Goal: Transaction & Acquisition: Purchase product/service

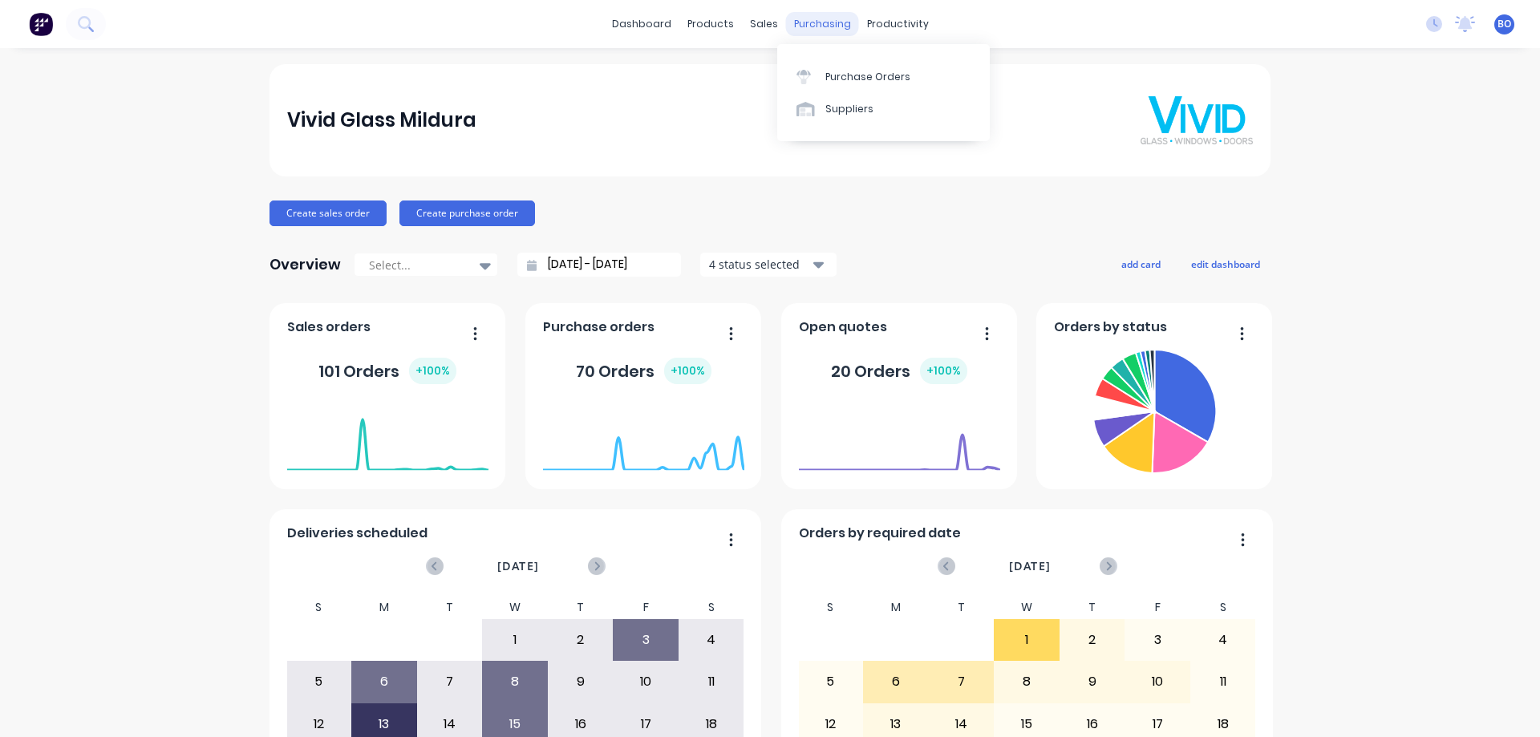
click at [809, 23] on div "purchasing" at bounding box center [822, 24] width 73 height 24
click at [858, 75] on div "Purchase Orders" at bounding box center [867, 77] width 85 height 14
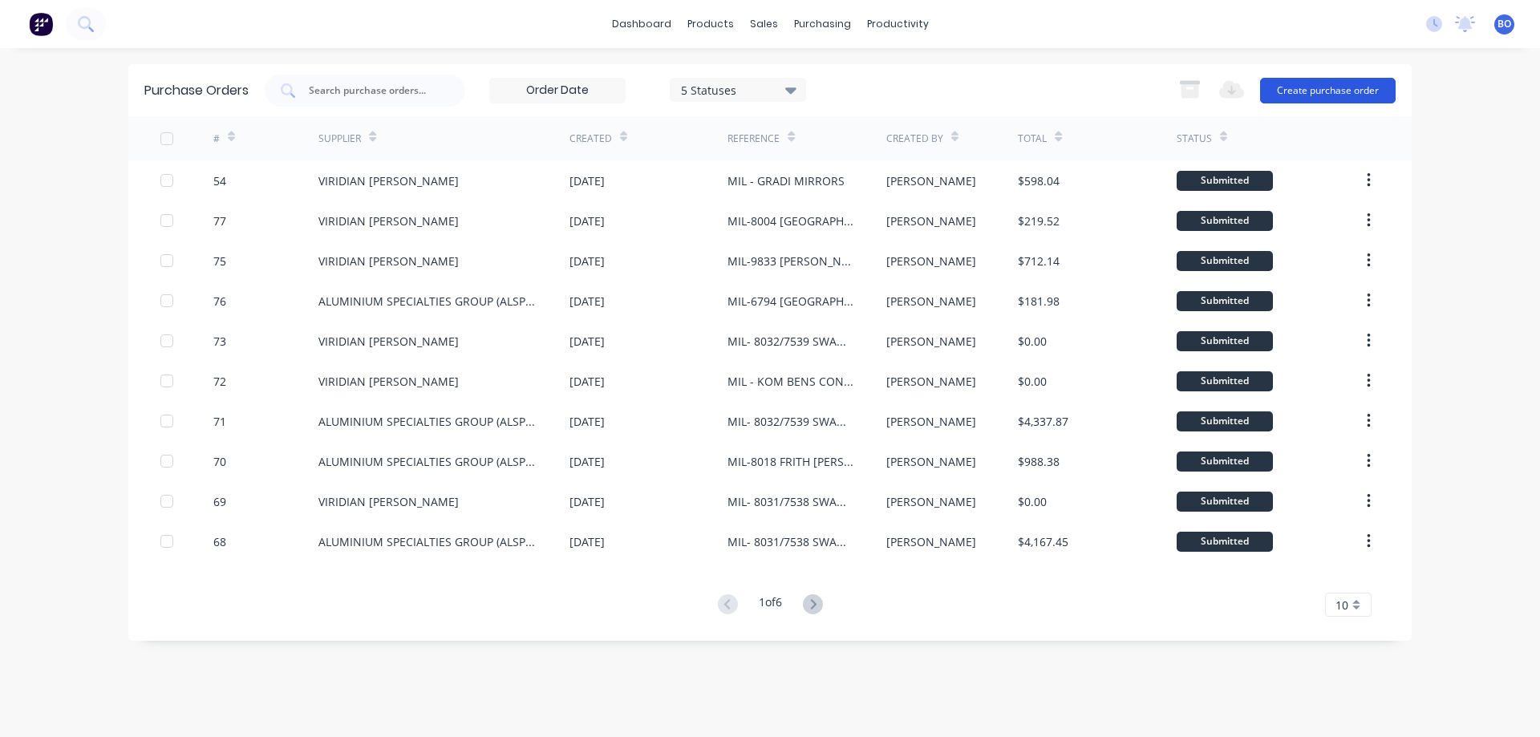
click at [1323, 86] on button "Create purchase order" at bounding box center [1328, 91] width 136 height 26
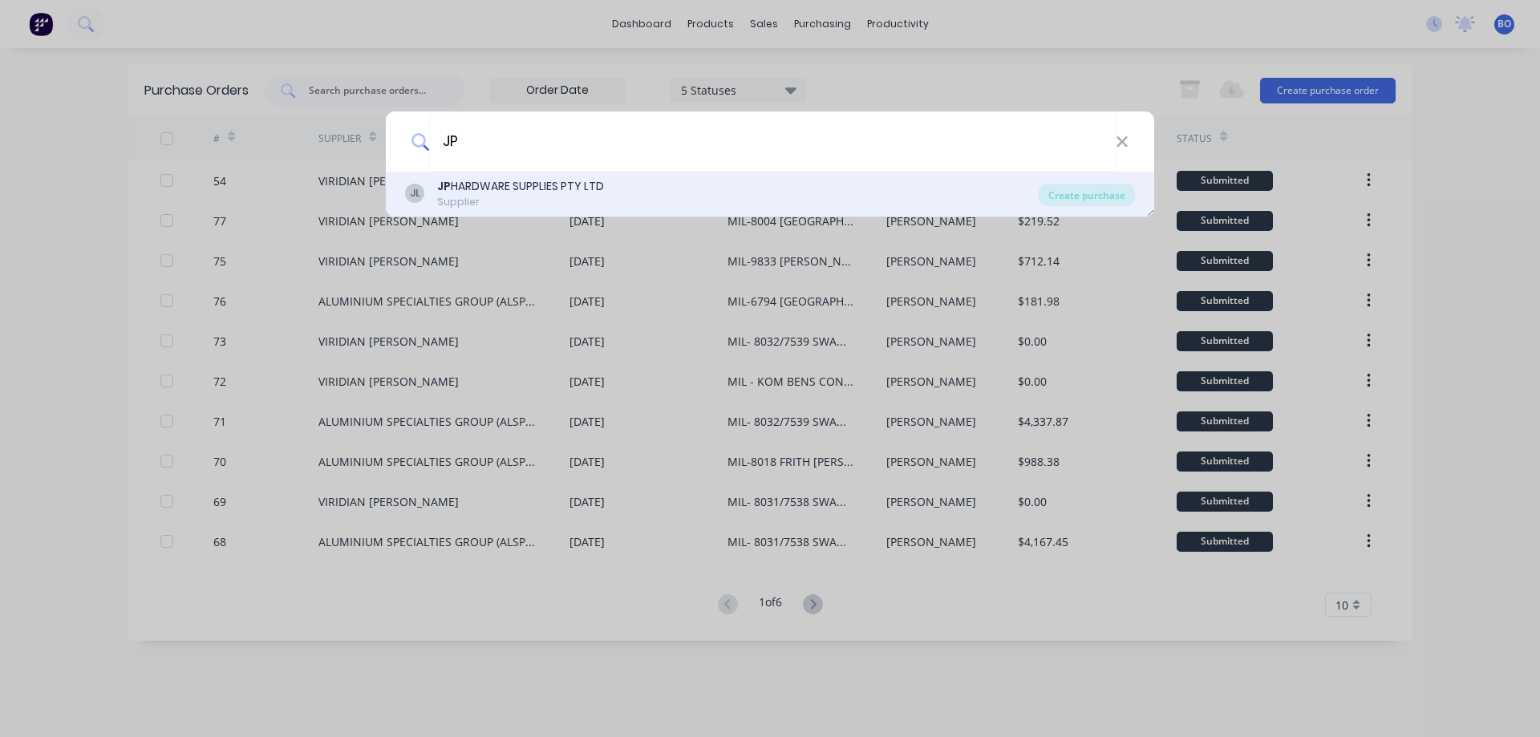
type input "JP"
click at [499, 184] on div "JP HARDWARE SUPPLIES PTY LTD" at bounding box center [520, 186] width 167 height 17
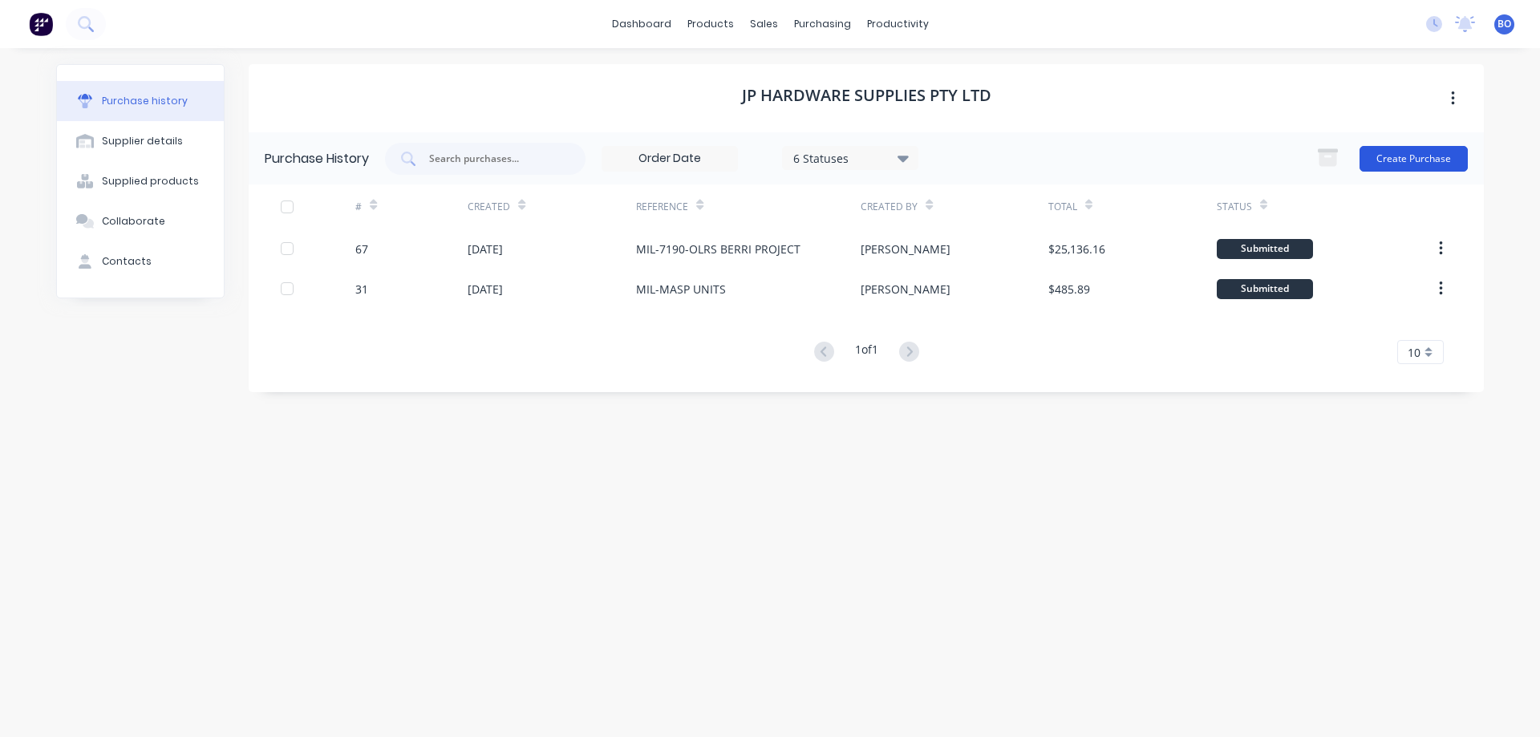
click at [1427, 155] on button "Create Purchase" at bounding box center [1414, 159] width 108 height 26
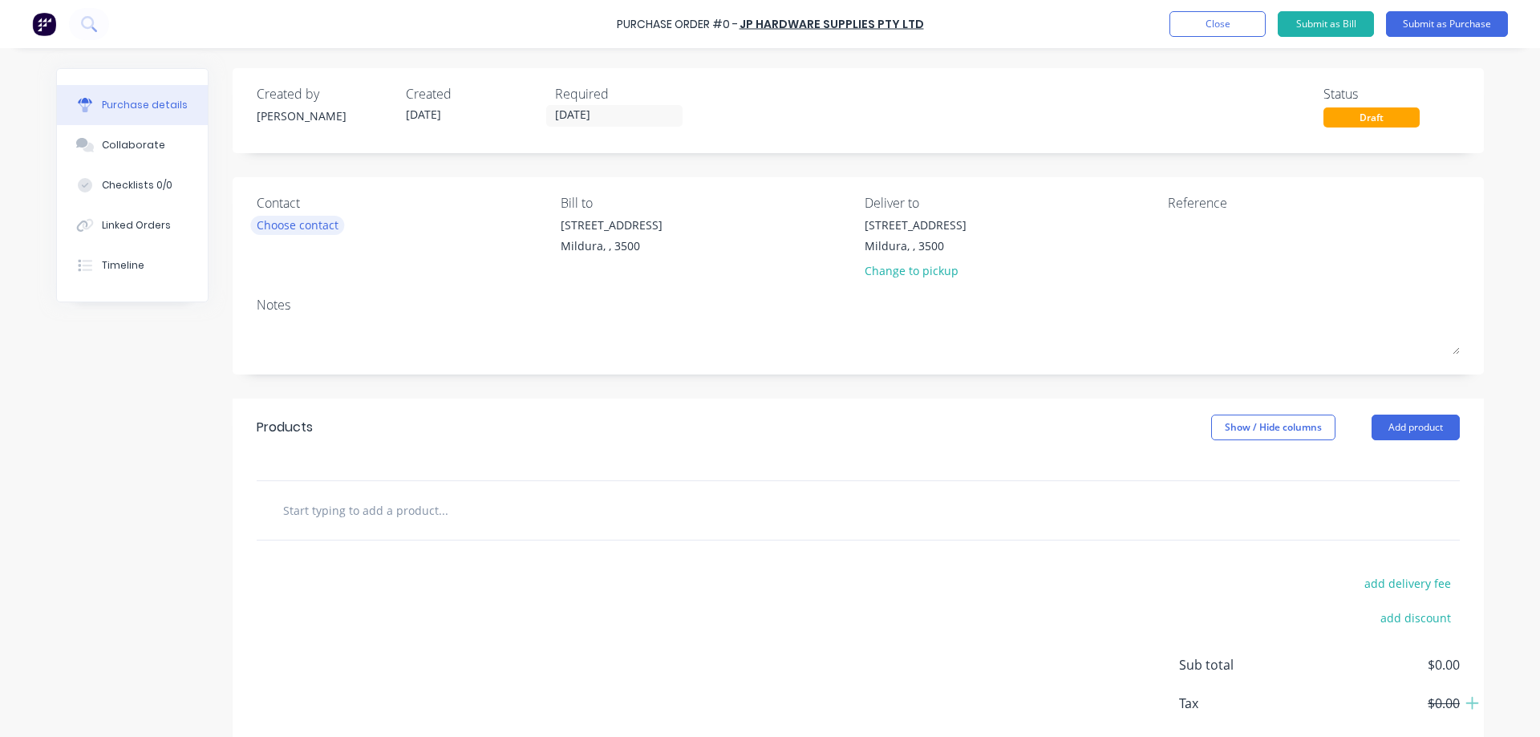
click at [275, 227] on div "Choose contact" at bounding box center [298, 225] width 82 height 17
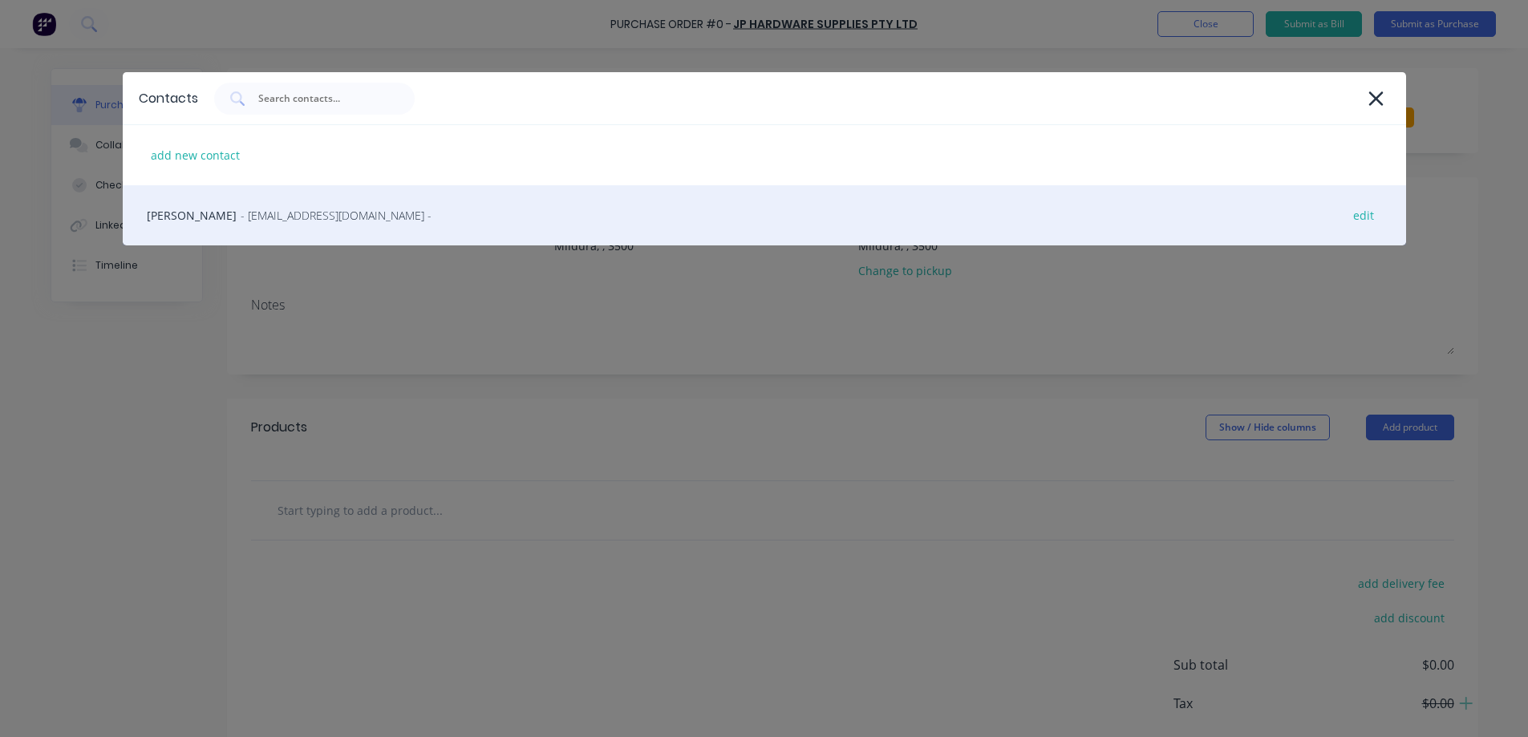
click at [188, 213] on div "[PERSON_NAME] - [EMAIL_ADDRESS][DOMAIN_NAME] - edit" at bounding box center [764, 215] width 1283 height 60
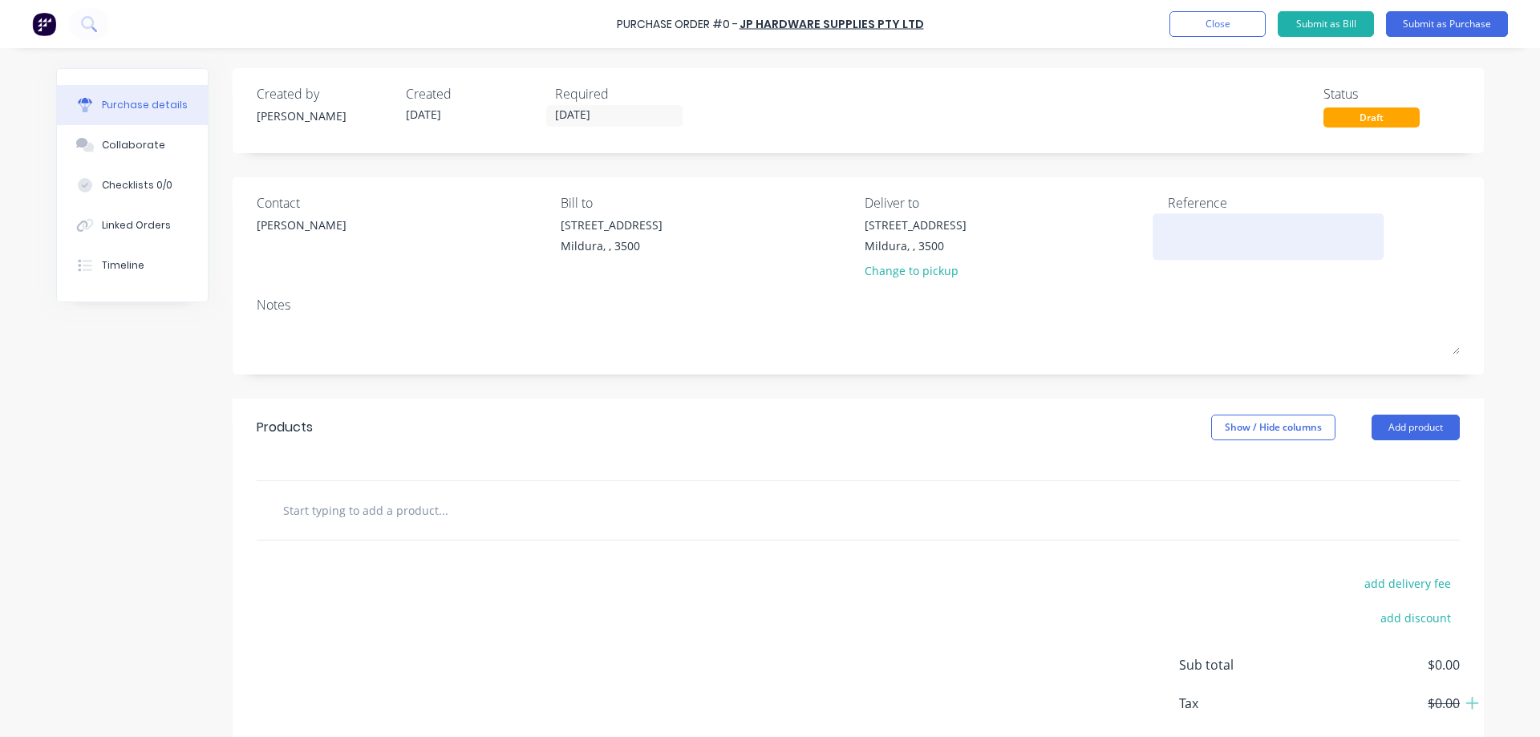
click at [1176, 229] on textarea at bounding box center [1268, 235] width 201 height 36
type textarea "MIL-RES STOCK"
type textarea "x"
type textarea "MIL-RES STOCK"
click at [306, 516] on input "text" at bounding box center [442, 510] width 321 height 32
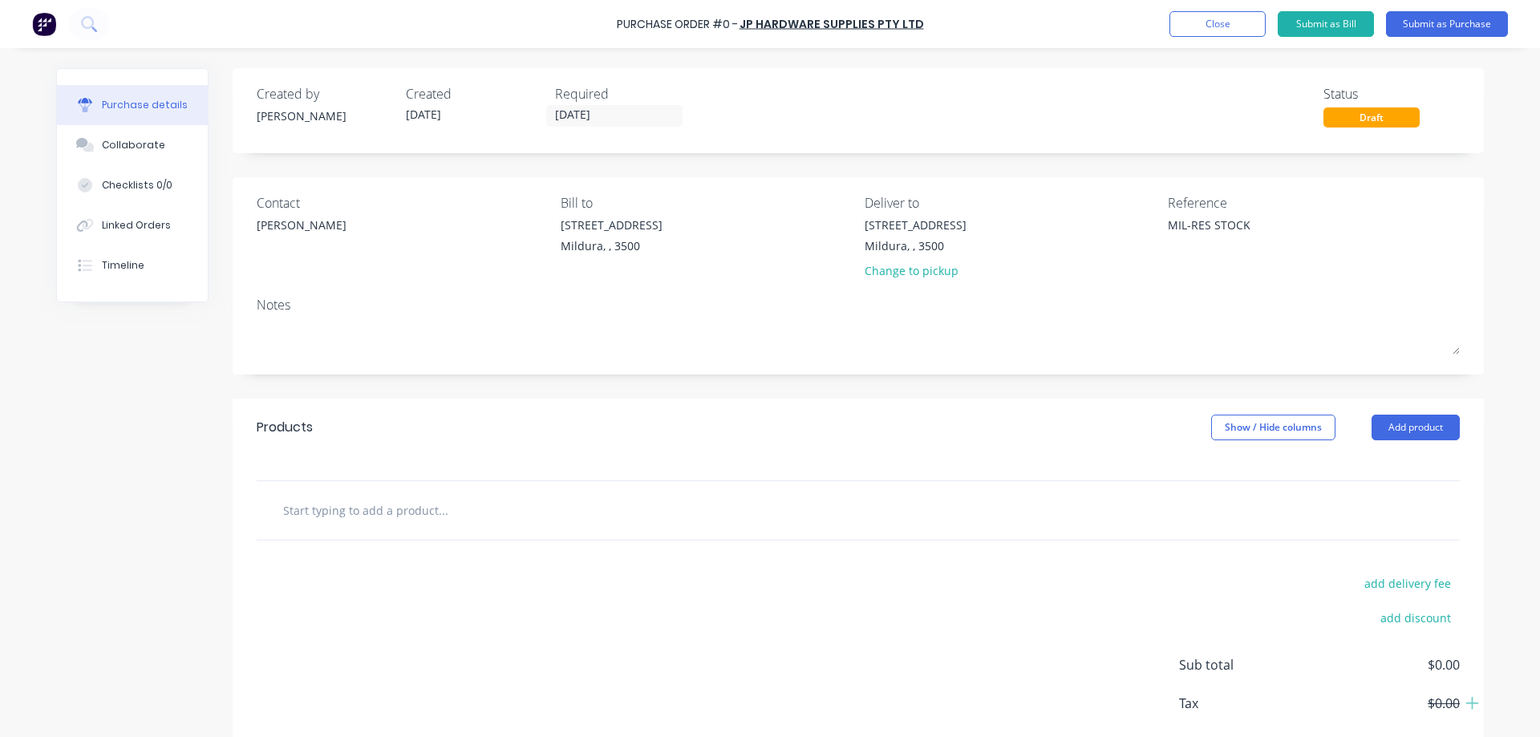
type textarea "x"
type input "A"
type textarea "x"
type input "AU"
type textarea "x"
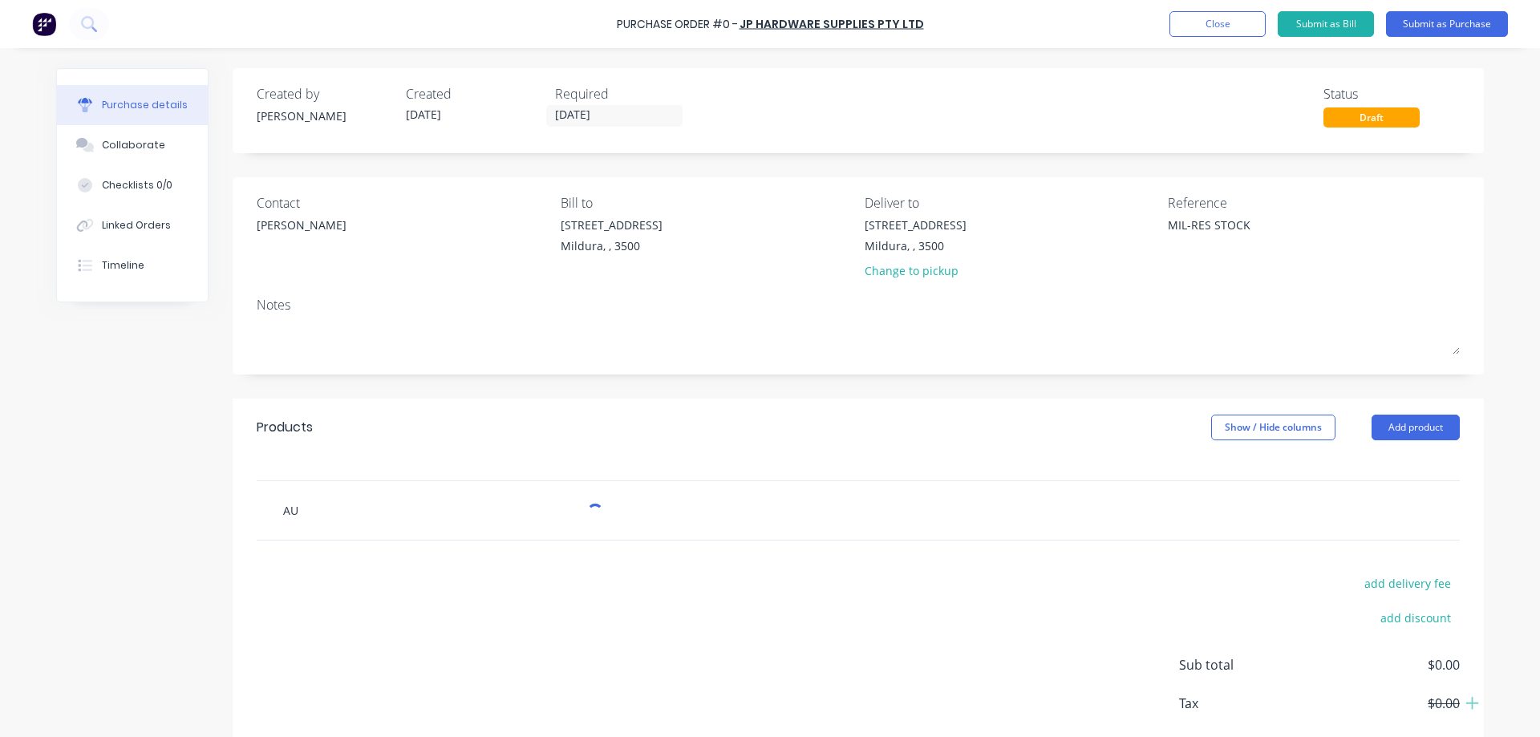
type input "AU-"
type textarea "x"
type input "AU-F"
type textarea "x"
type input "AU-FS"
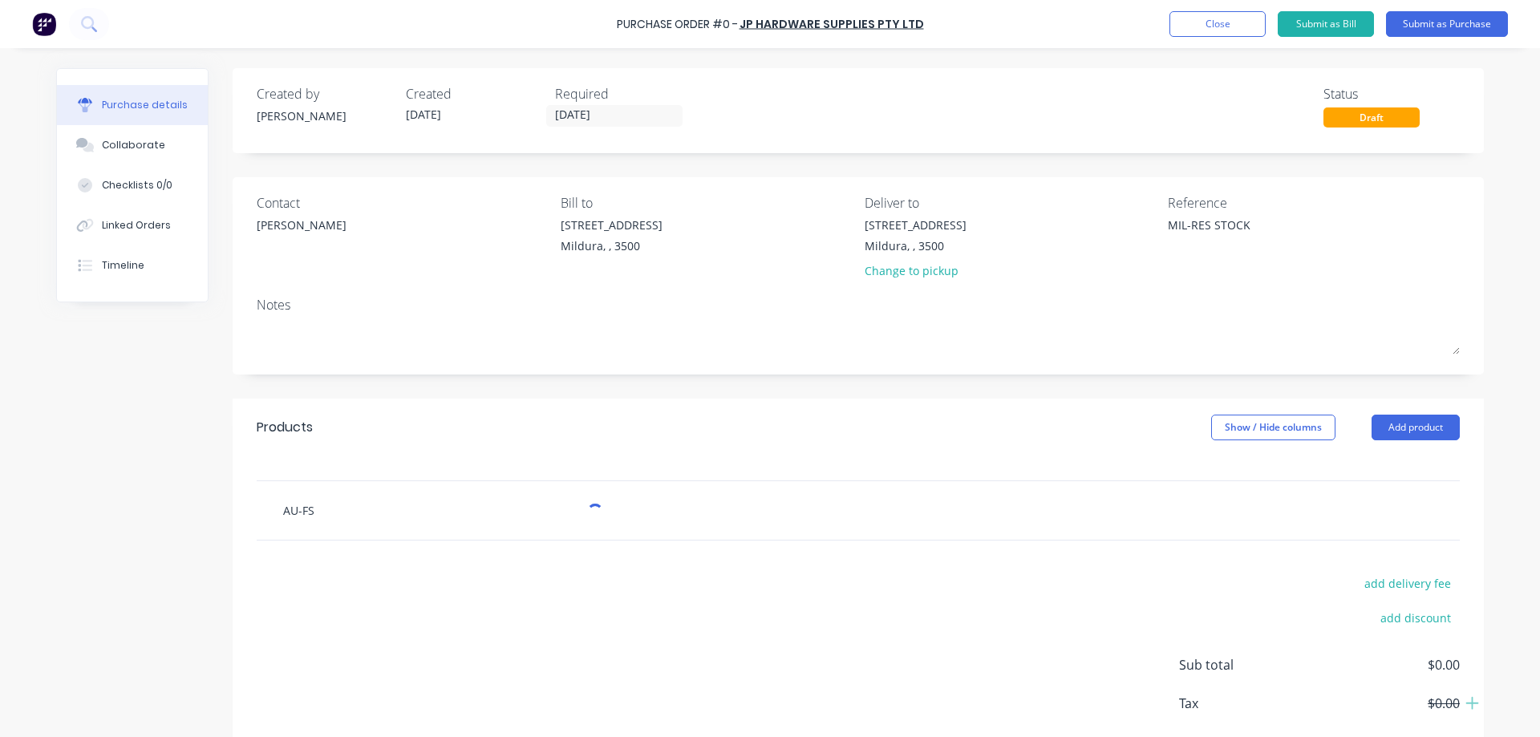
type textarea "x"
type input "AU-FSD"
type textarea "x"
type input "AU-FS"
type textarea "x"
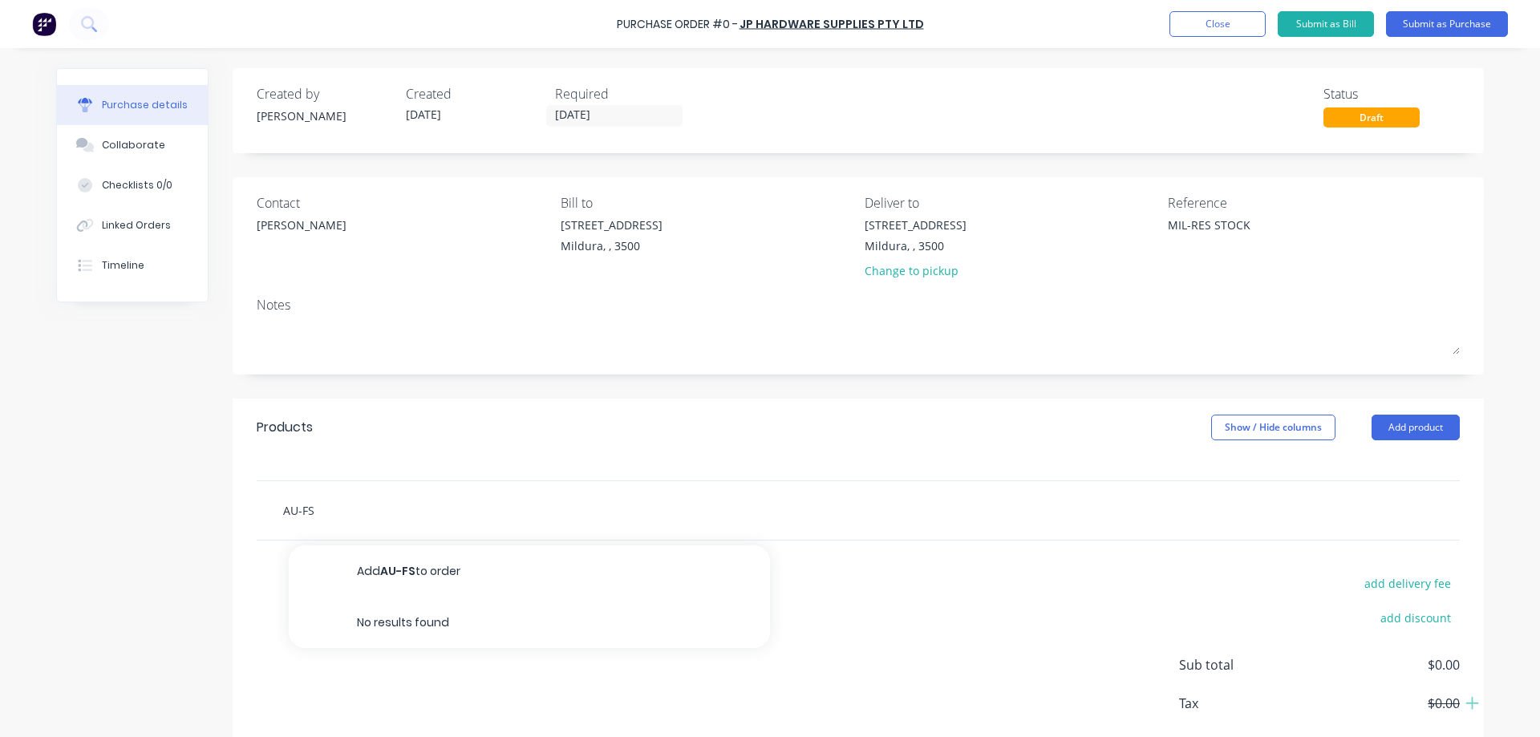
type input "AU-FSP"
type textarea "x"
type input "AU-FSPD"
type textarea "x"
type input "AU-FSPDS"
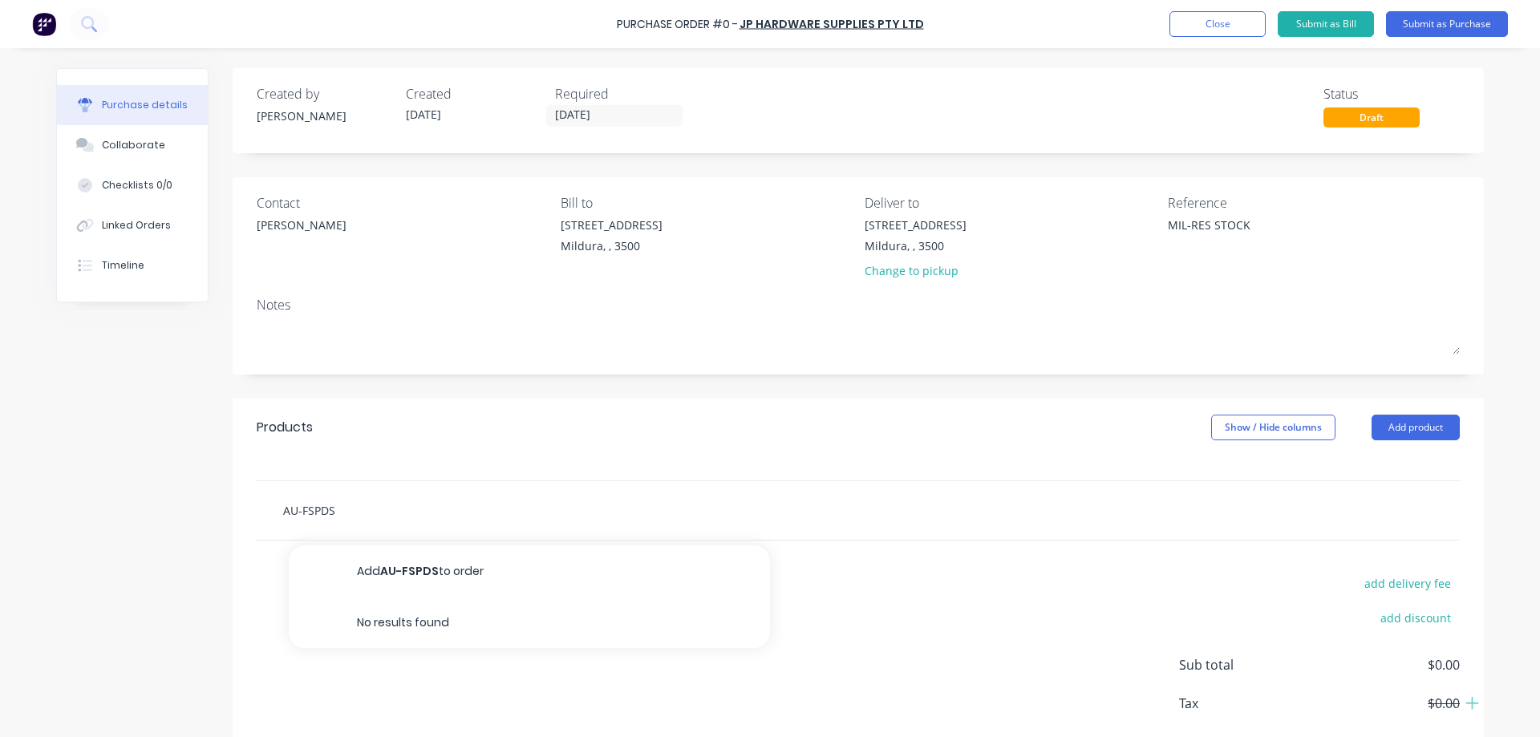
type textarea "x"
type input "AU-FSPDSS"
type textarea "x"
type input "AU-FSPDSS-"
type textarea "x"
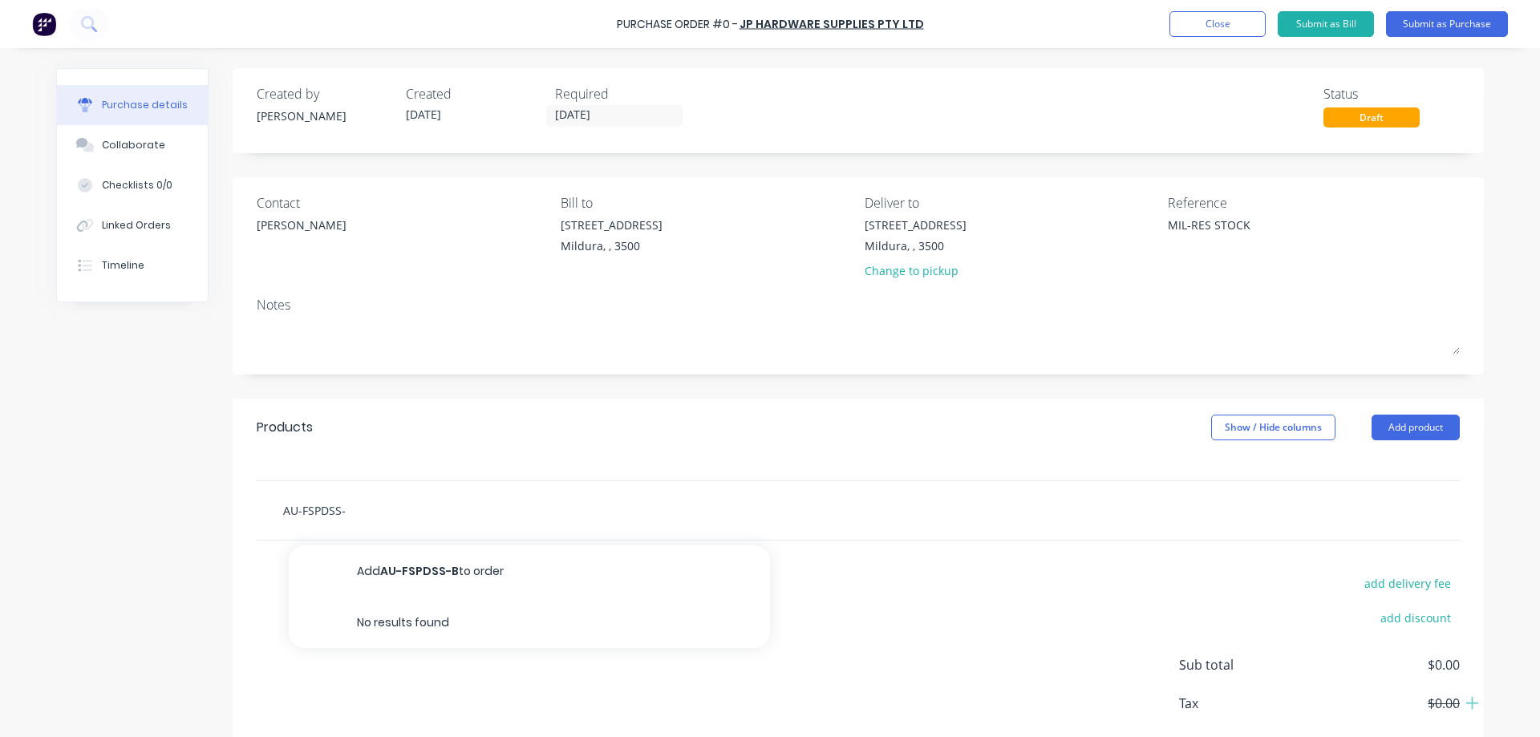
type input "AU-FSPDSS-B"
type textarea "x"
type input "AU-FSPDSS-BL"
type textarea "x"
type input "AU-FSPDSS-BLS"
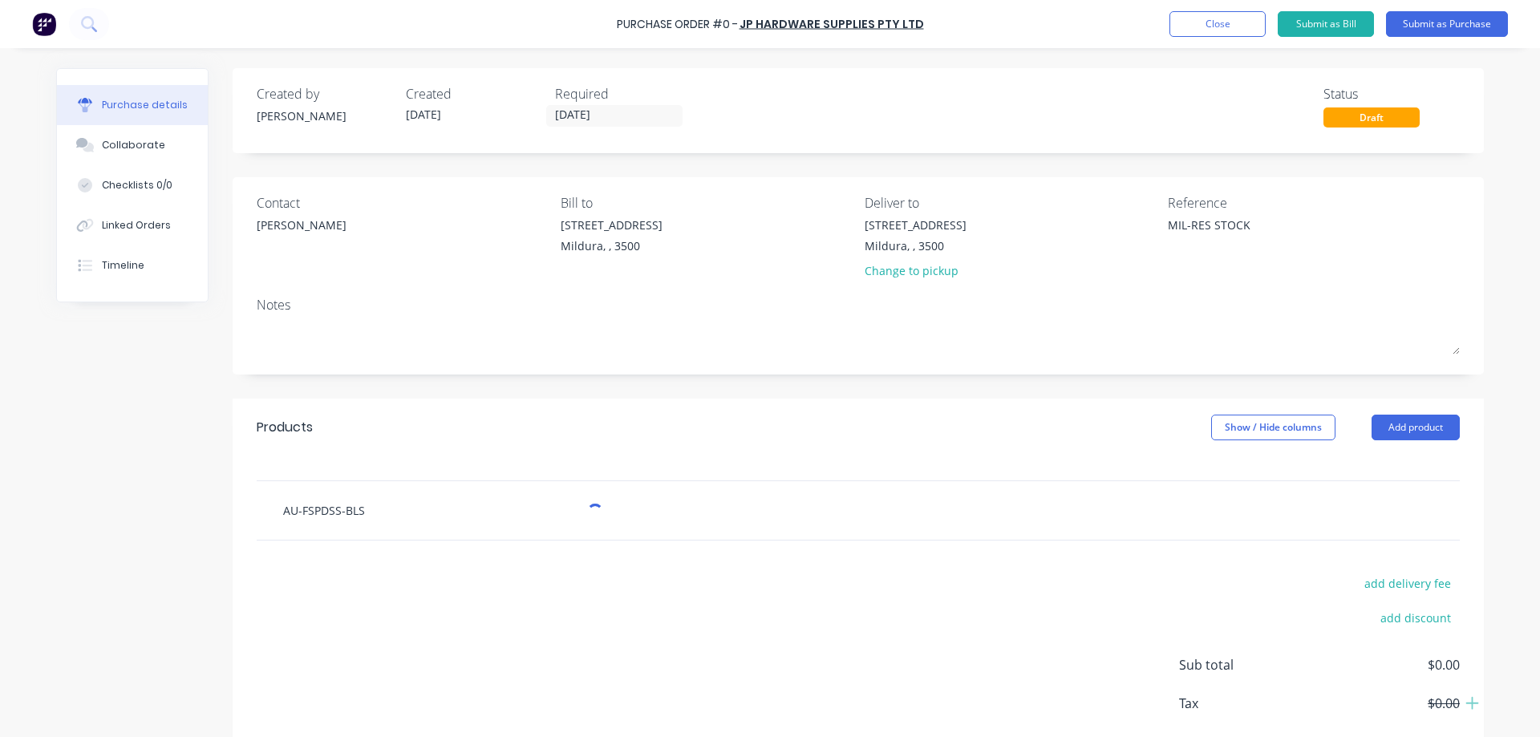
type textarea "x"
type input "AU-FSPDSS-BLST"
type textarea "x"
type input "AU-FSPDSS-BLST"
type textarea "x"
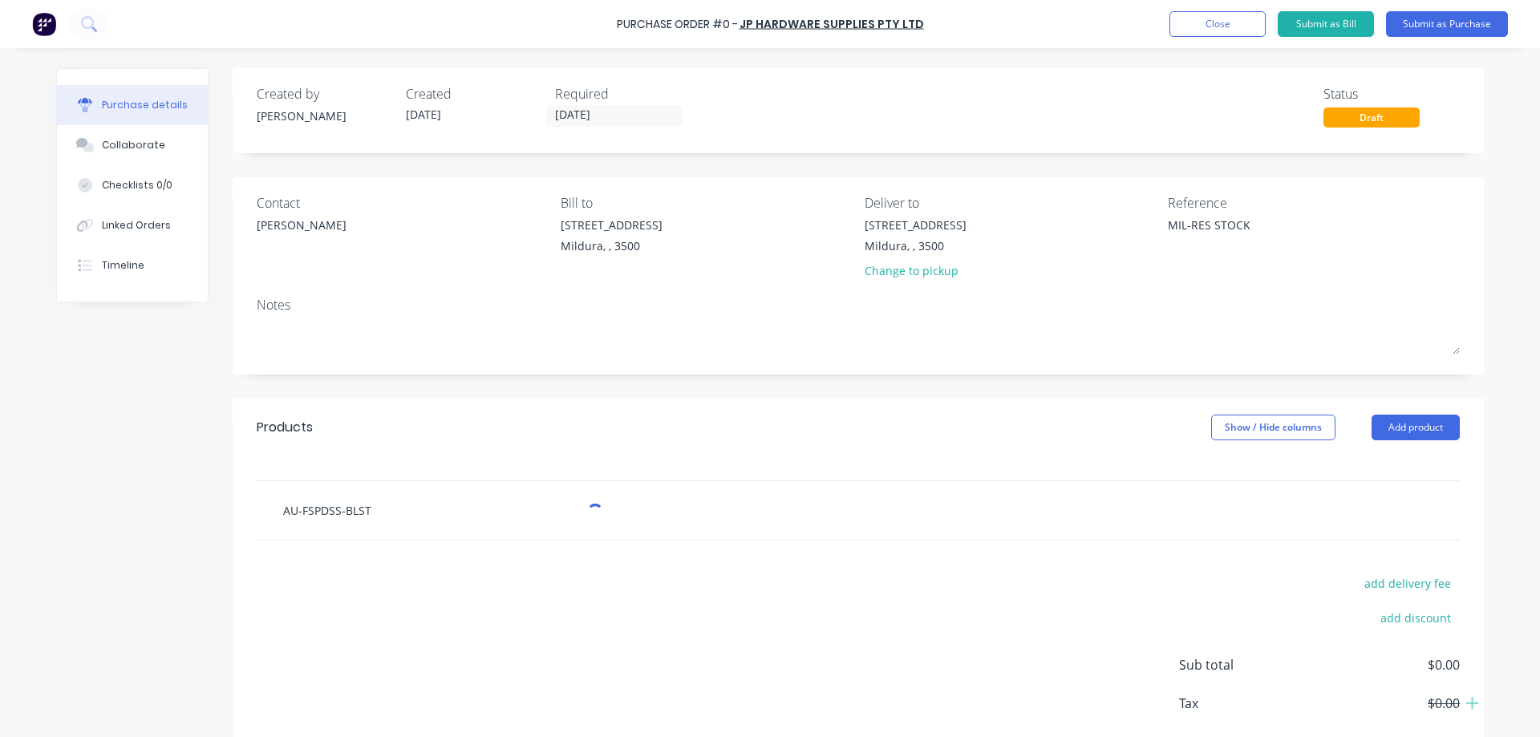
type input "AU-FSPDSS-BLST A"
type textarea "x"
type input "AU-FSPDSS-BLST AU"
type textarea "x"
type input "AU-FSPDSS-BLST AUS"
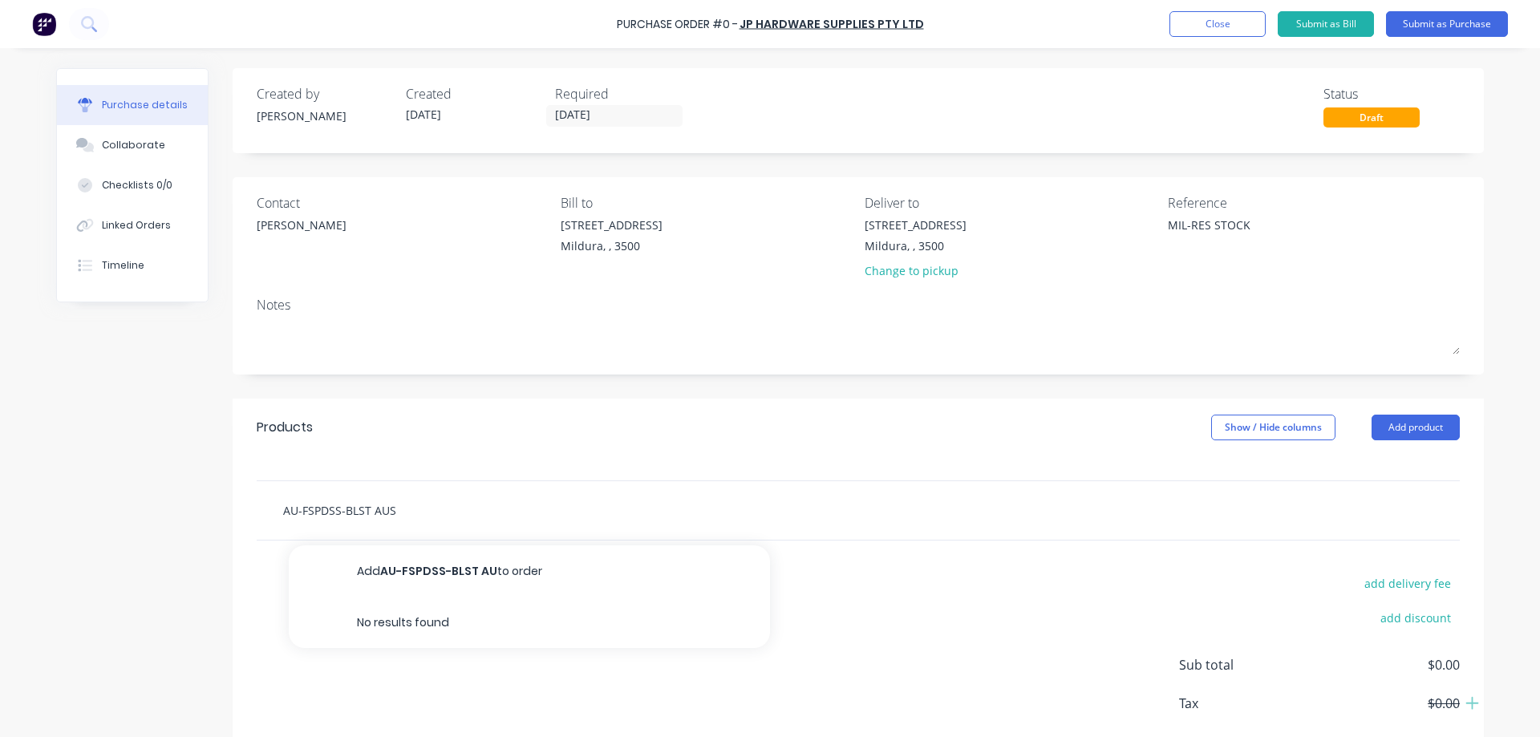
type textarea "x"
type input "AU-FSPDSS-BLST AUST"
type textarea "x"
type input "AU-FSPDSS-BLST AUSTR"
type textarea "x"
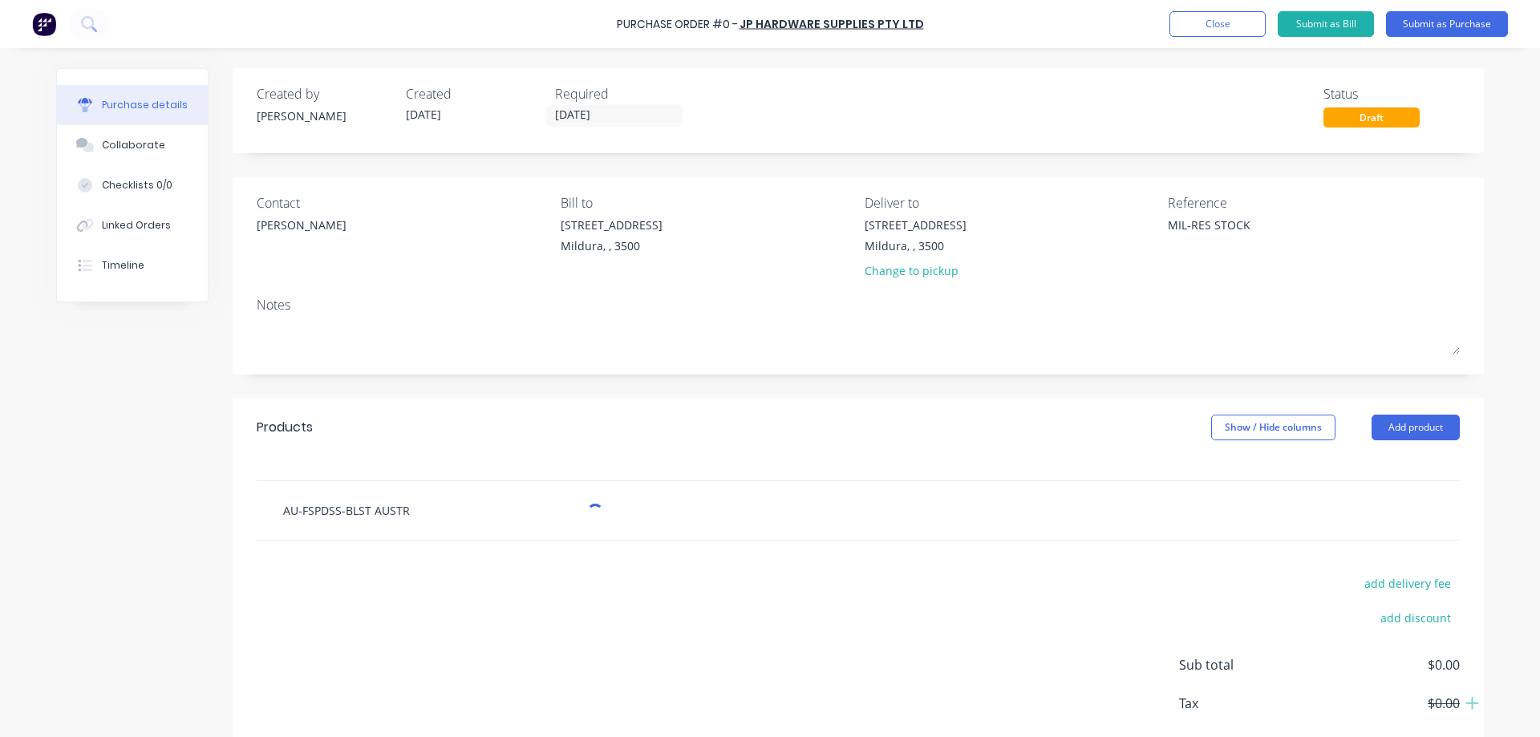
type input "AU-FSPDSS-BLST AUSTRA"
type textarea "x"
type input "AU-FSPDSS-BLST AUSTRAL"
type textarea "x"
type input "AU-FSPDSS-BLST AUSTRAL"
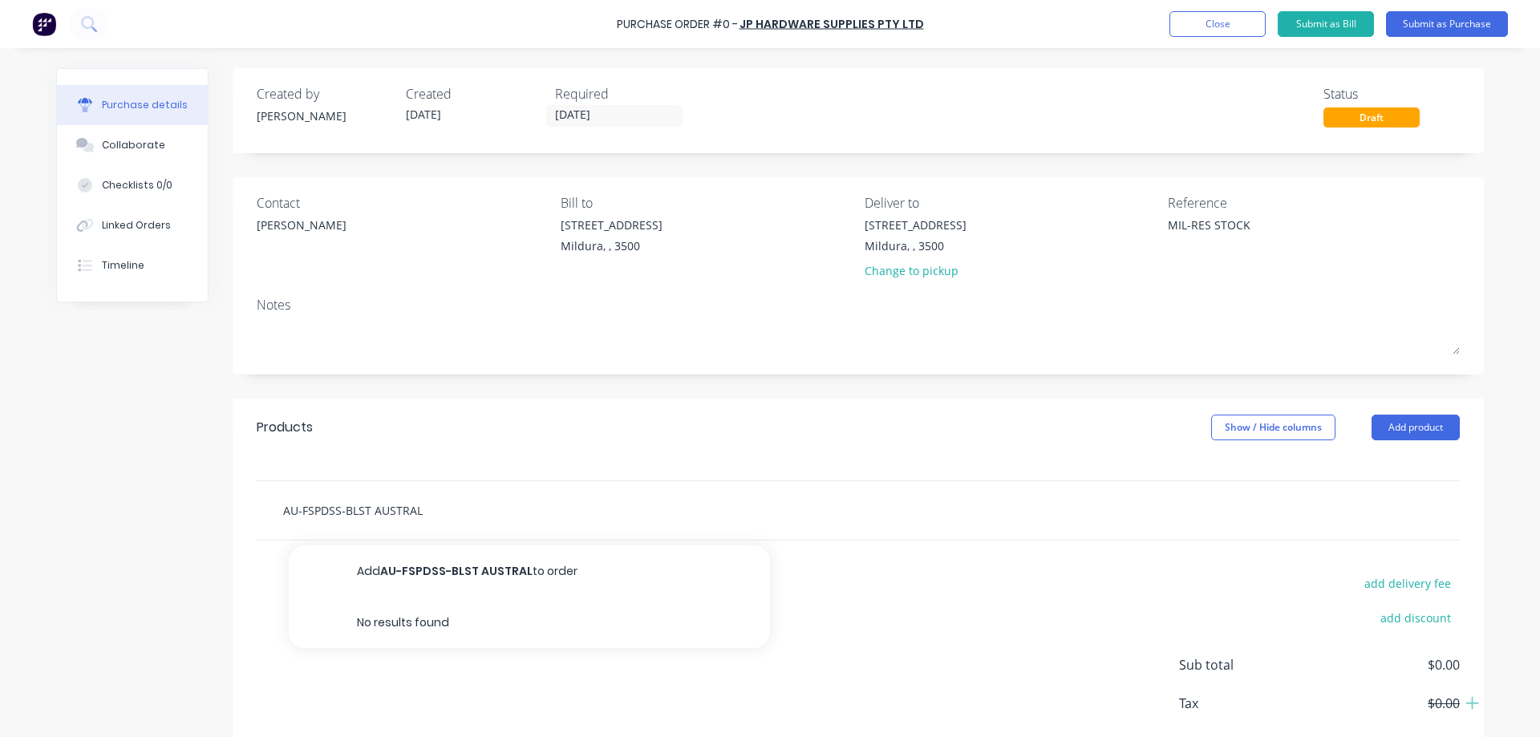
type textarea "x"
type input "AU-FSPDSS-BLST AUSTRAL F"
type textarea "x"
type input "AU-FSPDSS-BLST AUSTRAL FO"
type textarea "x"
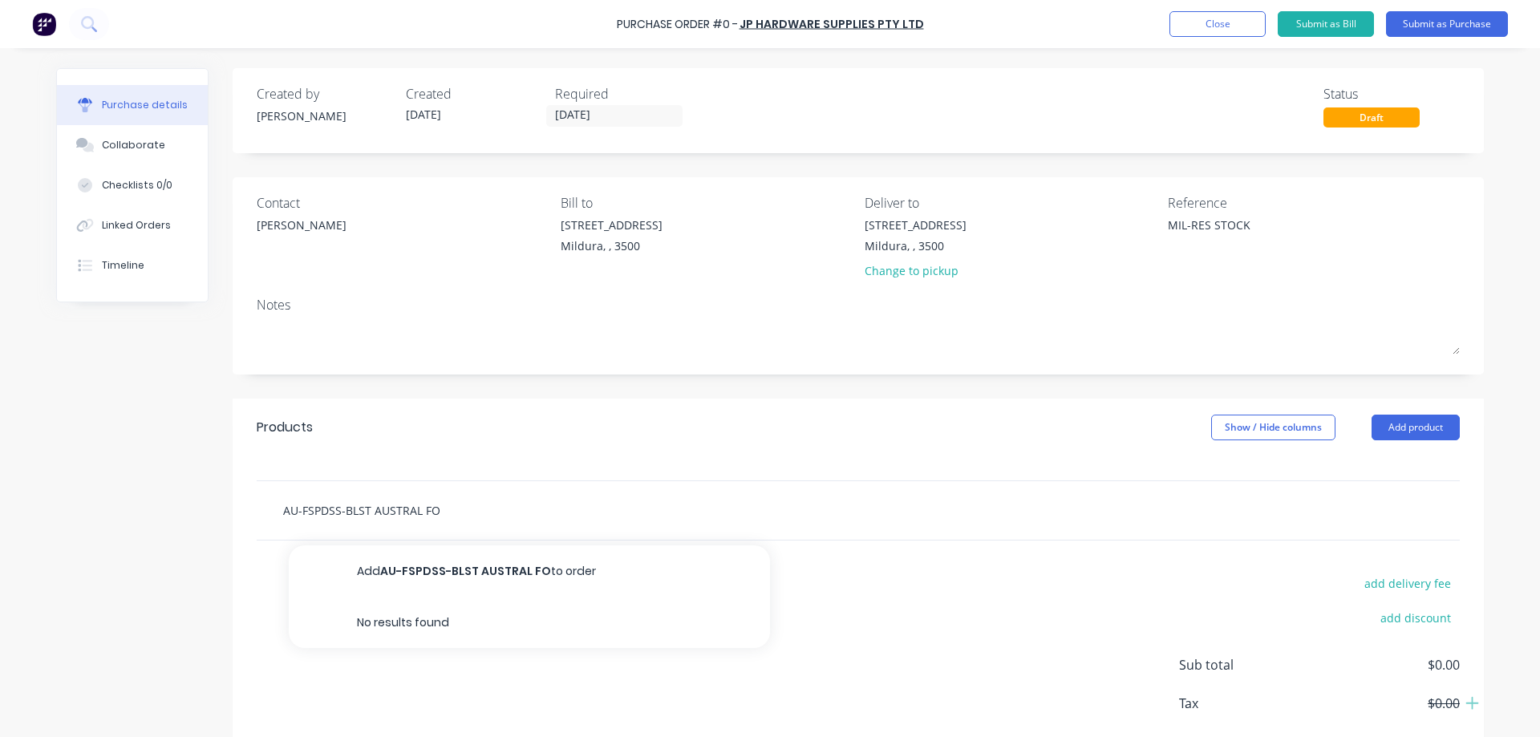
type input "AU-FSPDSS-BLST AUSTRAL FOR"
type textarea "x"
type input "AU-FSPDSS-BLST AUSTRAL FORG"
type textarea "x"
type input "AU-FSPDSS-BLST AUSTRAL FORGE"
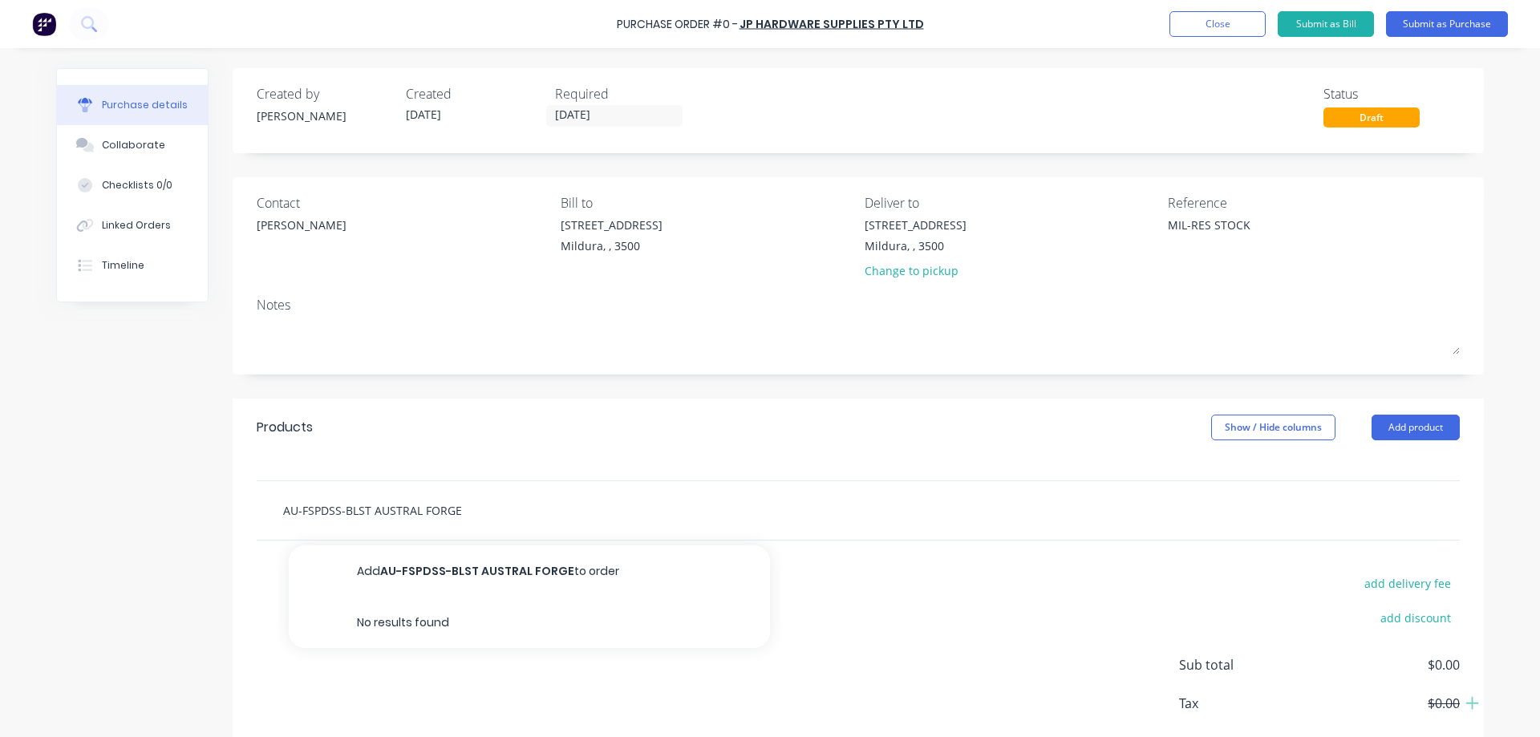
type textarea "x"
type input "AU-FSPDSS-BLST AUSTRAL FORGE"
type textarea "x"
type input "AU-FSPDSS-BLST AUSTRAL FORGE D"
type textarea "x"
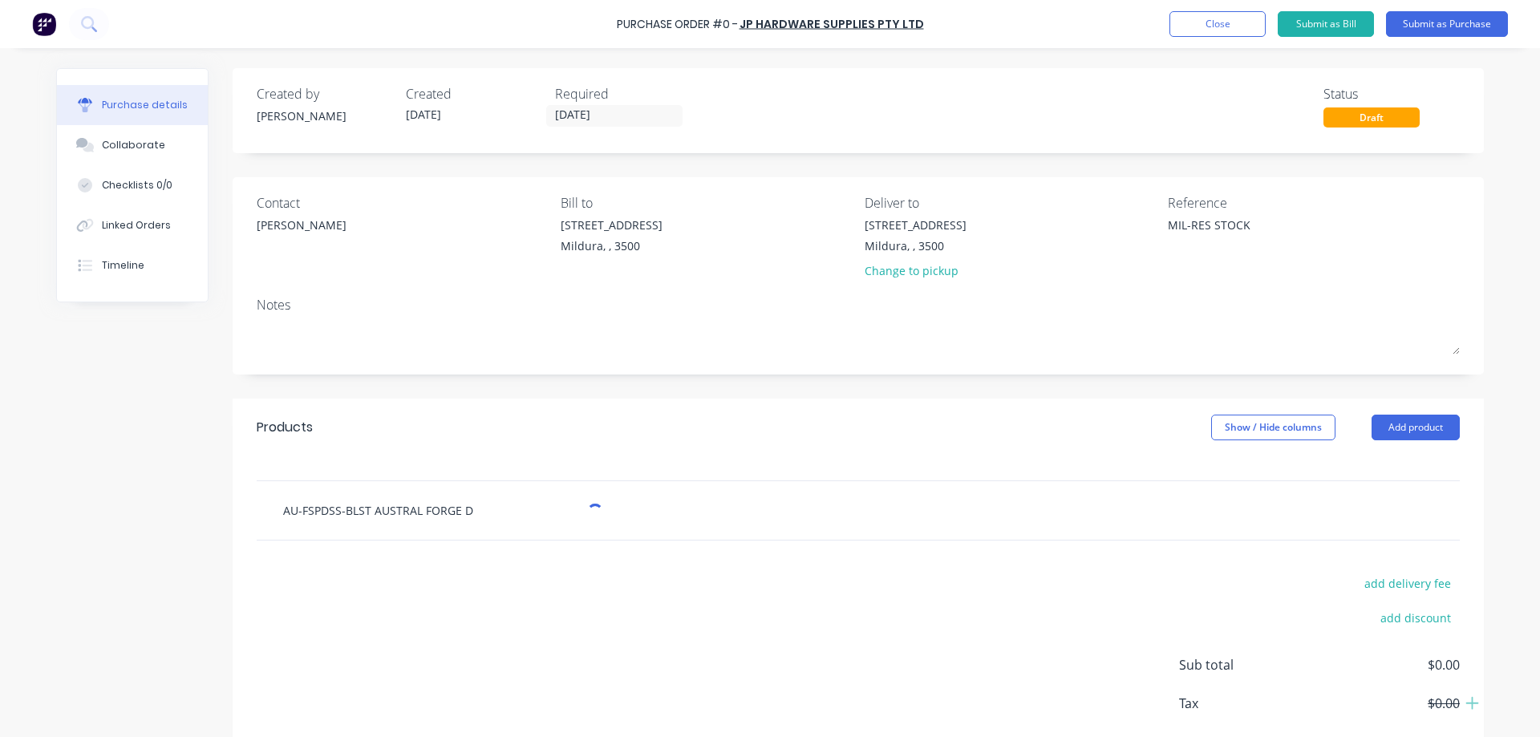
type input "AU-FSPDSS-BLST AUSTRAL FORGE D"
type textarea "x"
type input "AU-FSPDSS-BLST AUSTRAL FORGE D H"
type textarea "x"
type input "AU-FSPDSS-BLST AUSTRAL FORGE D HA"
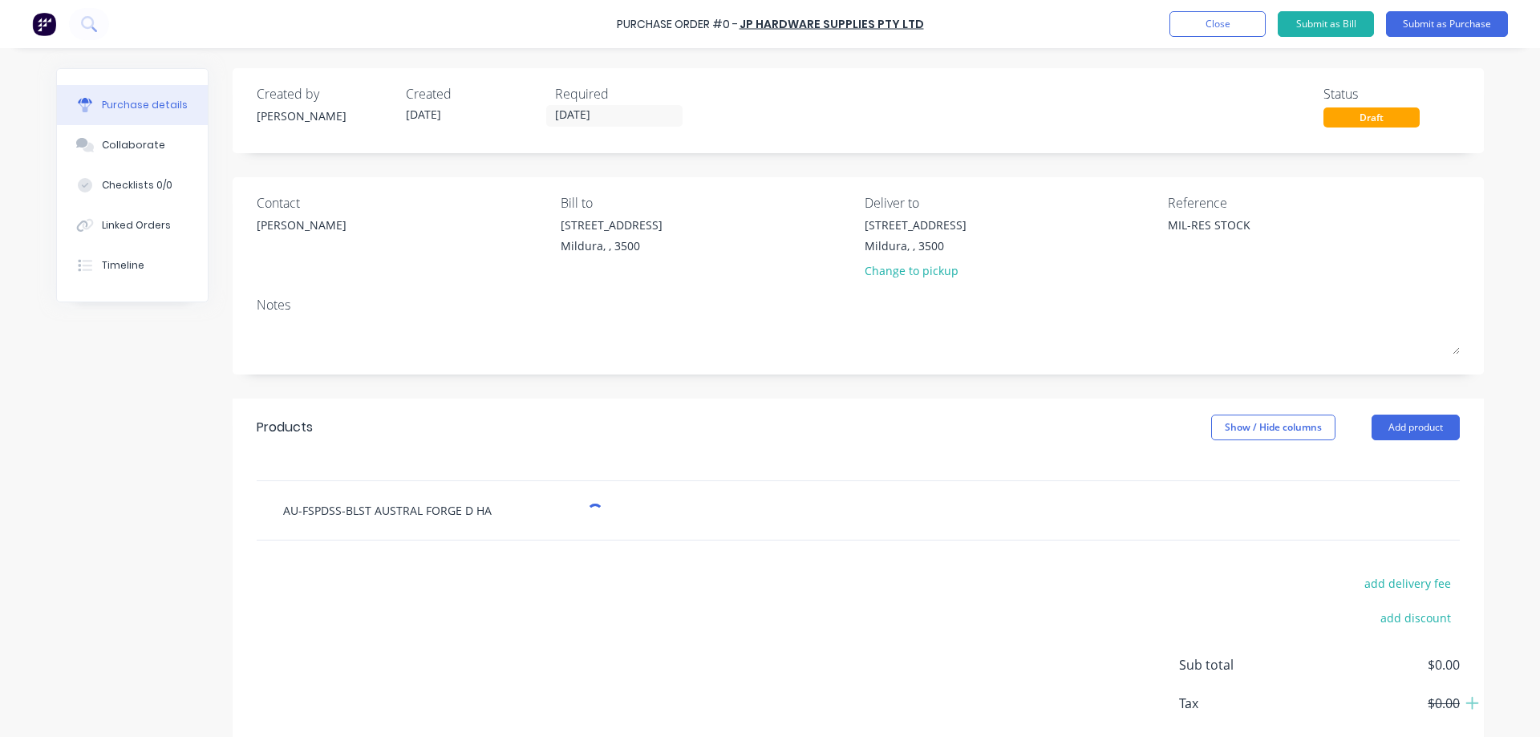
type textarea "x"
type input "AU-FSPDSS-BLST AUSTRAL FORGE D HAN"
type textarea "x"
type input "AU-FSPDSS-BLST AUSTRAL FORGE D HAND"
type textarea "x"
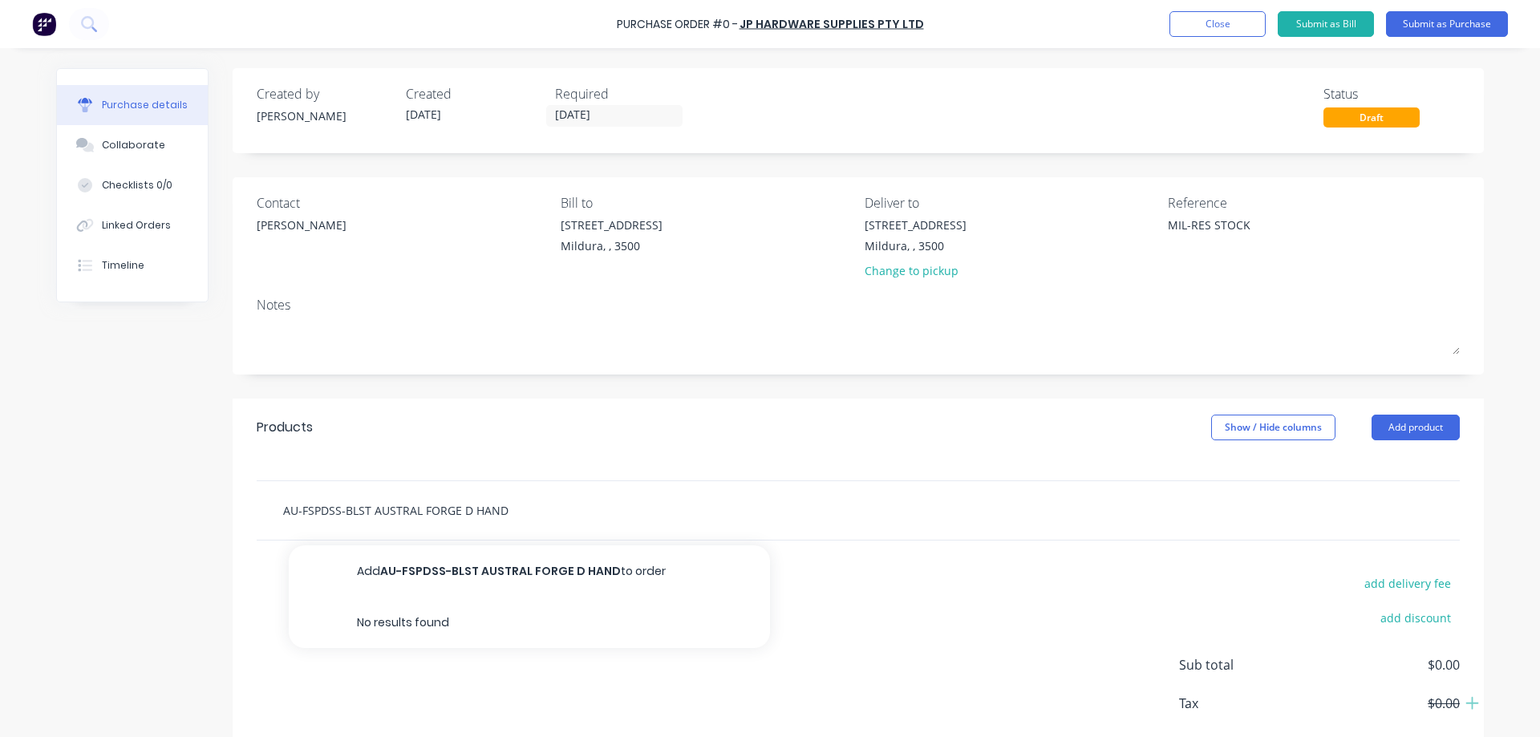
type input "AU-FSPDSS-BLST AUSTRAL FORGE D HANDL"
type textarea "x"
type input "AU-FSPDSS-BLST AUSTRAL FORGE D HANDLE"
type textarea "x"
type input "AU-FSPDSS-BLST AUSTRAL FORGE D HANDLE"
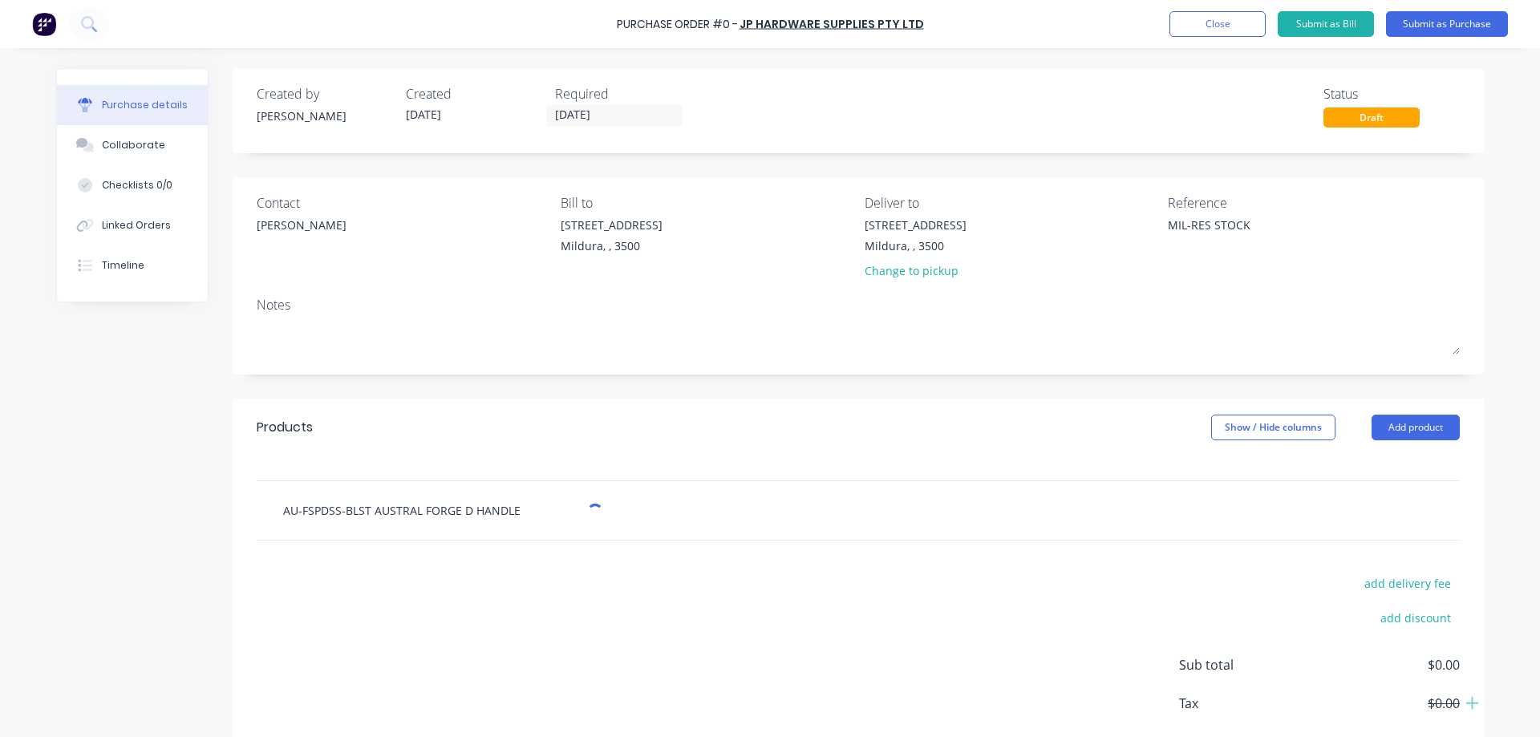
type textarea "x"
type input "AU-FSPDSS-BLST AUSTRAL FORGE D HANDLE 1"
type textarea "x"
type input "AU-FSPDSS-BLST AUSTRAL FORGE D HANDLE 16"
type textarea "x"
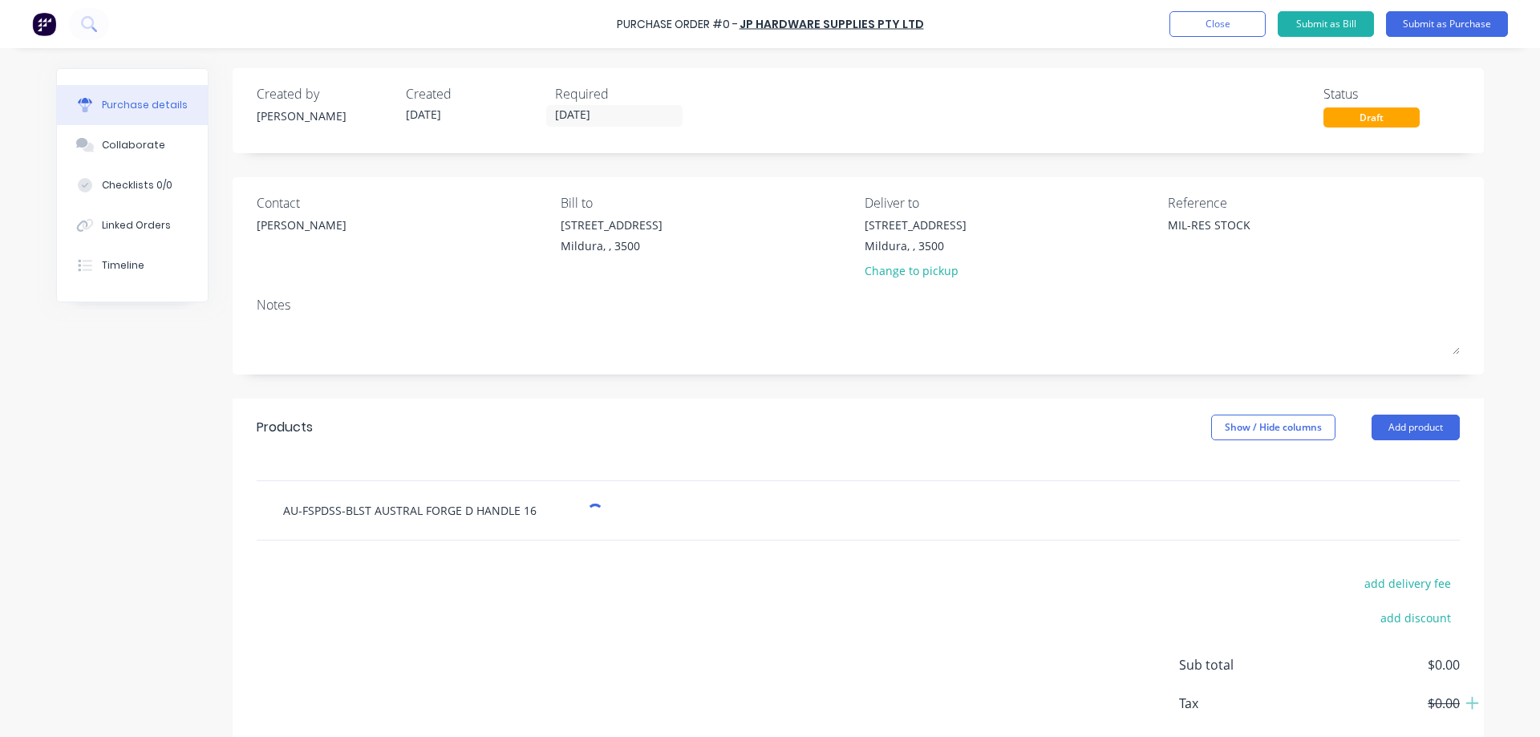
type input "AU-FSPDSS-BLST AUSTRAL FORGE D HANDLE 16M"
type textarea "x"
type input "AU-FSPDSS-BLST AUSTRAL FORGE D HANDLE 16MM"
type textarea "x"
type input "AU-FSPDSS-BLST AUSTRAL FORGE D HANDLE 16MM"
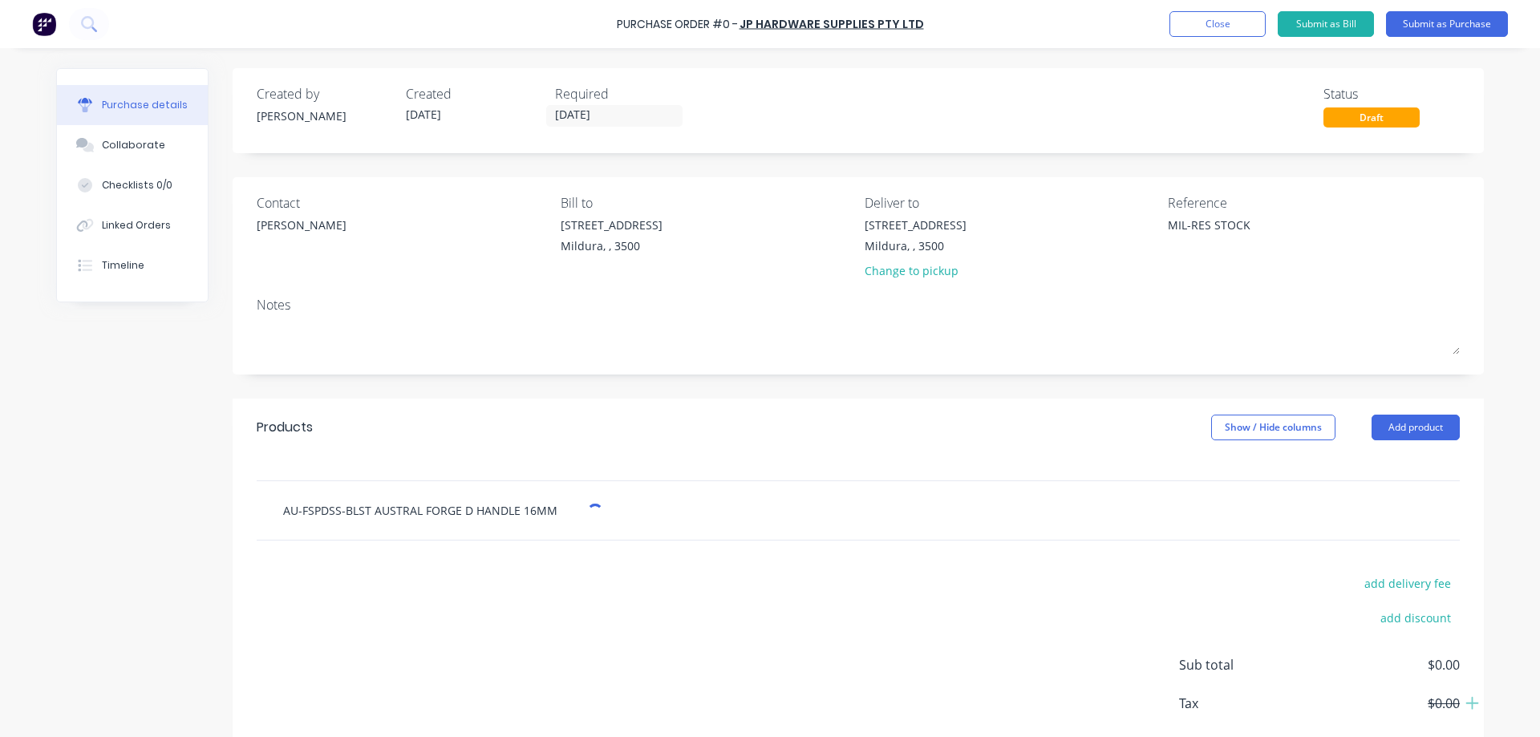
type textarea "x"
type input "AU-FSPDSS-BLST AUSTRAL FORGE D HANDLE 16MM C"
type textarea "x"
type input "AU-FSPDSS-BLST AUSTRAL FORGE D HANDLE 16MM CA"
type textarea "x"
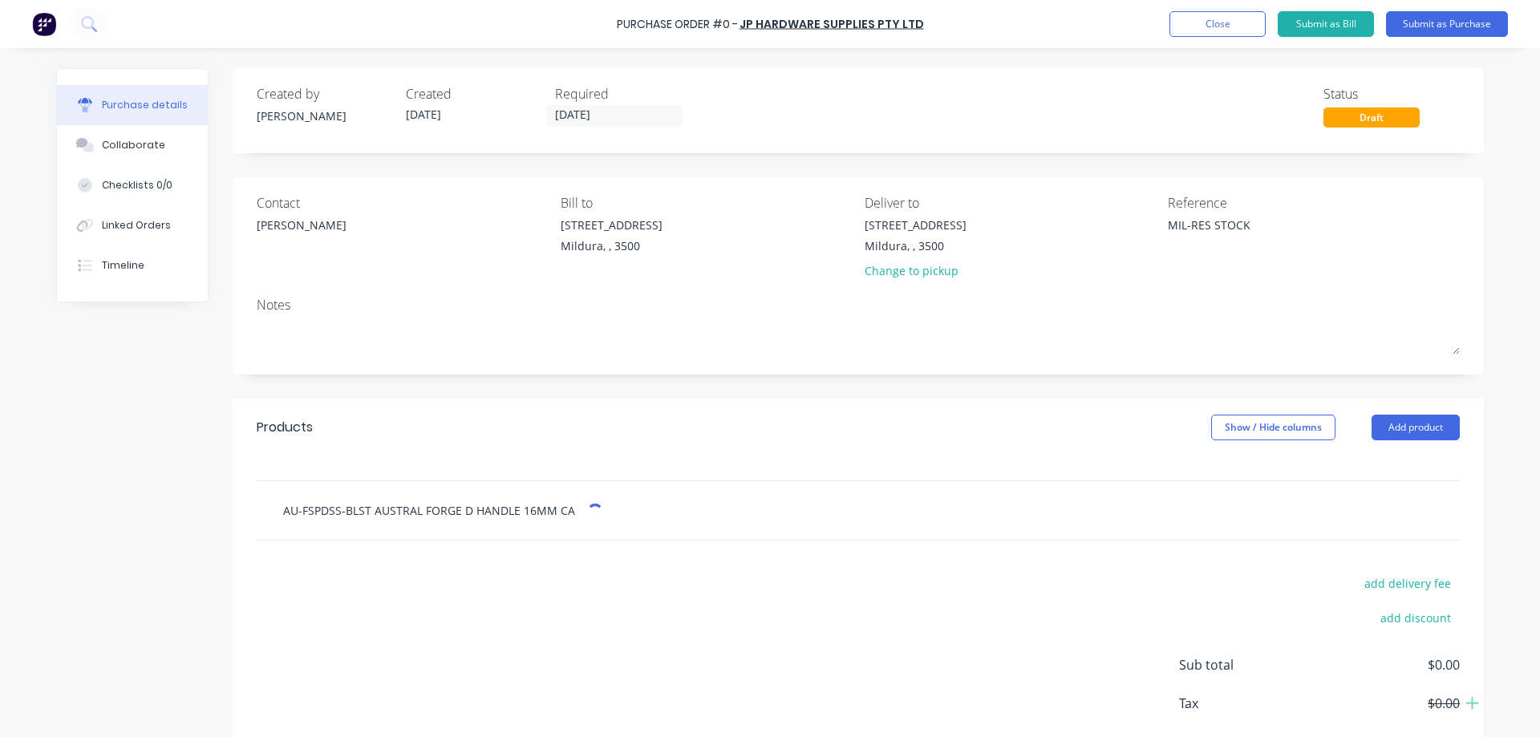
type input "AU-FSPDSS-BLST AUSTRAL FORGE D HANDLE 16MM CAT"
type textarea "x"
type input "AU-FSPDSS-BLST AUSTRAL FORGE D HANDLE 16MM CATC"
type textarea "x"
type input "AU-FSPDSS-BLST AUSTRAL FORGE D HANDLE 16MM CATCH"
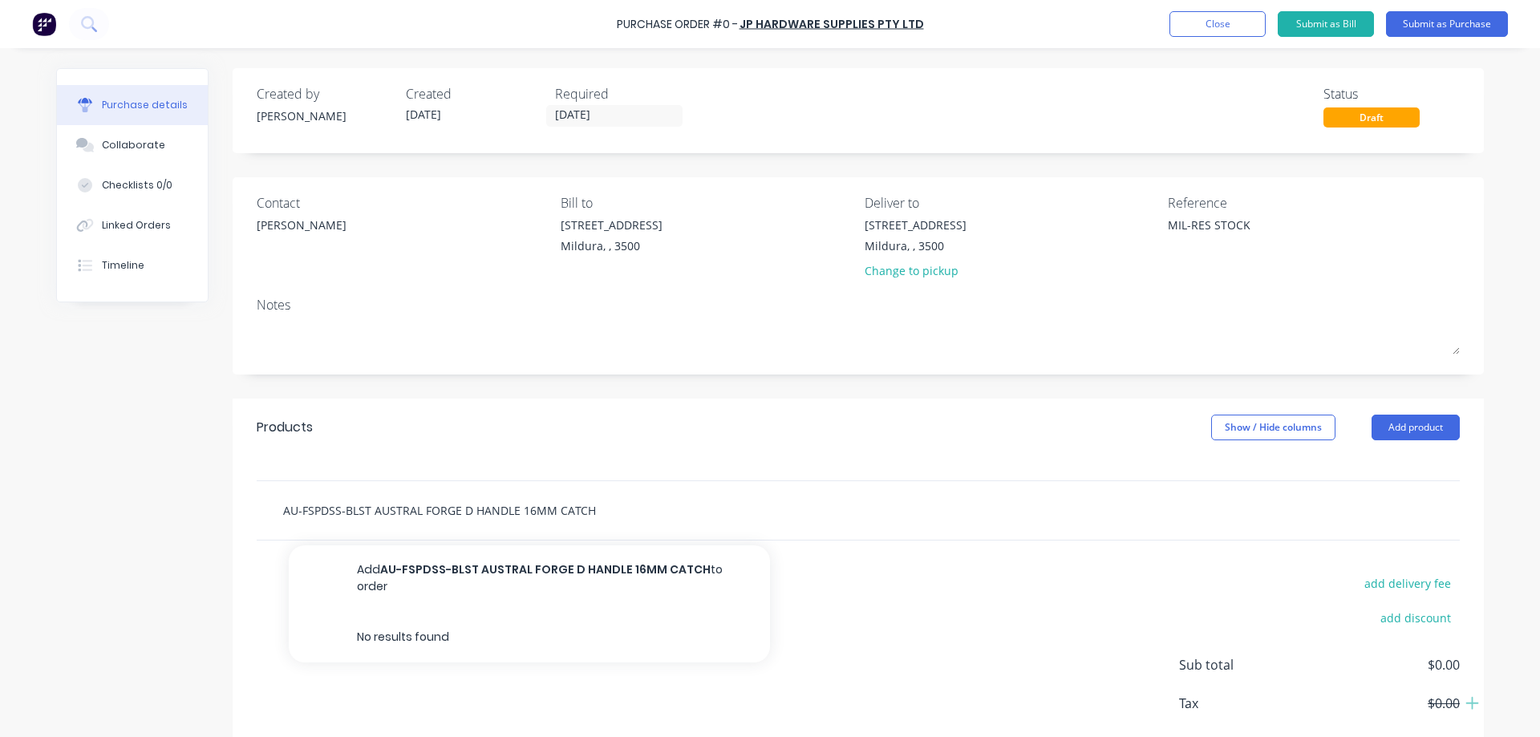
type textarea "x"
type input "AU-FSPDSS-BLST AUSTRAL FORGE D HANDLE 16MM CATCH"
type textarea "x"
type input "AU-FSPDSS-BLST AUSTRAL FORGE D HANDLE 16MM CATCH B"
type textarea "x"
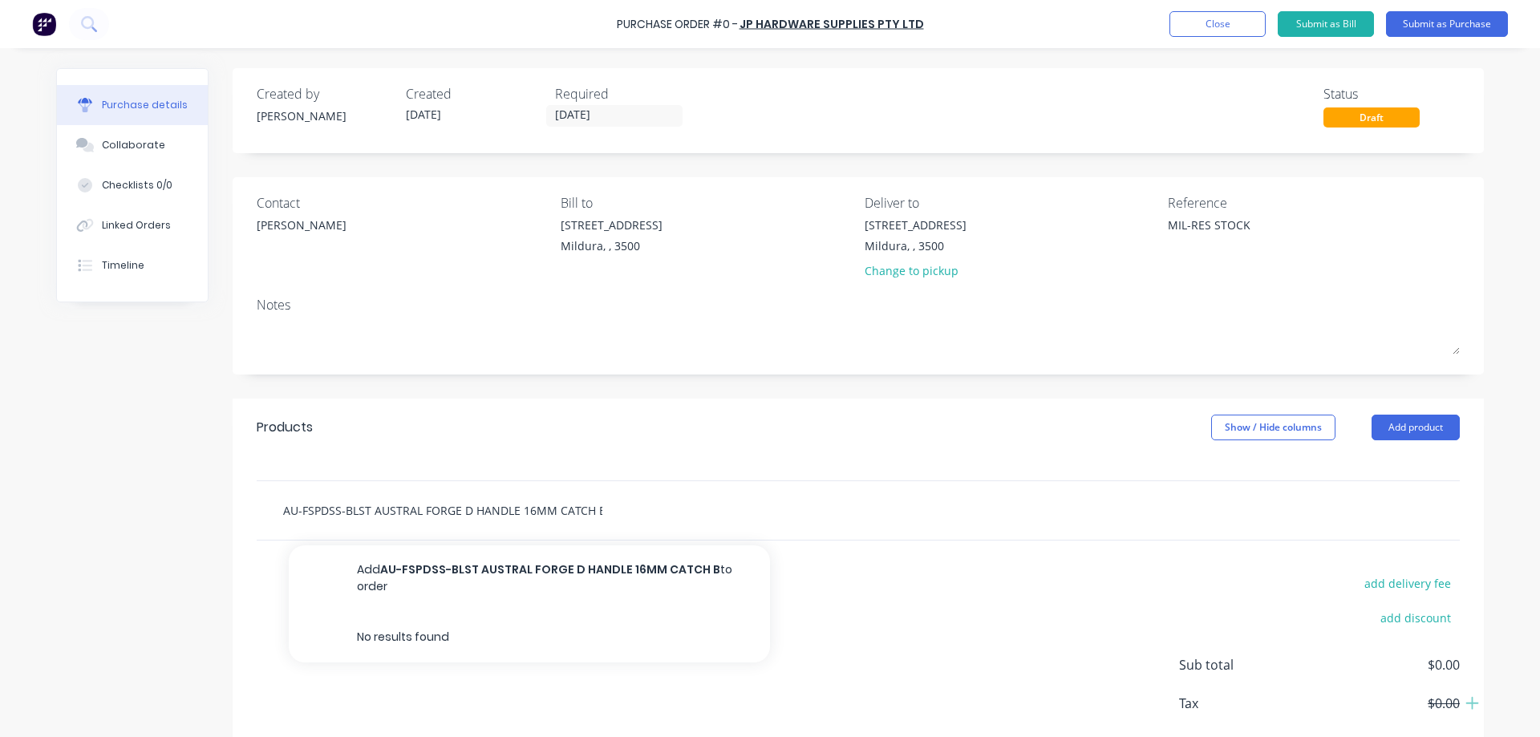
type input "AU-FSPDSS-BLST AUSTRAL FORGE D HANDLE 16MM CATCH BL"
type textarea "x"
type input "AU-FSPDSS-BLST AUSTRAL FORGE D HANDLE 16MM CATCH BLS"
type textarea "x"
type input "AU-FSPDSS-BLST AUSTRAL FORGE D HANDLE 16MM CATCH BLST"
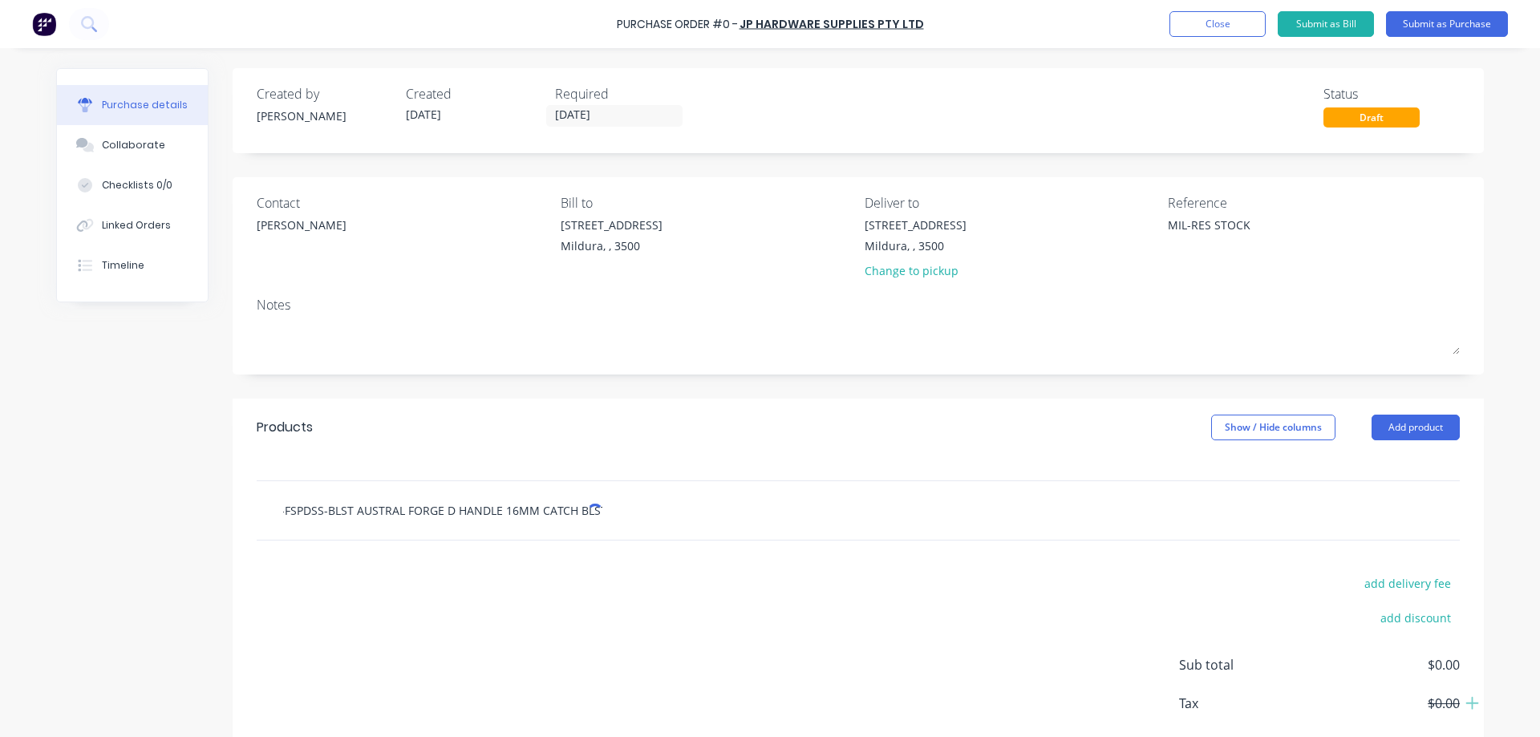
type textarea "x"
type input "AU-FSPDSS-BLST AUSTRAL FORGE D HANDLE 16MM CATCH BLST-"
type textarea "x"
type input "AU-FSPDSS-BLST AUSTRAL FORGE D HANDLE 16MM CATCH BLST-B"
type textarea "x"
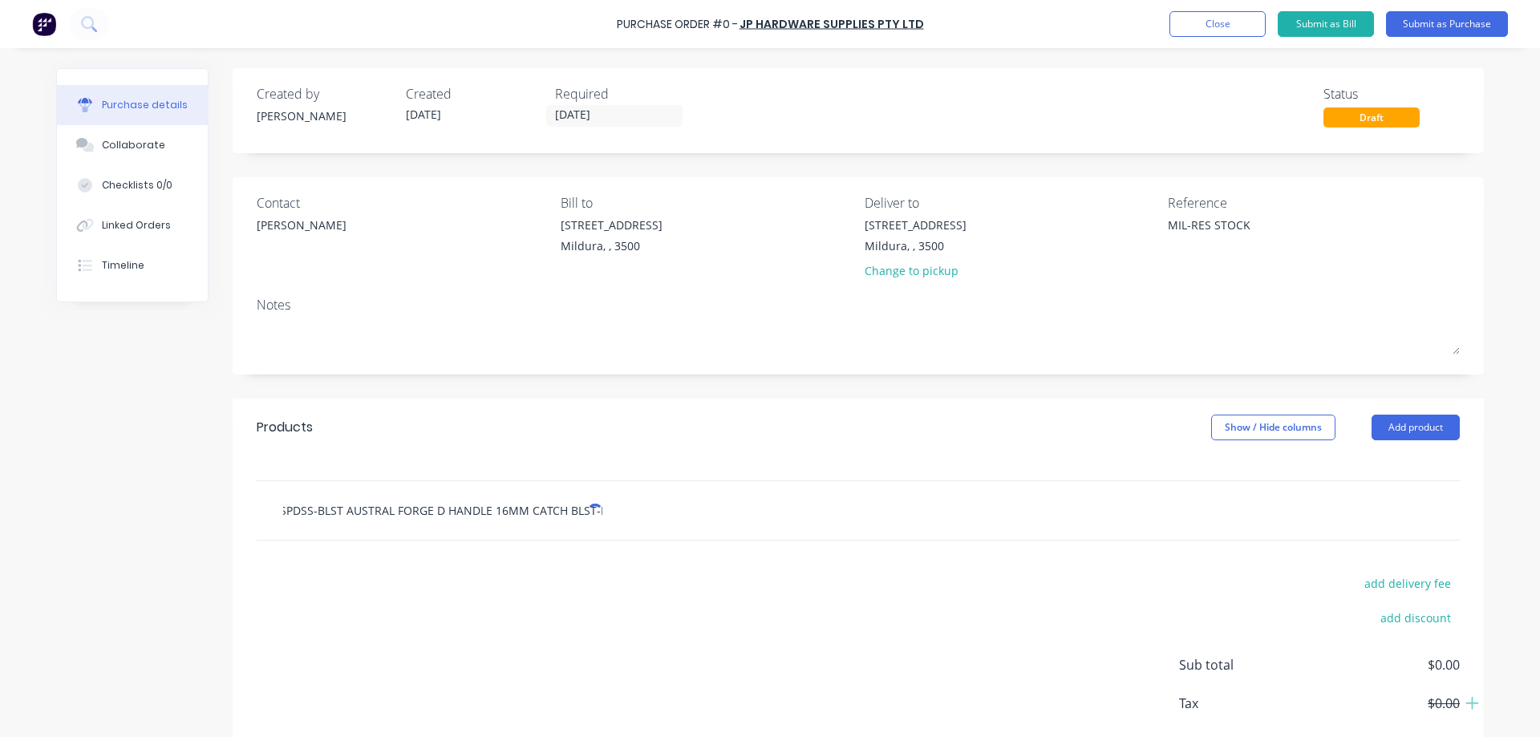
type input "AU-FSPDSS-BLST AUSTRAL FORGE D HANDLE 16MM CATCH BLST-BL"
type textarea "x"
type input "AU-FSPDSS-BLST AUSTRAL FORGE D HANDLE 16MM CATCH BLST-BLA"
type textarea "x"
type input "AU-FSPDSS-BLST AUSTRAL FORGE D HANDLE 16MM CATCH BLST-BLAC"
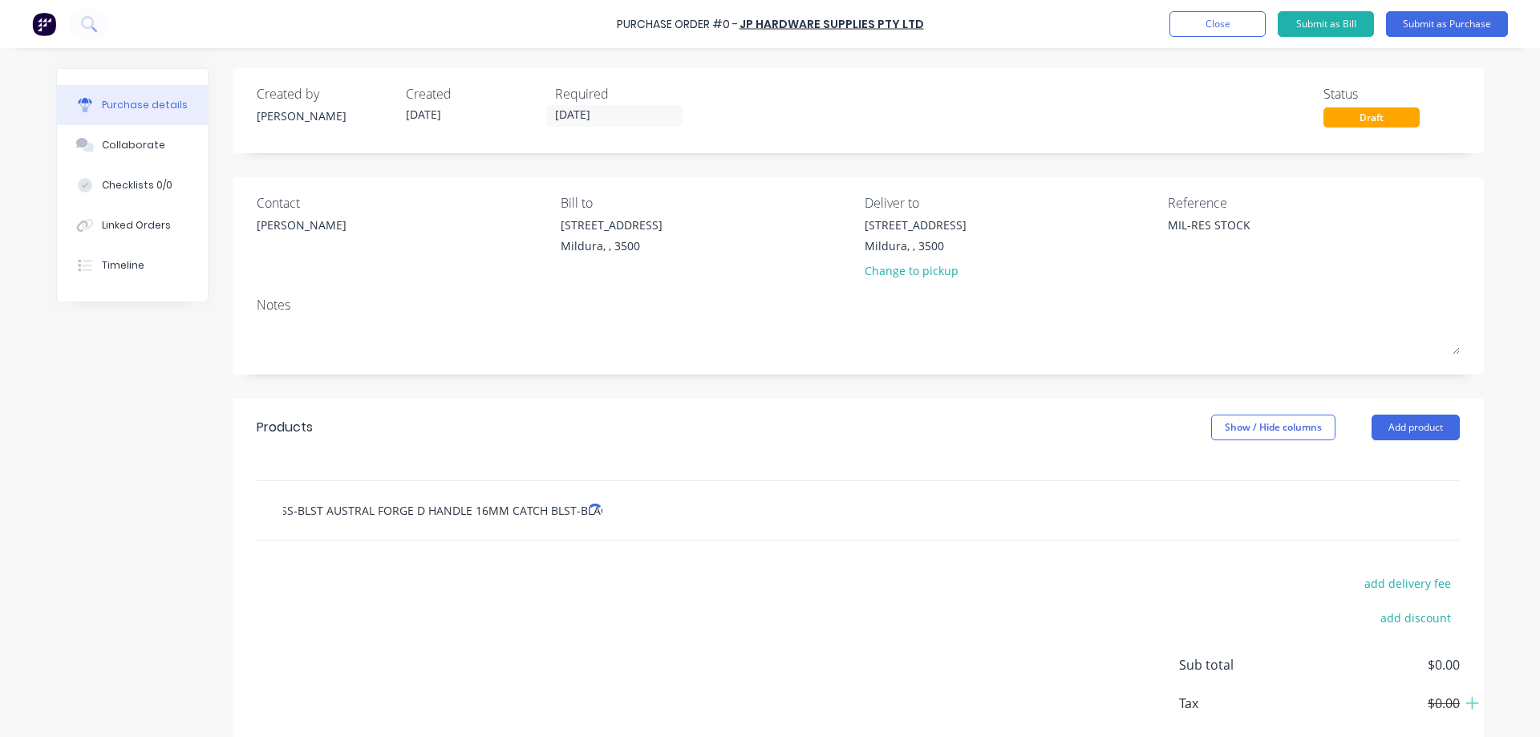
type textarea "x"
type input "AU-FSPDSS-BLST AUSTRAL FORGE D HANDLE 16MM CATCH BLST-BLACK"
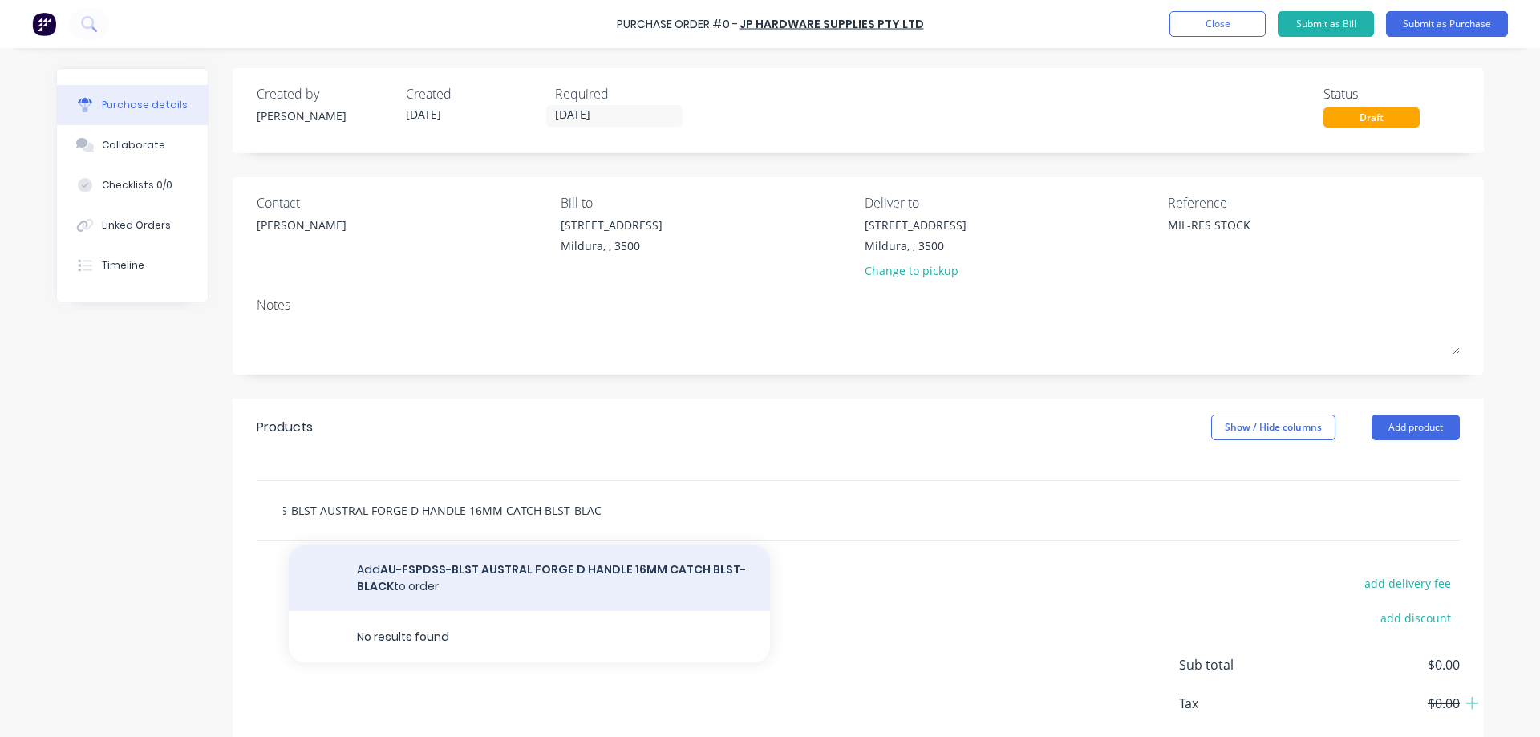
type textarea "x"
type input "AU-FSPDSS-BLST AUSTRAL FORGE D HANDLE 16MM CATCH BLST-BLACK"
click at [483, 568] on button "Add AU-FSPDSS-BLST AUSTRAL FORGE D HANDLE 16MM CATCH BLST-BLACK to order" at bounding box center [529, 578] width 481 height 66
type textarea "x"
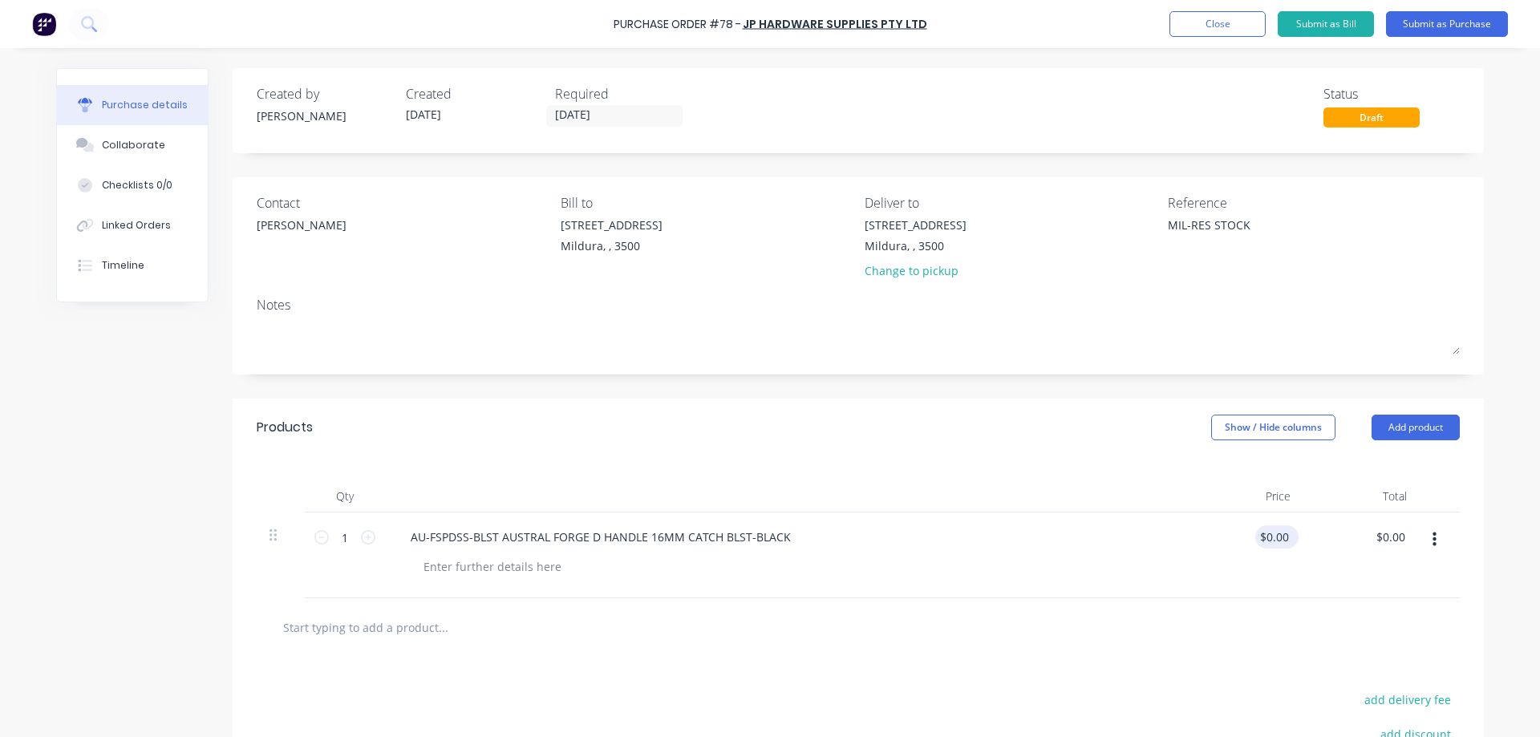
type textarea "x"
click at [1284, 536] on input "0.00" at bounding box center [1273, 536] width 37 height 23
type input "0"
type input "61.00"
type textarea "x"
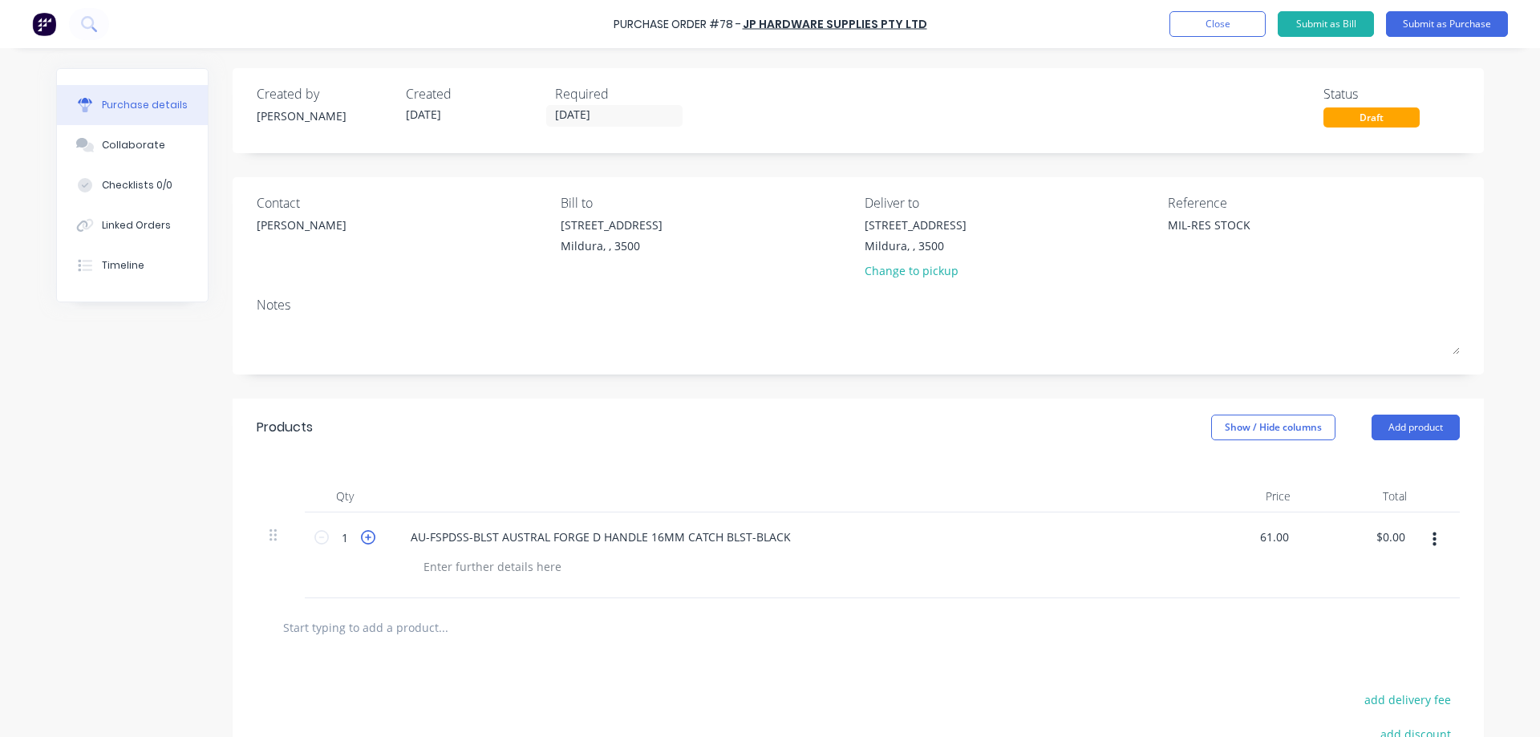
type input "$61.00"
click at [363, 537] on icon at bounding box center [368, 537] width 14 height 14
type textarea "x"
type input "2"
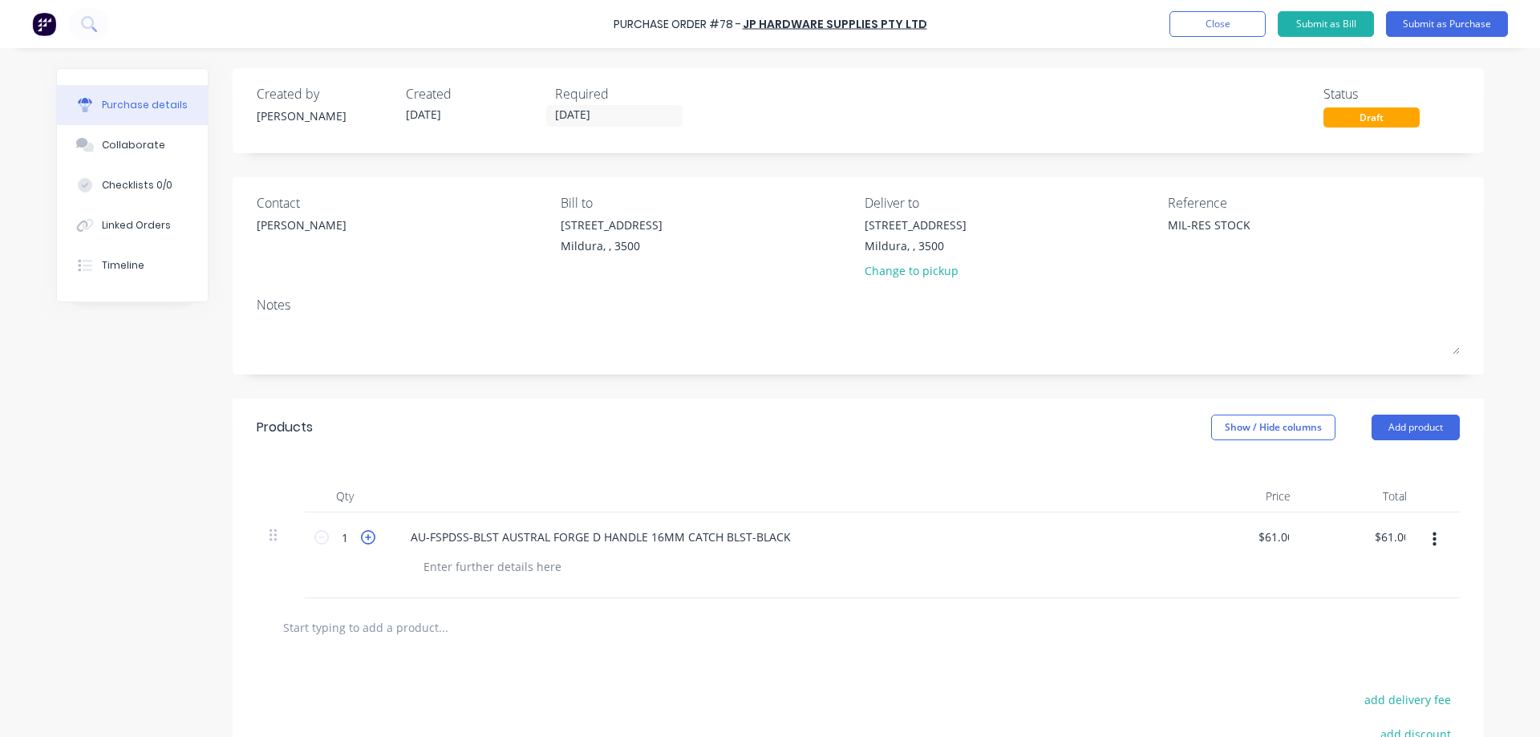
type input "$122.00"
click at [363, 537] on icon at bounding box center [368, 537] width 14 height 14
type textarea "x"
type input "3"
type input "$183.00"
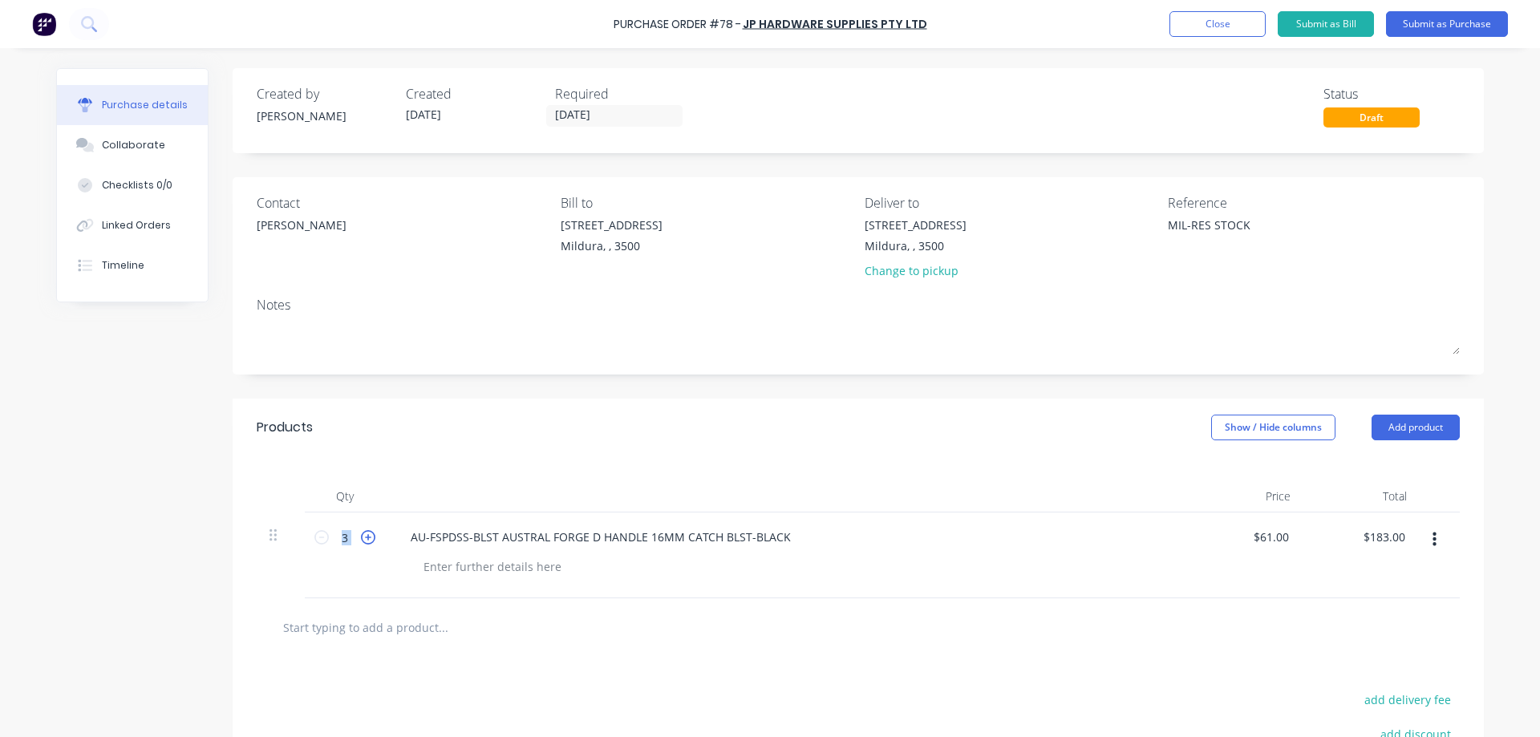
click at [363, 537] on icon at bounding box center [368, 537] width 14 height 14
type textarea "x"
type input "4"
type input "$244.00"
click at [363, 537] on icon at bounding box center [368, 537] width 14 height 14
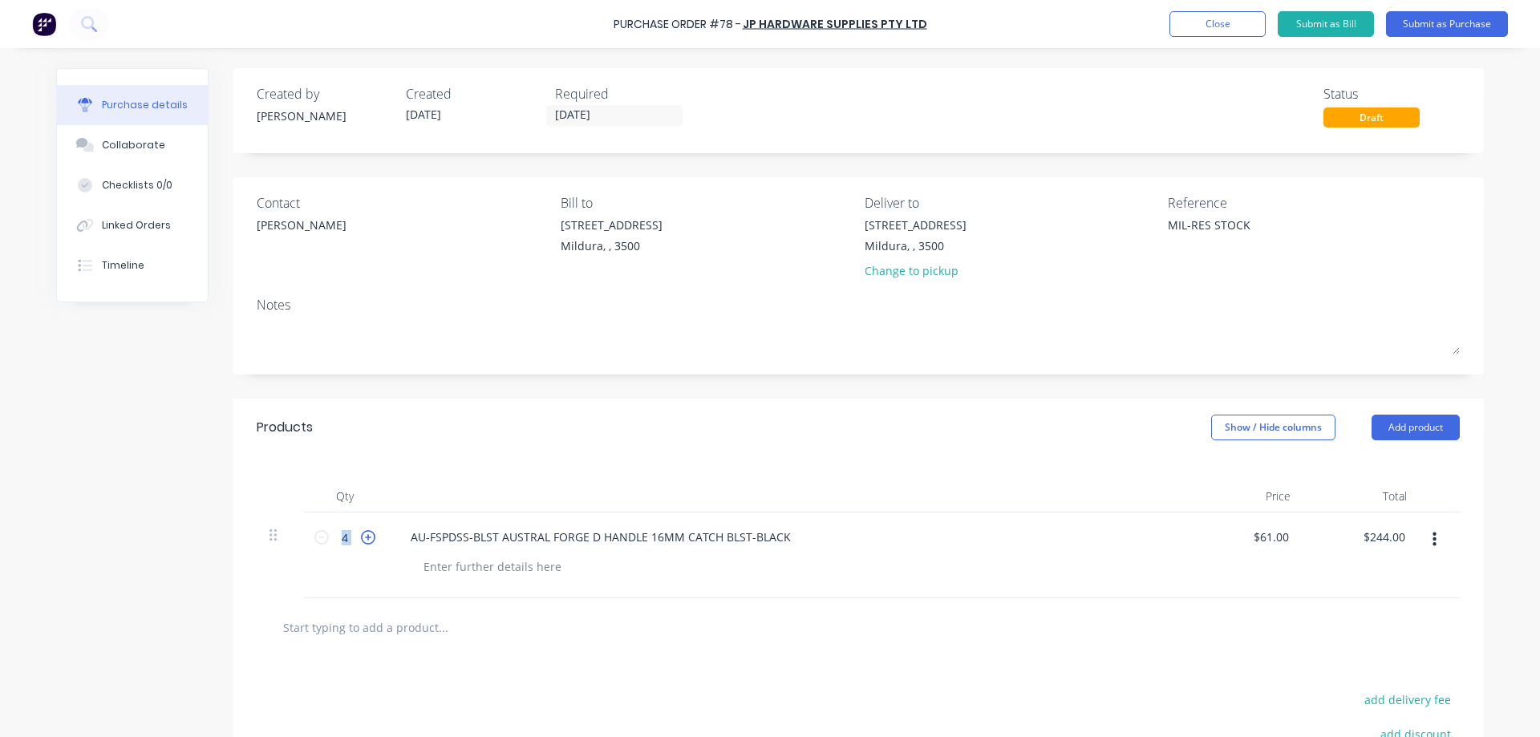
type textarea "x"
type input "5"
type input "$305.00"
click at [363, 537] on icon at bounding box center [368, 537] width 14 height 14
type textarea "x"
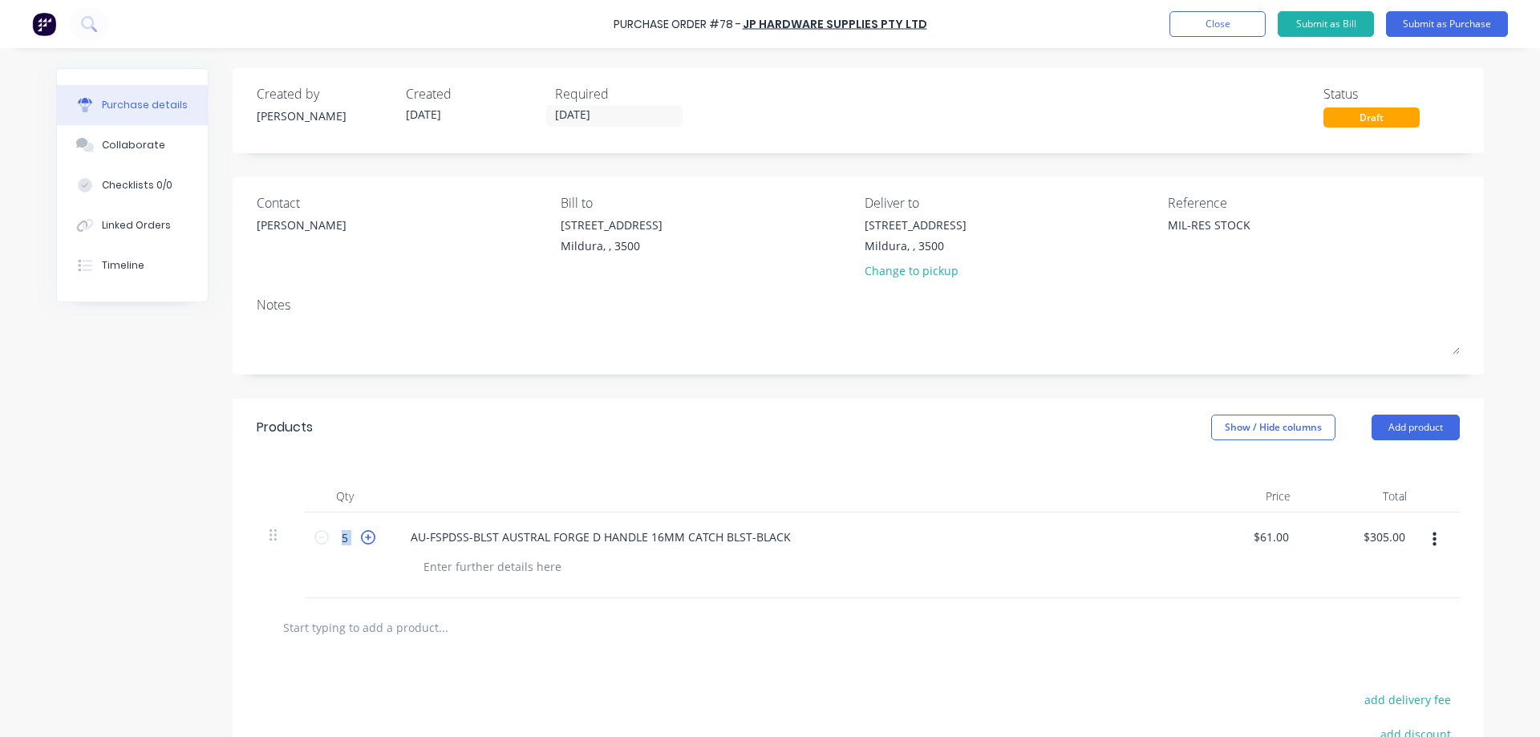
type input "6"
type input "$366.00"
click at [363, 535] on icon at bounding box center [368, 537] width 14 height 14
type textarea "x"
type input "7"
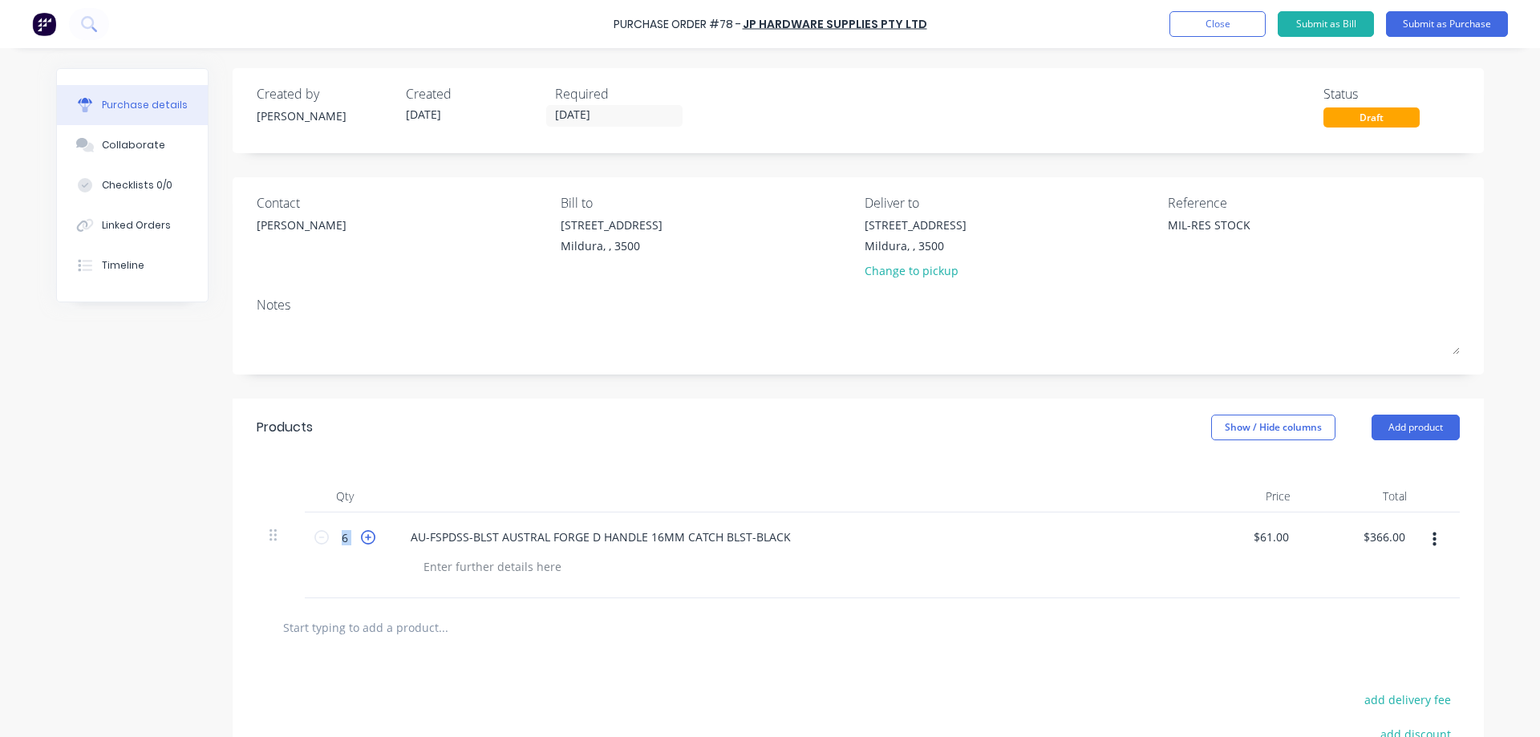
type input "$427.00"
click at [363, 535] on icon at bounding box center [368, 537] width 14 height 14
type textarea "x"
type input "8"
type input "$488.00"
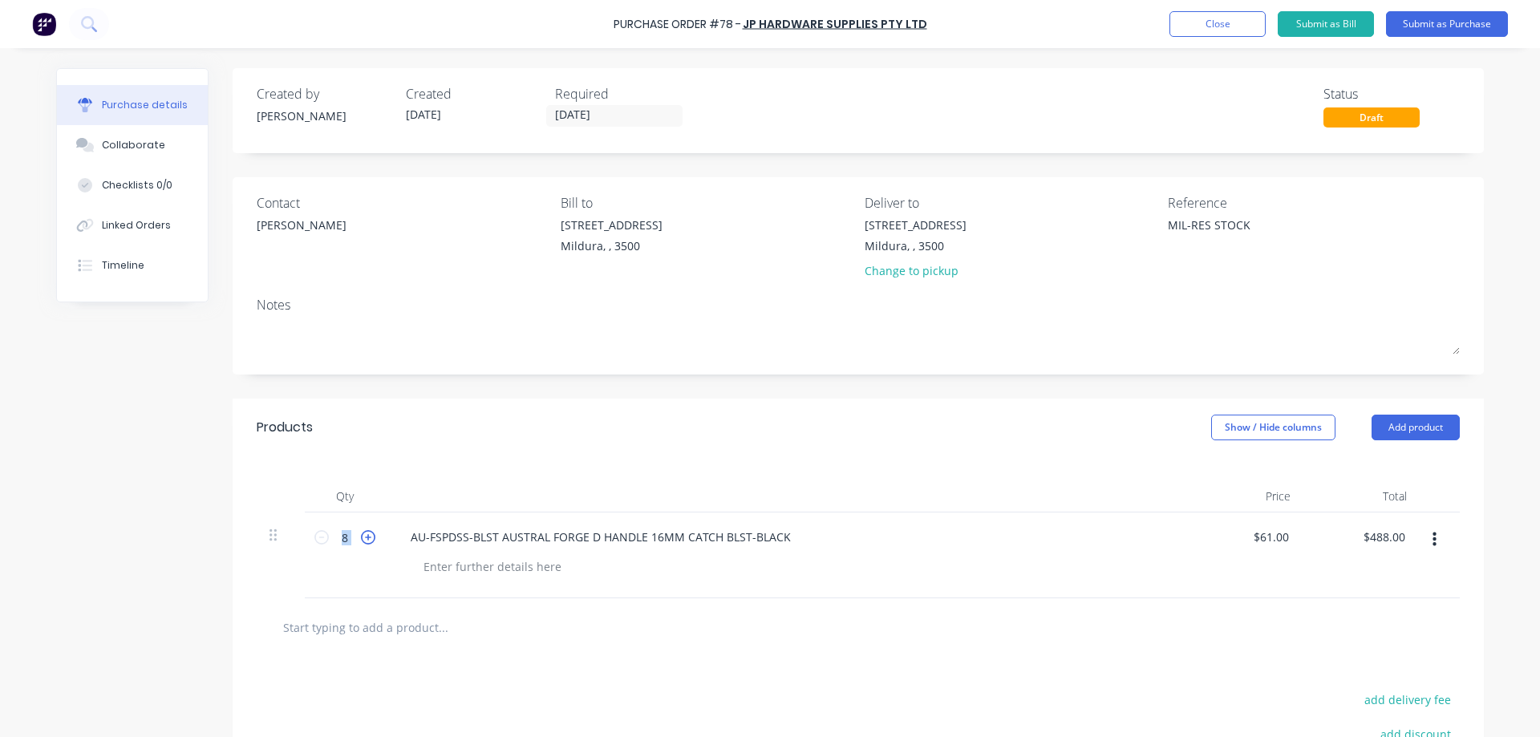
click at [363, 535] on icon at bounding box center [368, 537] width 14 height 14
type textarea "x"
type input "9"
type input "$549.00"
click at [363, 535] on icon at bounding box center [368, 537] width 14 height 14
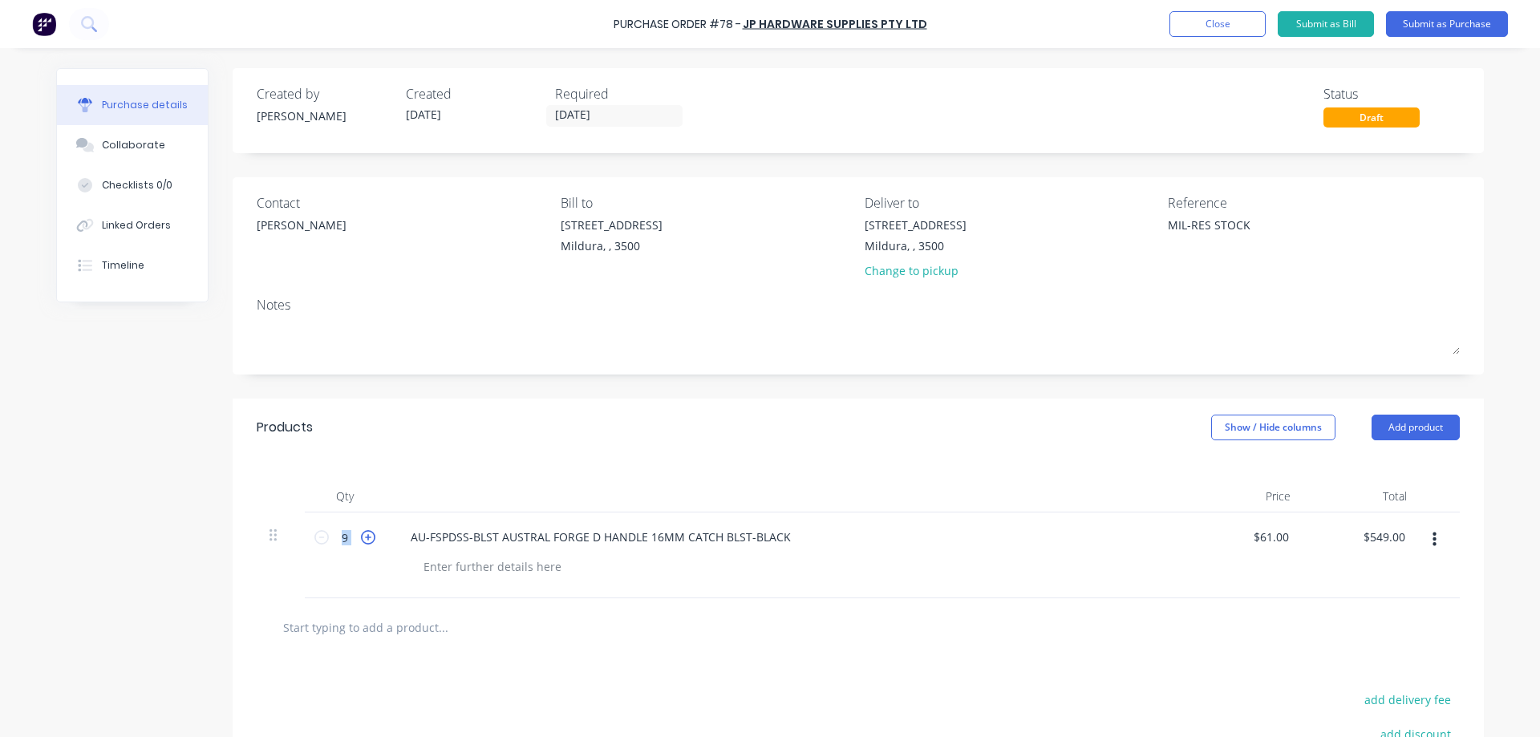
type textarea "x"
type input "10"
type input "$610.00"
click at [363, 535] on icon at bounding box center [368, 537] width 14 height 14
type textarea "x"
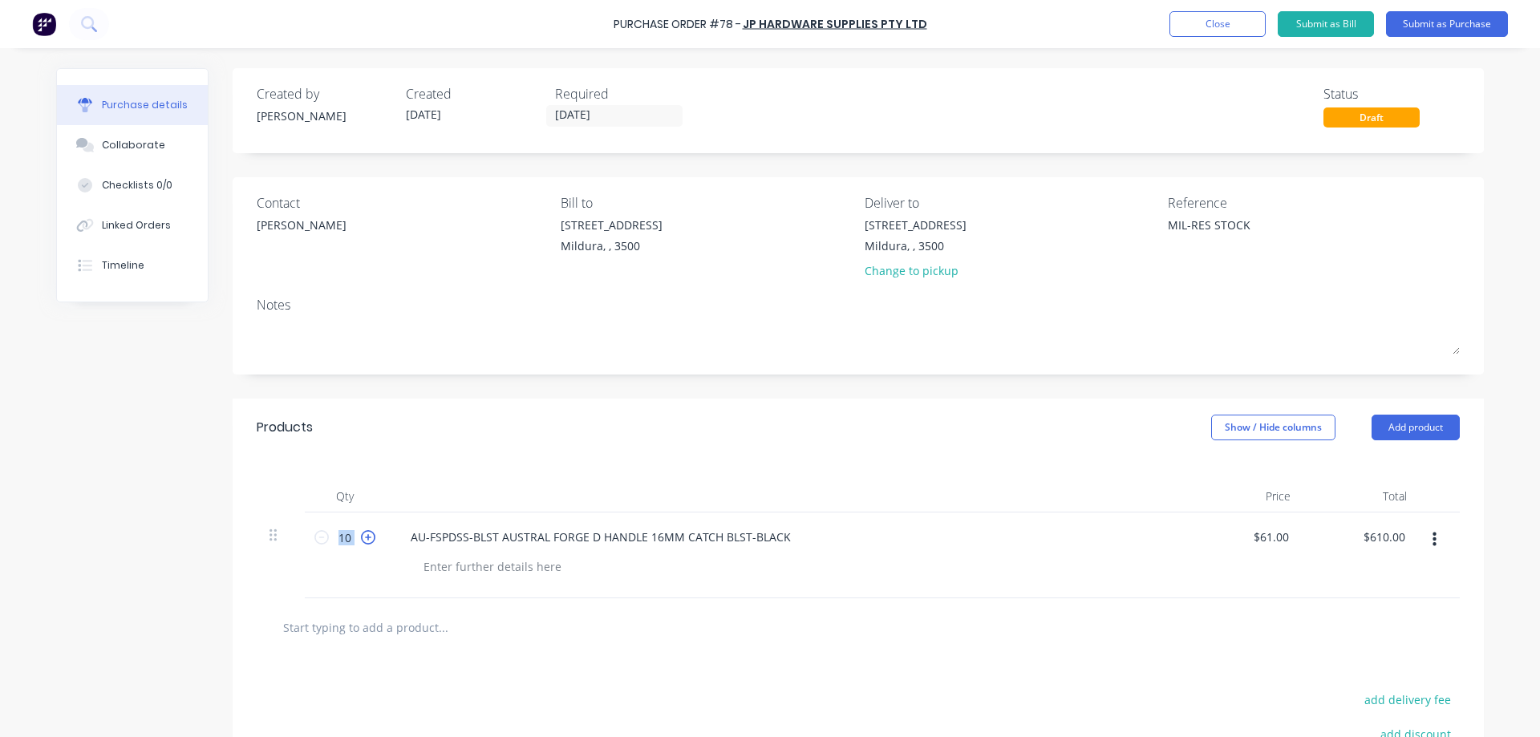
type input "11"
type input "$671.00"
click at [363, 535] on icon at bounding box center [368, 537] width 14 height 14
type textarea "x"
type input "12"
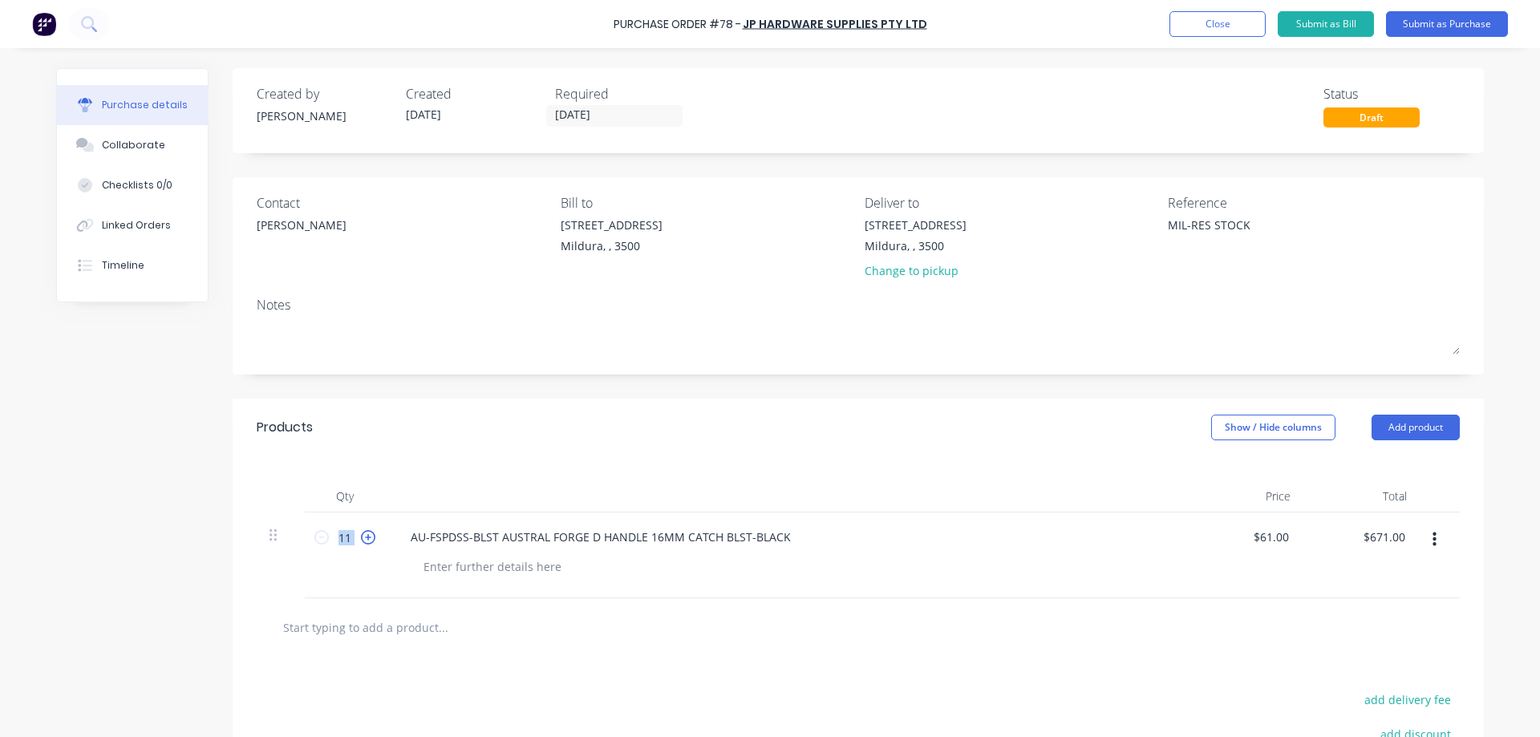
type input "$732.00"
click at [363, 535] on icon at bounding box center [368, 537] width 14 height 14
type textarea "x"
type input "13"
type input "$793.00"
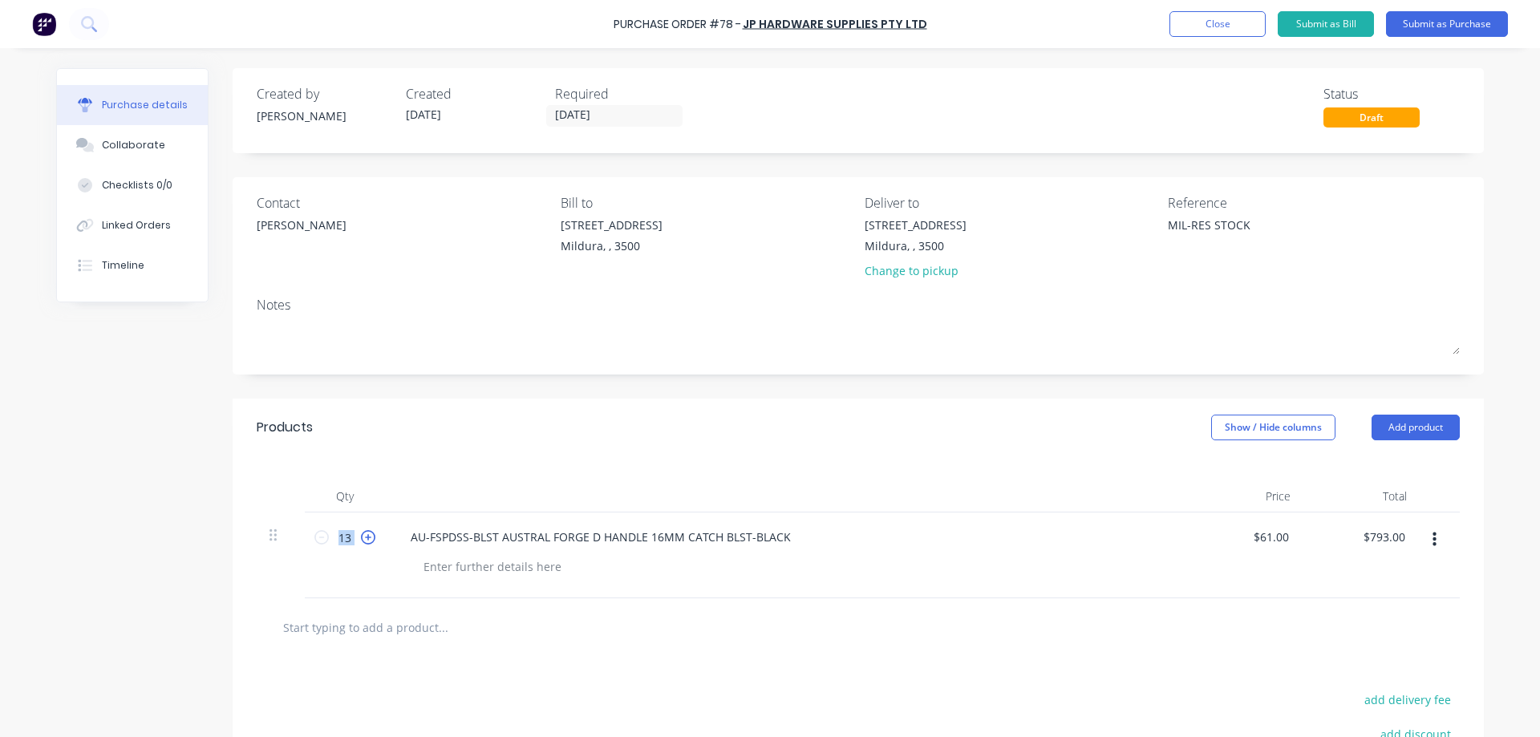
click at [363, 535] on icon at bounding box center [368, 537] width 14 height 14
type textarea "x"
type input "14"
type input "$854.00"
click at [363, 535] on icon at bounding box center [368, 537] width 14 height 14
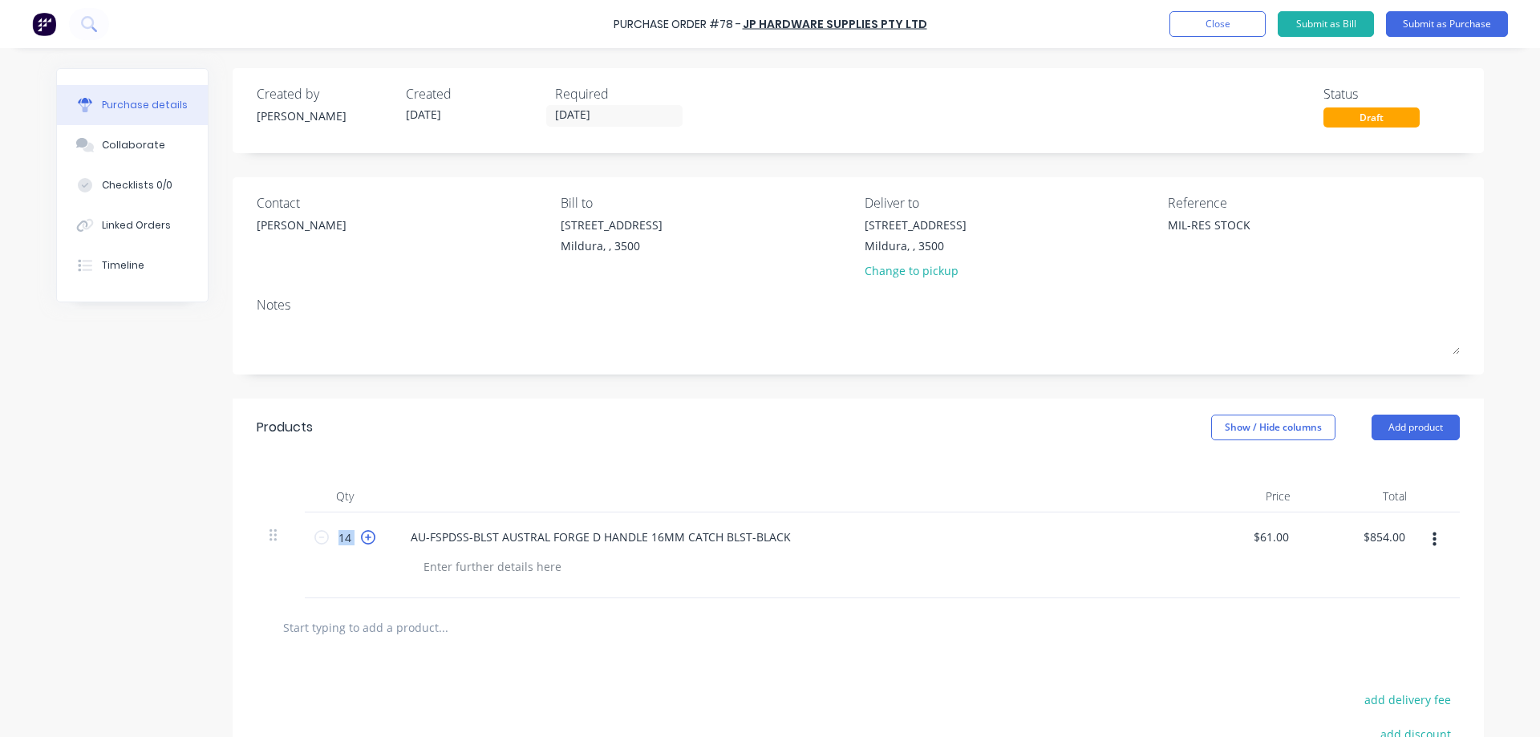
type textarea "x"
type input "15"
type input "$915.00"
click at [363, 535] on icon at bounding box center [368, 537] width 14 height 14
type textarea "x"
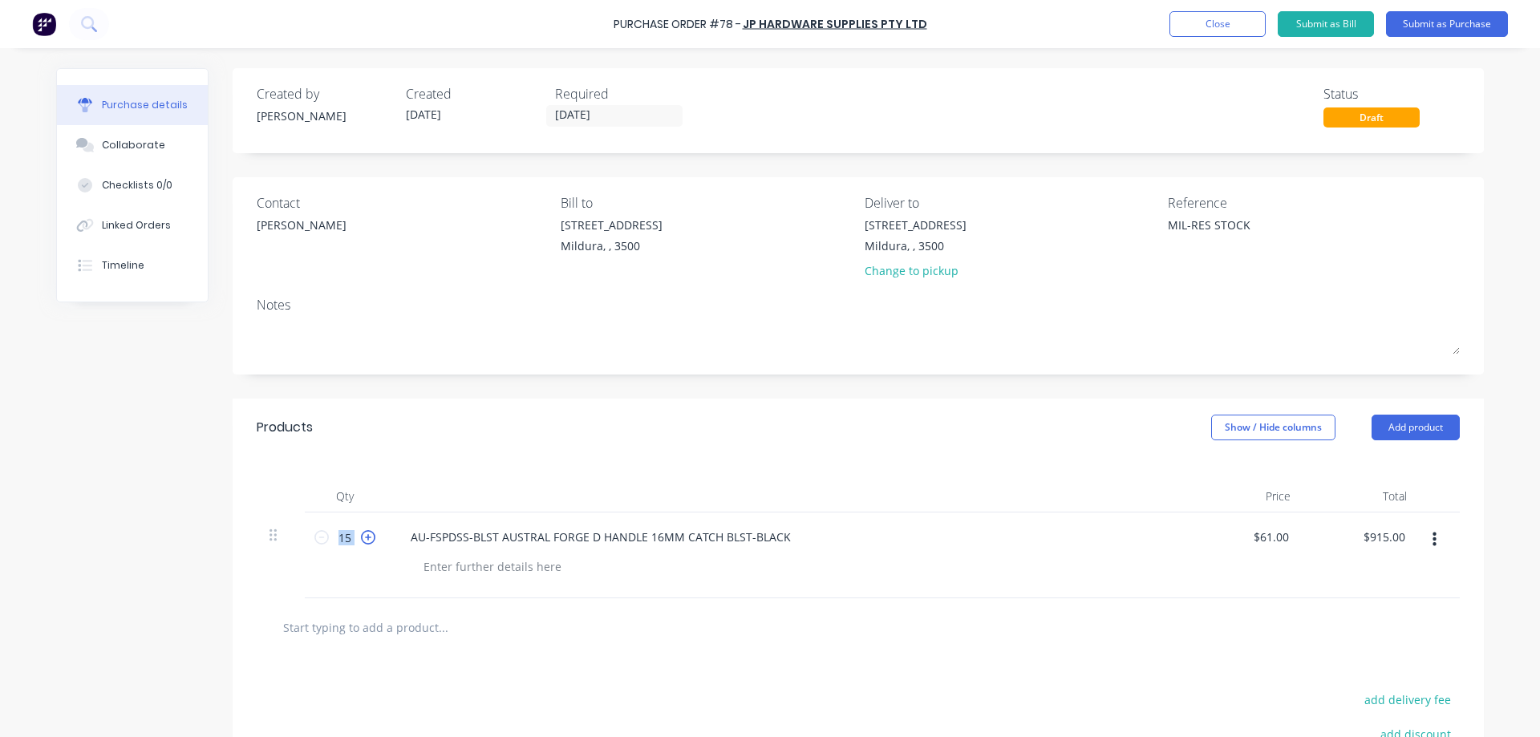
type input "16"
type input "$976.00"
click at [363, 535] on icon at bounding box center [368, 537] width 14 height 14
type textarea "x"
type input "17"
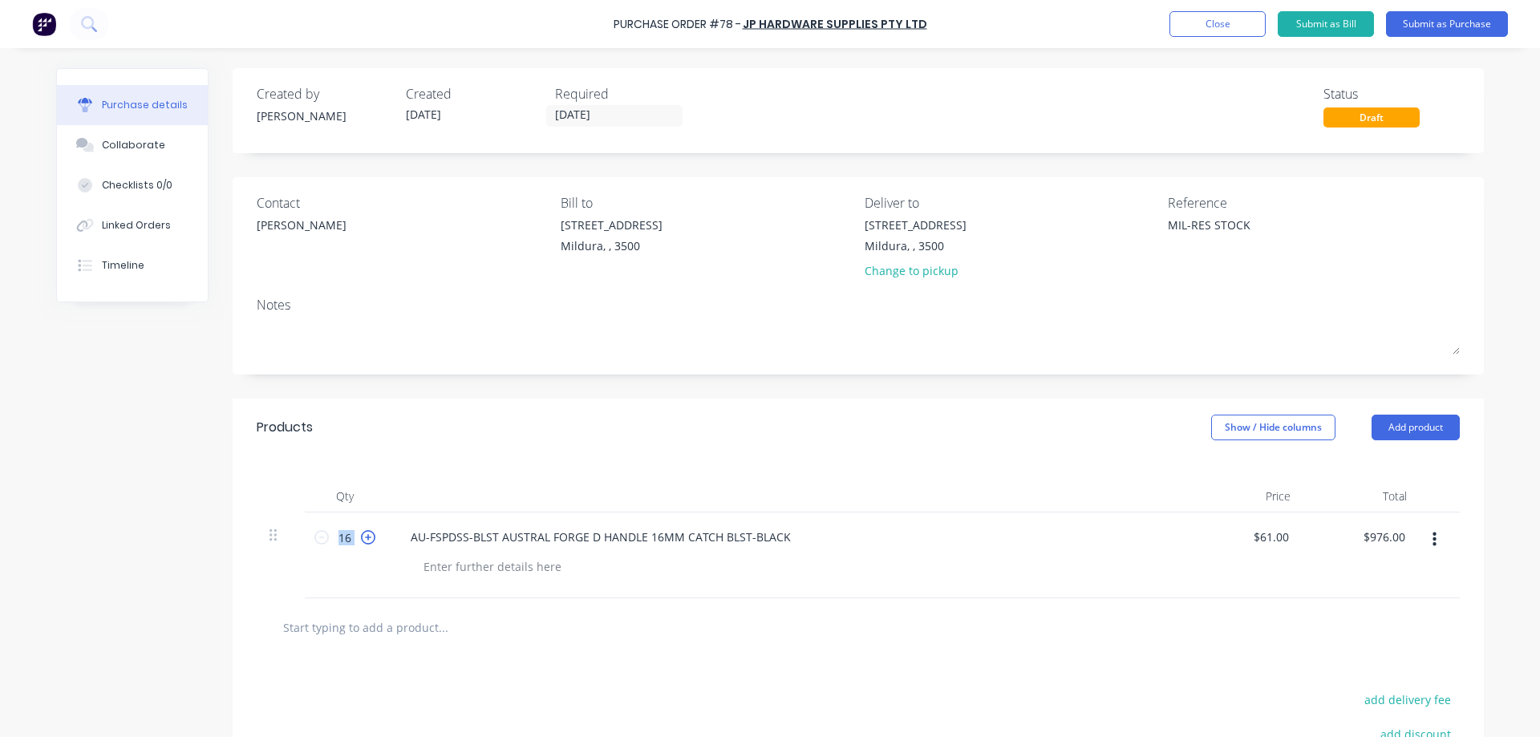
type input "$1,037.00"
click at [363, 535] on icon at bounding box center [368, 537] width 14 height 14
type textarea "x"
type input "18"
type input "$1,098.00"
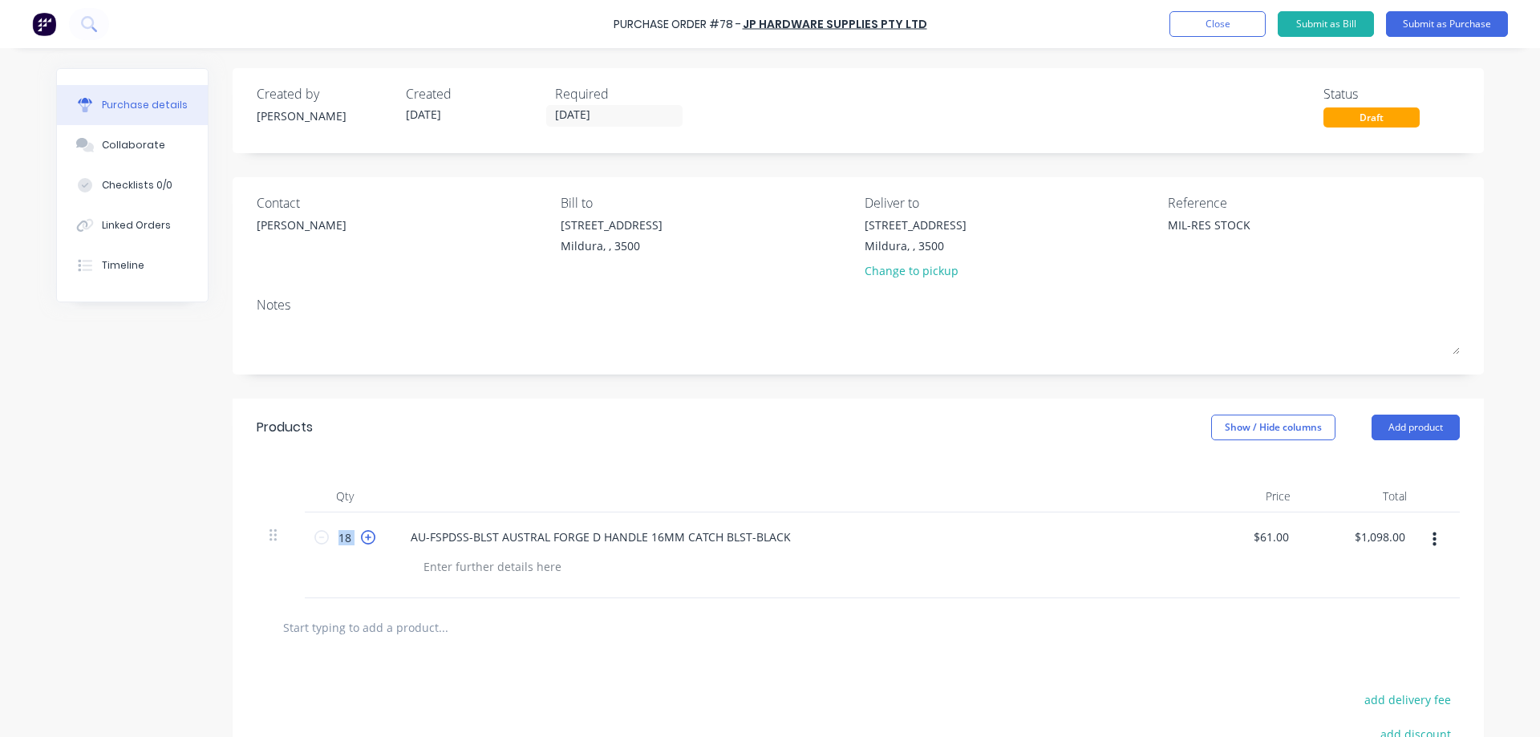
click at [363, 535] on icon at bounding box center [368, 537] width 14 height 14
type textarea "x"
type input "19"
type input "$1,159.00"
click at [363, 535] on icon at bounding box center [368, 537] width 14 height 14
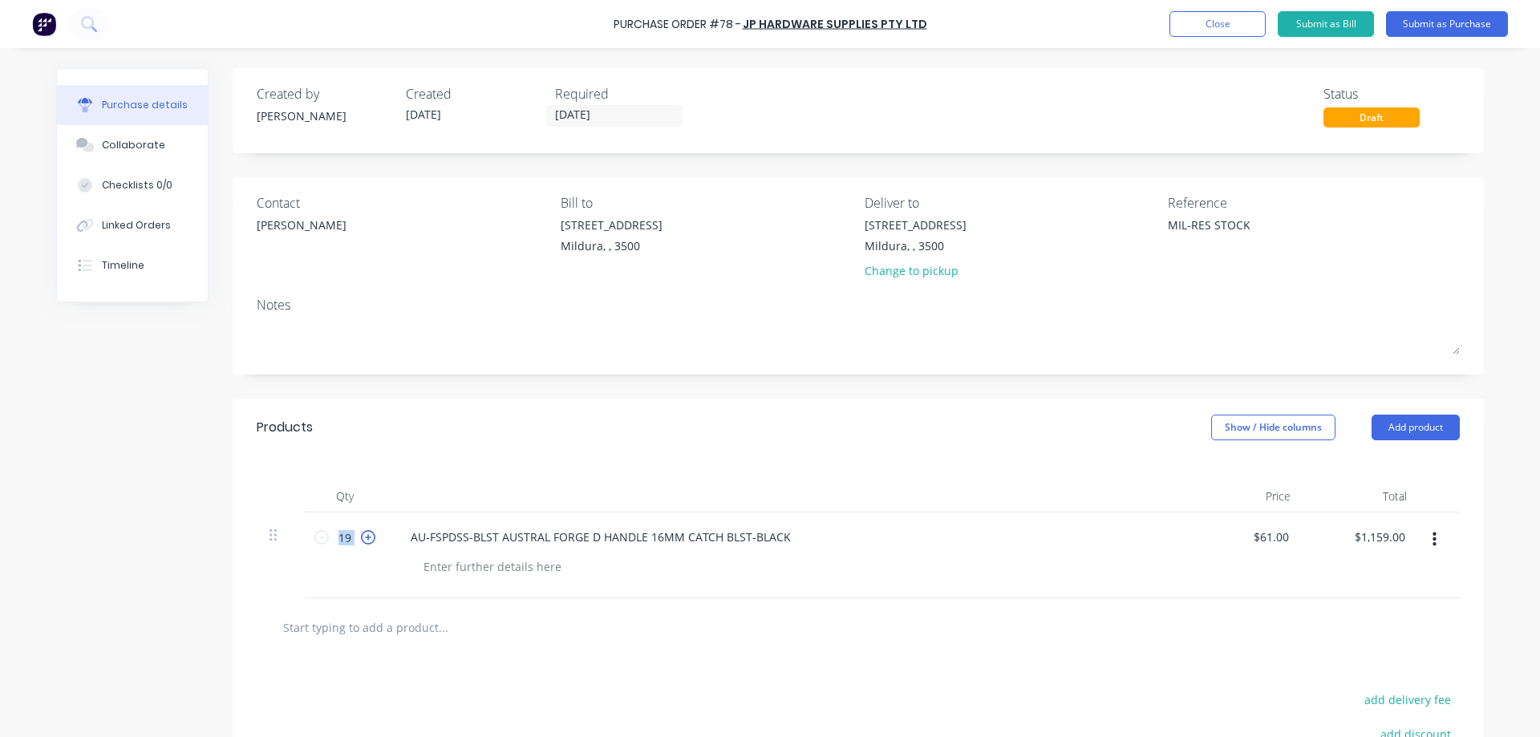
type textarea "x"
type input "20"
type input "$1,220.00"
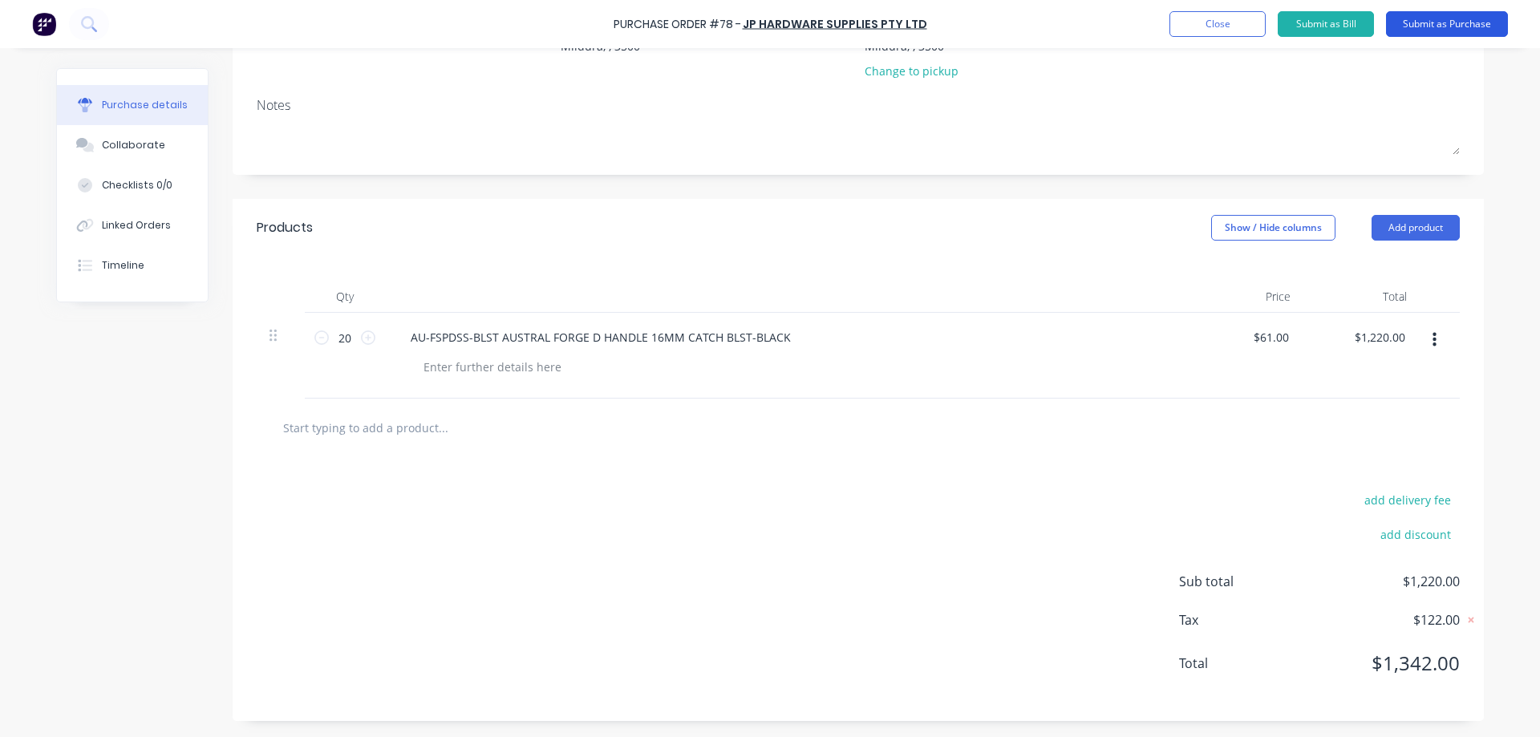
click at [1429, 20] on button "Submit as Purchase" at bounding box center [1447, 24] width 122 height 26
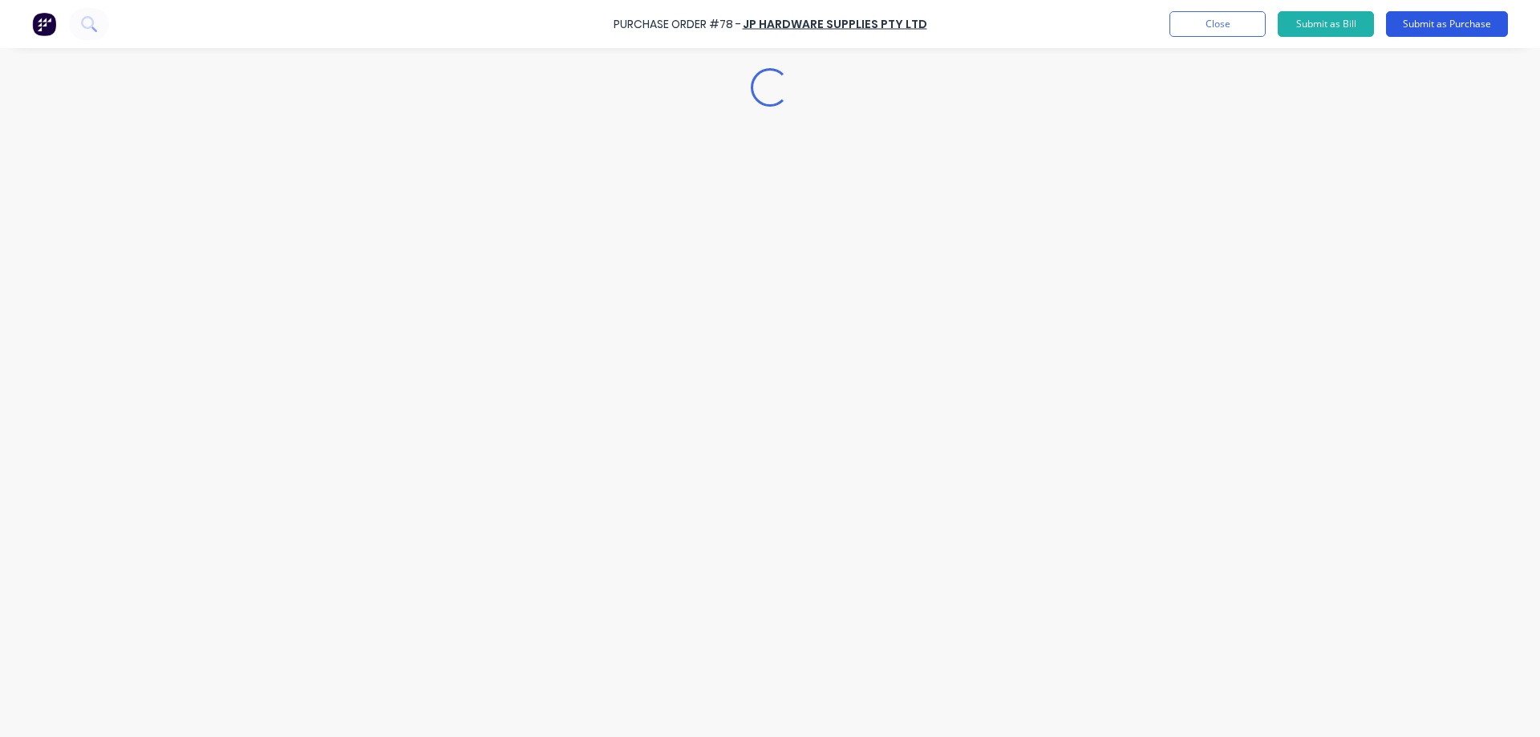
scroll to position [0, 0]
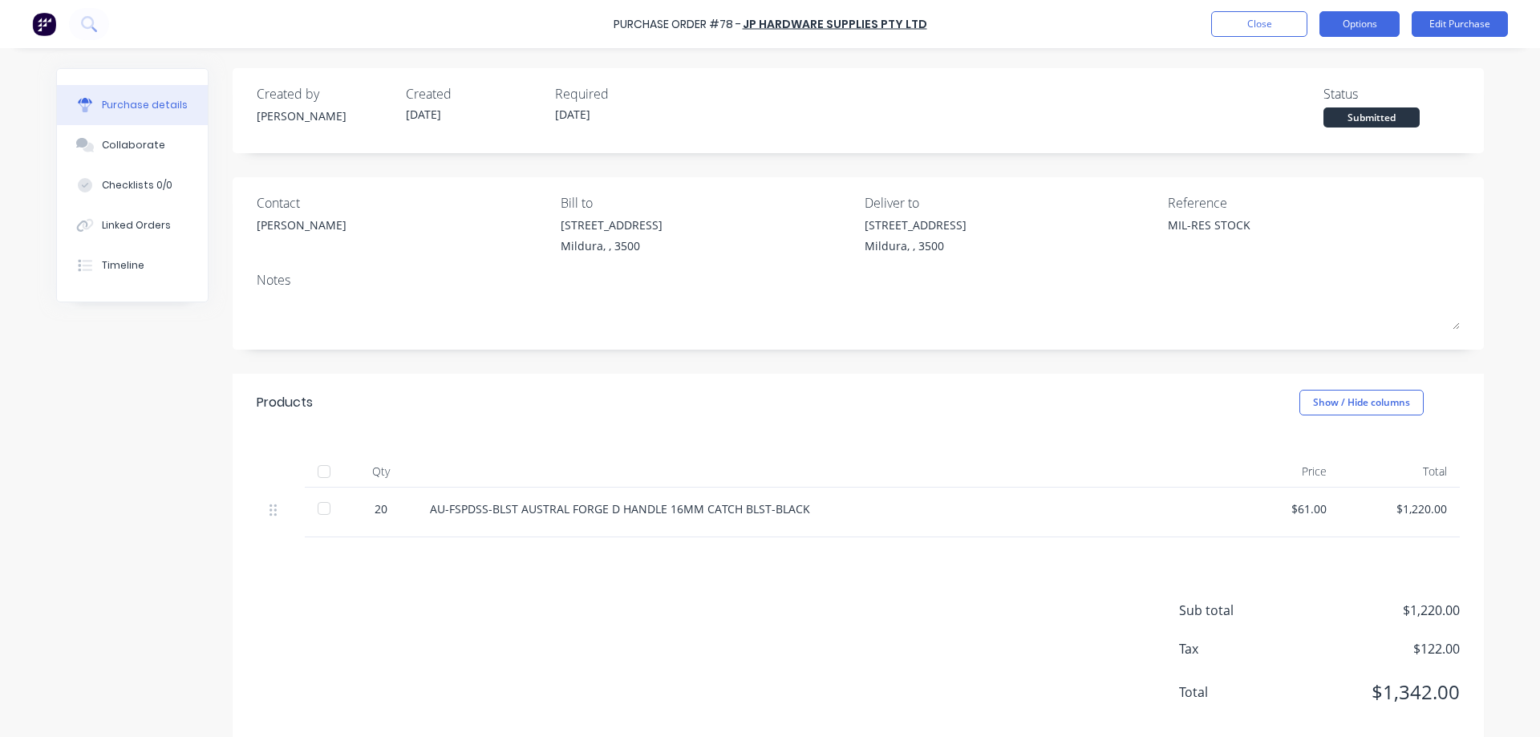
click at [1364, 18] on button "Options" at bounding box center [1359, 24] width 80 height 26
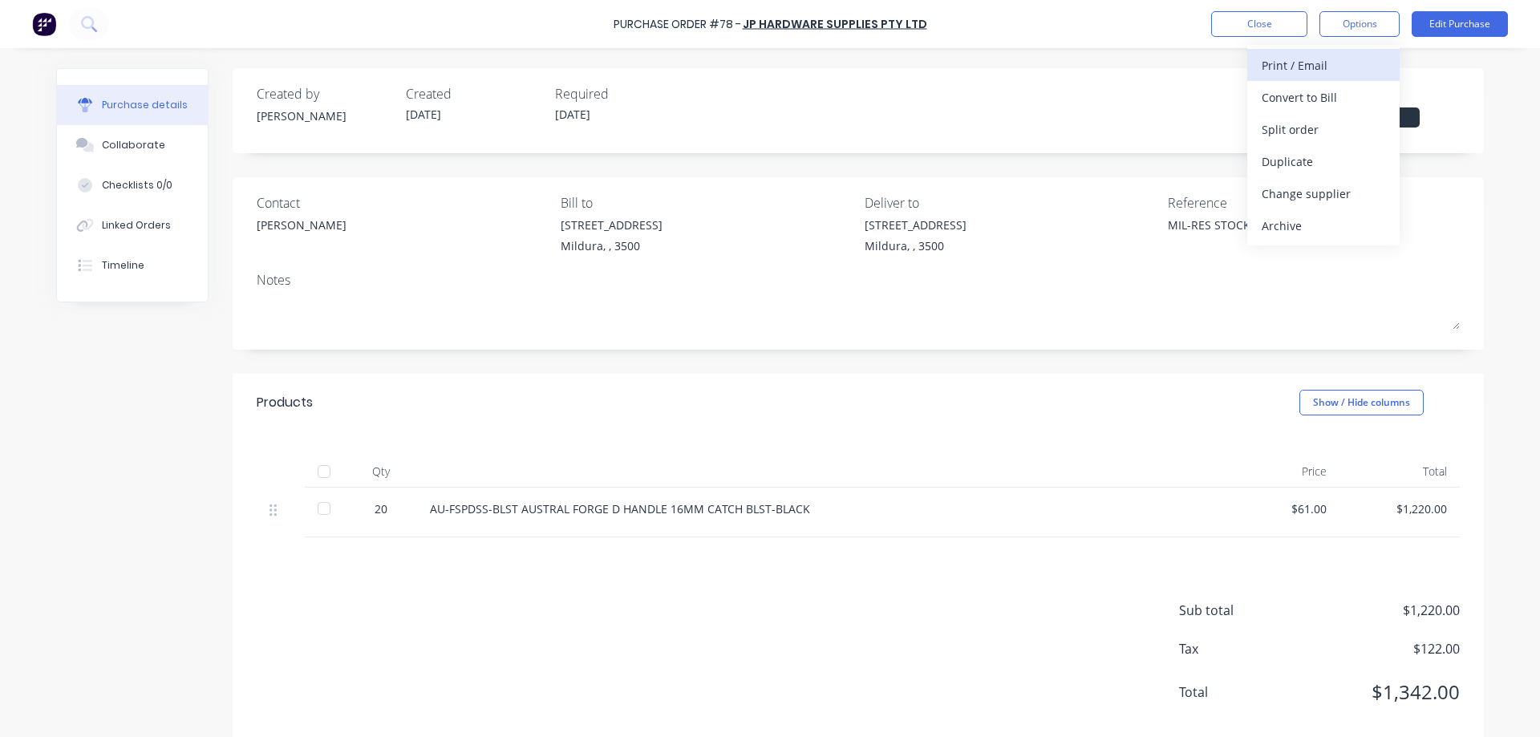
click at [1315, 65] on div "Print / Email" at bounding box center [1324, 65] width 124 height 23
click at [1313, 95] on div "With pricing" at bounding box center [1324, 97] width 124 height 23
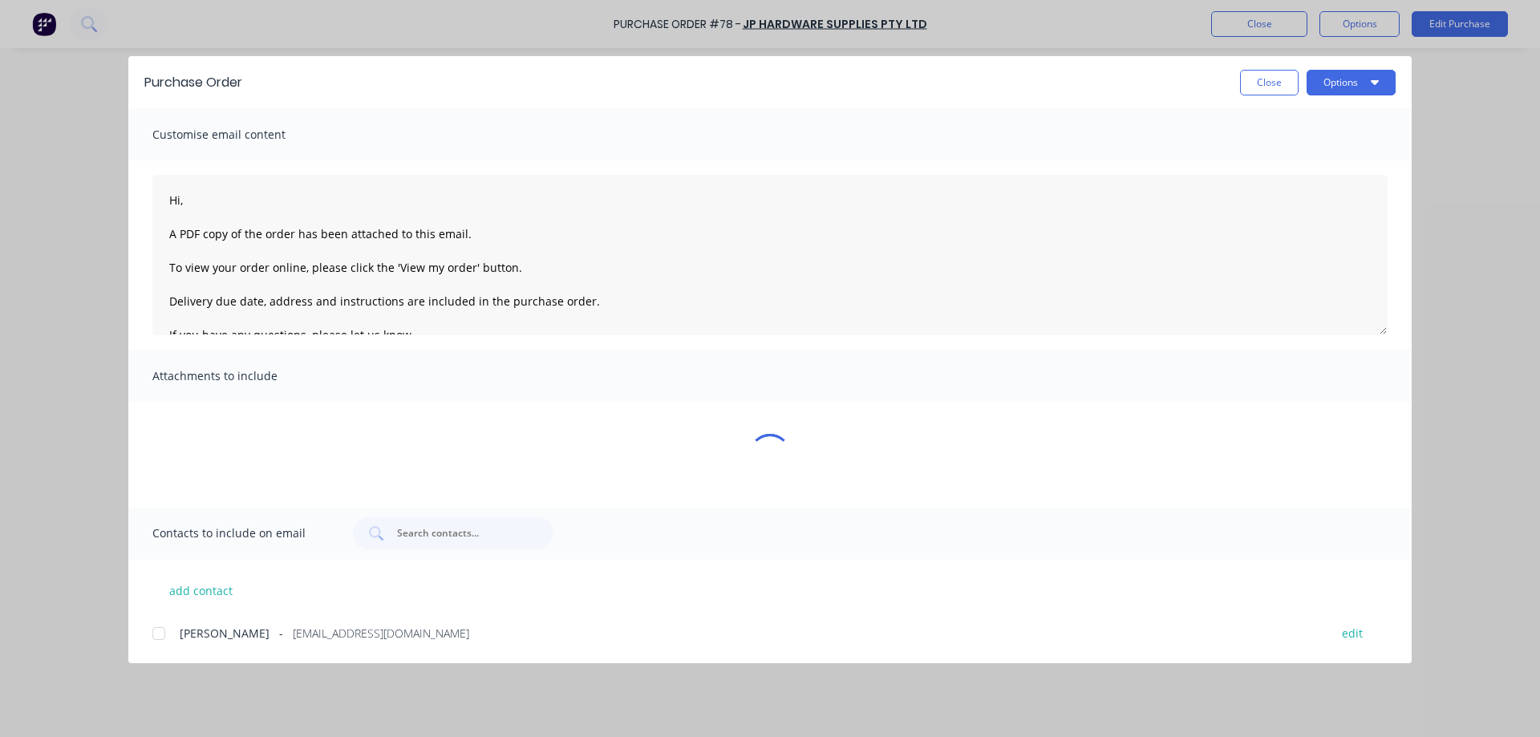
type textarea "x"
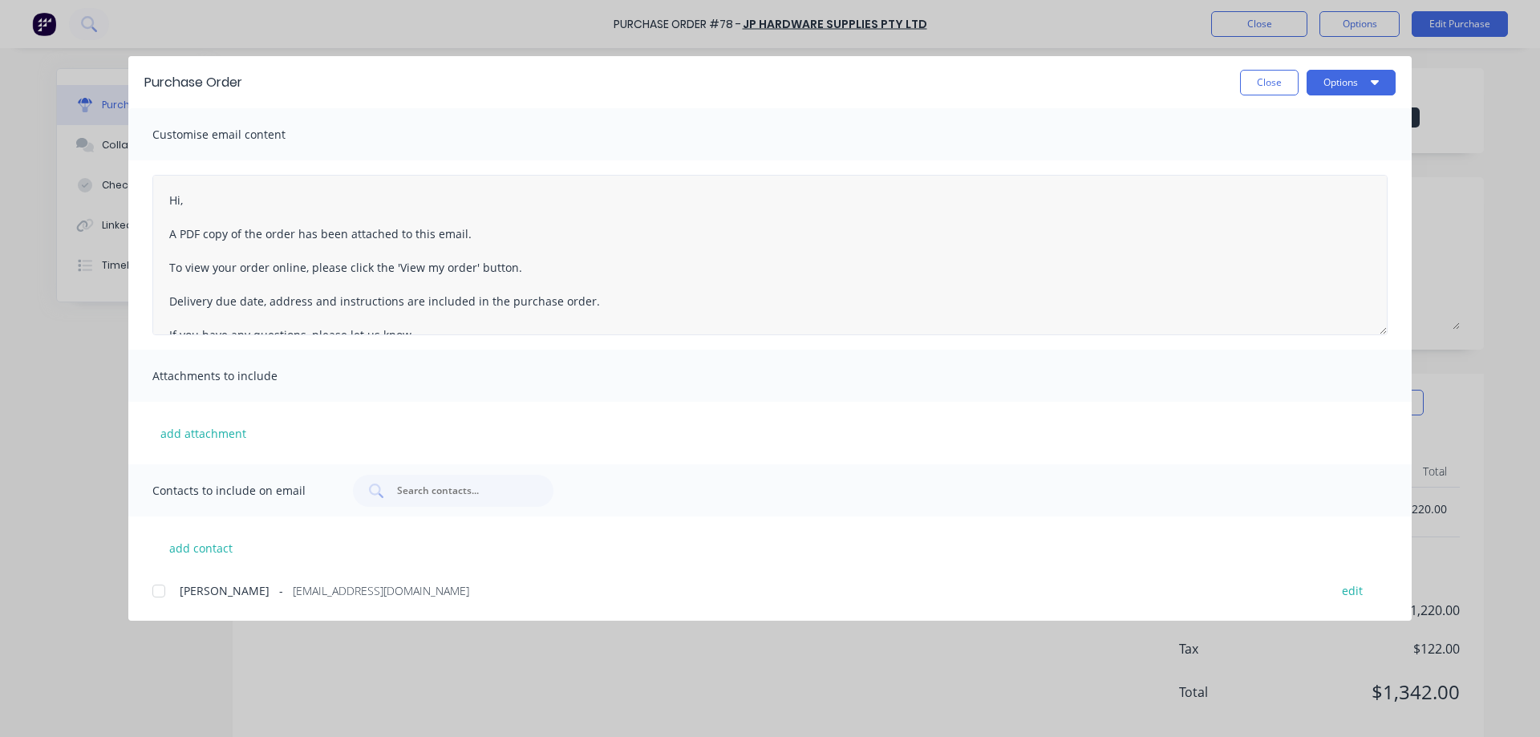
scroll to position [92, 0]
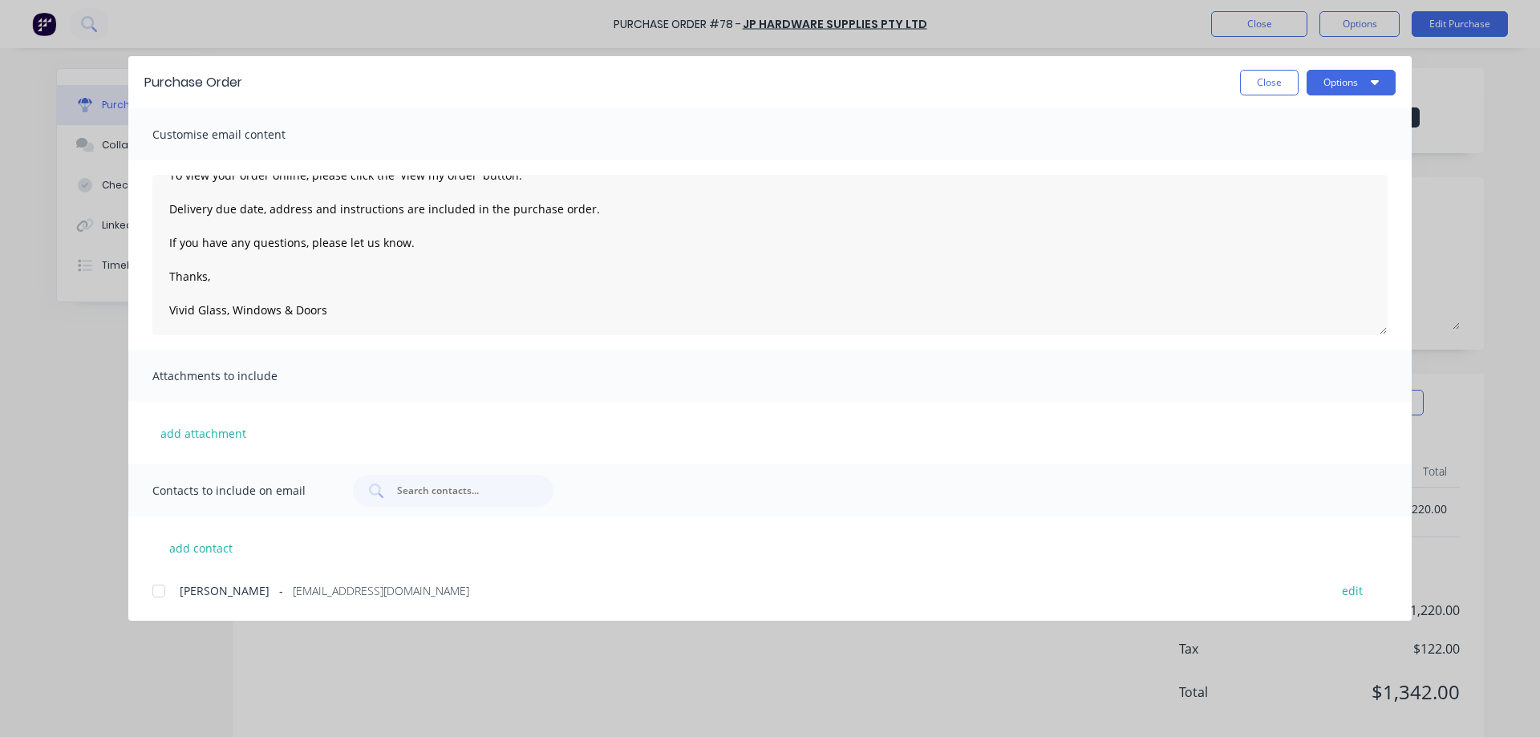
click at [157, 590] on div at bounding box center [159, 591] width 32 height 32
click at [217, 546] on button "add contact" at bounding box center [200, 548] width 96 height 24
type textarea "Hi, A PDF copy of the order has been attached to this email. To view your order…"
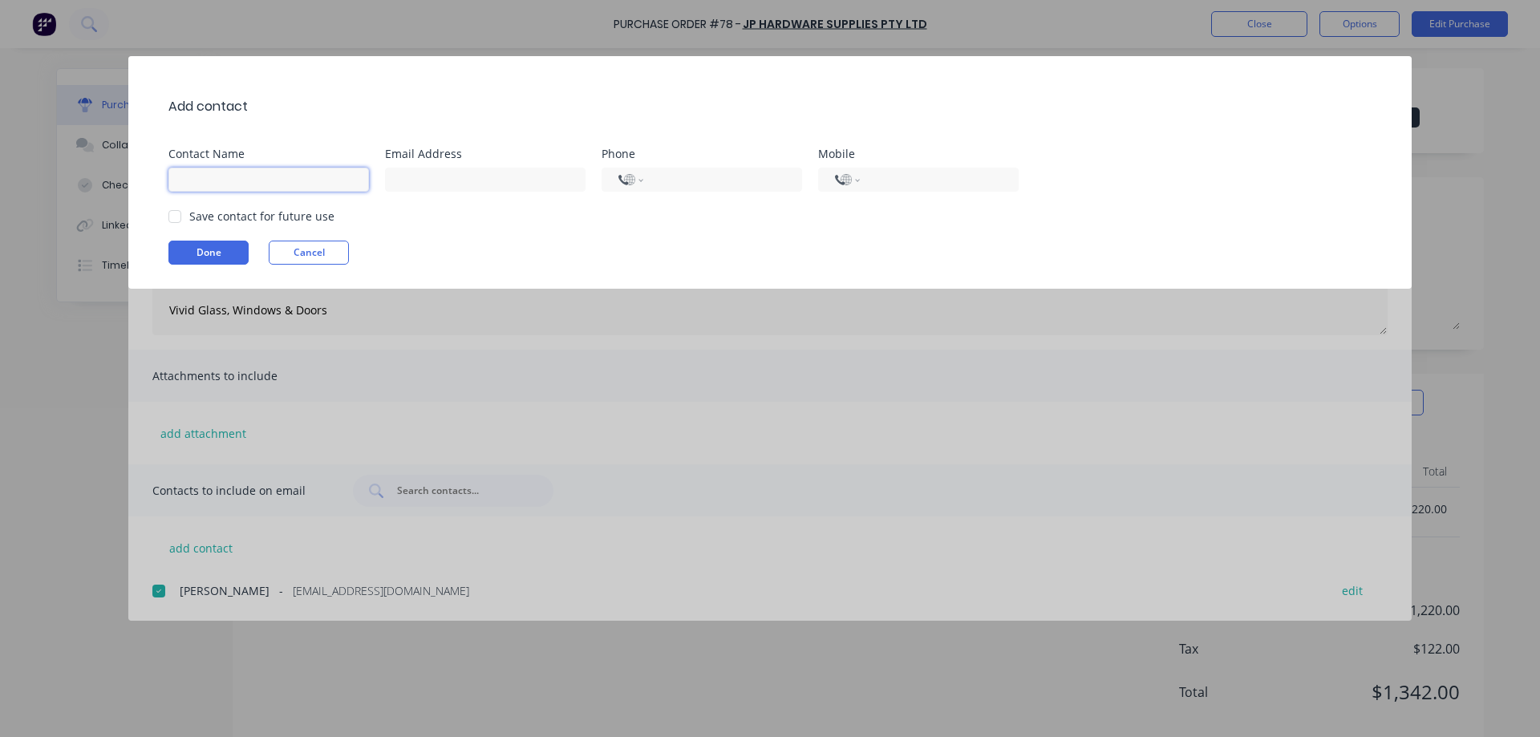
click at [199, 180] on input at bounding box center [268, 180] width 201 height 24
type input "[PERSON_NAME]"
click at [221, 249] on button "Done" at bounding box center [208, 253] width 80 height 24
type textarea "x"
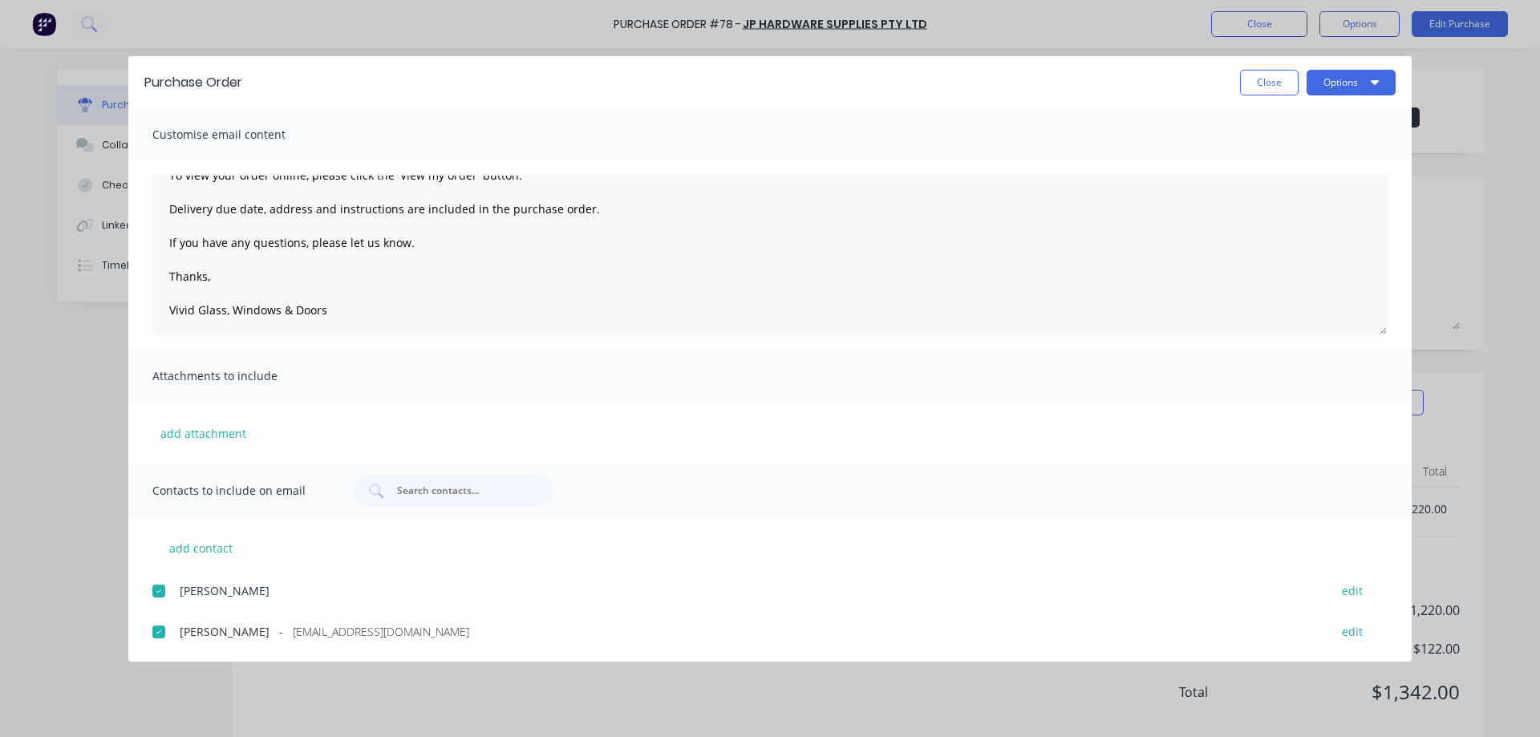
click at [160, 590] on div at bounding box center [159, 591] width 32 height 32
click at [267, 590] on span "[PERSON_NAME]" at bounding box center [225, 590] width 90 height 17
click at [158, 590] on div at bounding box center [159, 591] width 32 height 32
type textarea "Hi, A PDF copy of the order has been attached to this email. To view your order…"
click at [1373, 76] on icon "button" at bounding box center [1375, 81] width 8 height 13
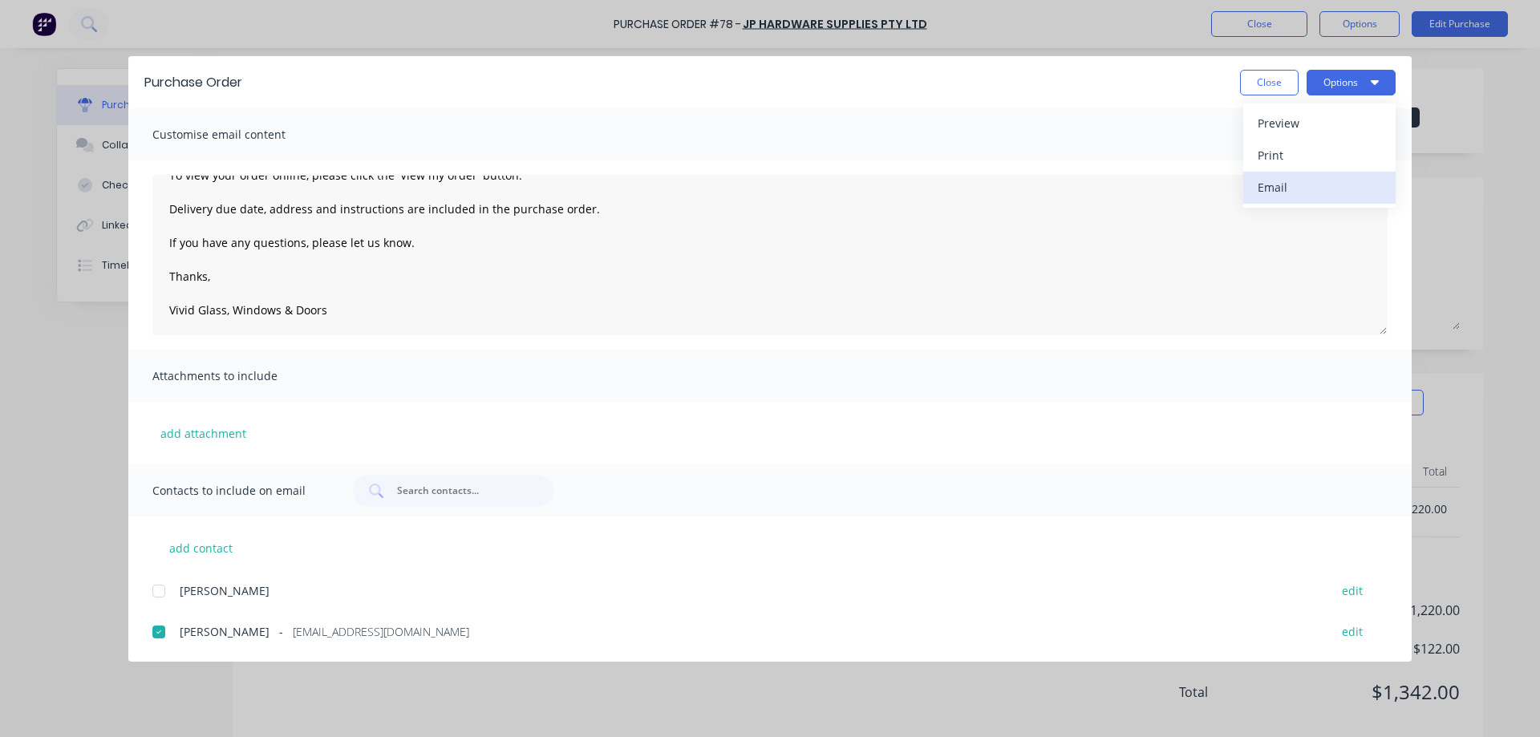
click at [1287, 185] on div "Email" at bounding box center [1320, 187] width 124 height 23
type textarea "x"
type textarea "Hi, A PDF copy of the order has been attached to this email. To view your order…"
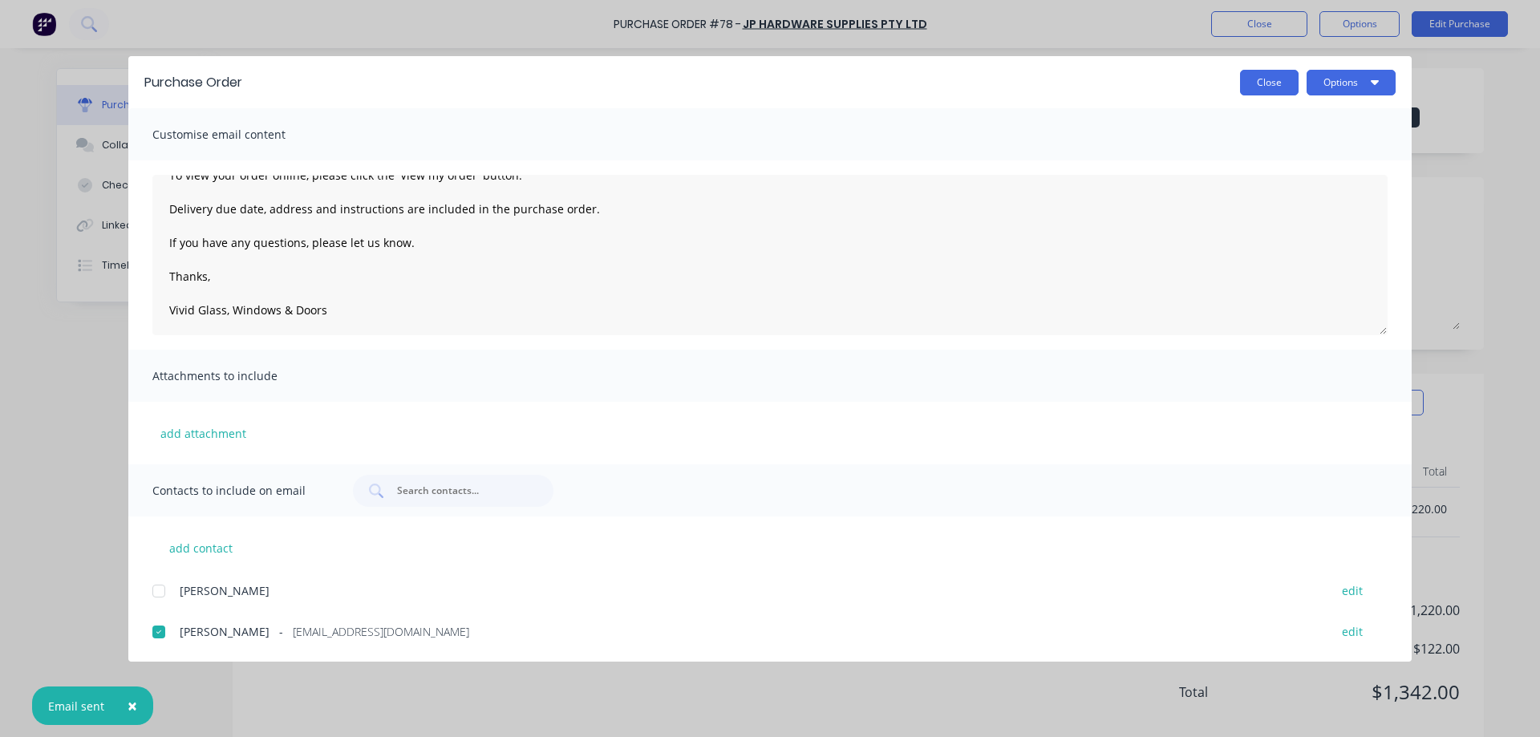
click at [1270, 80] on button "Close" at bounding box center [1269, 83] width 59 height 26
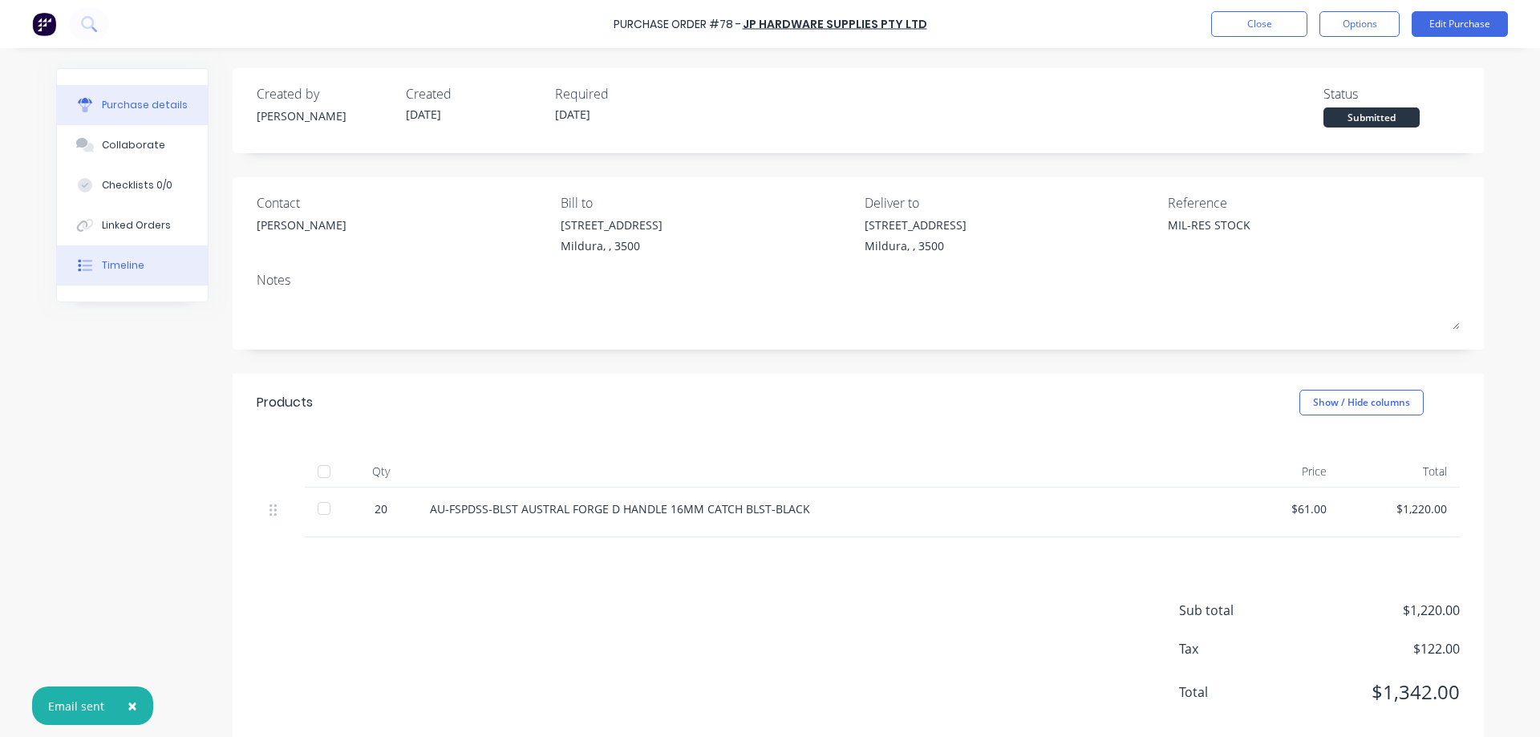
click at [124, 260] on div "Timeline" at bounding box center [123, 265] width 43 height 14
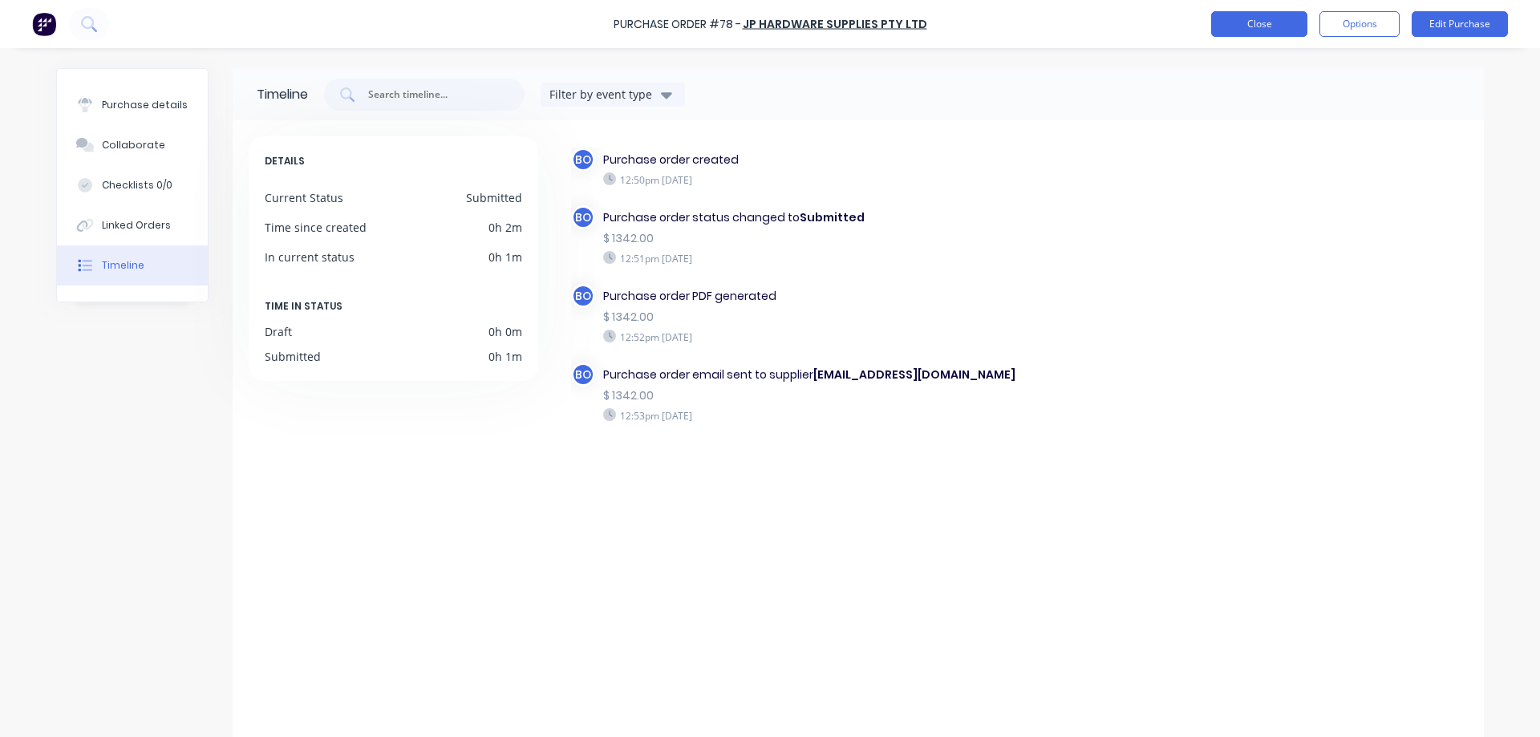
click at [1252, 24] on button "Close" at bounding box center [1259, 24] width 96 height 26
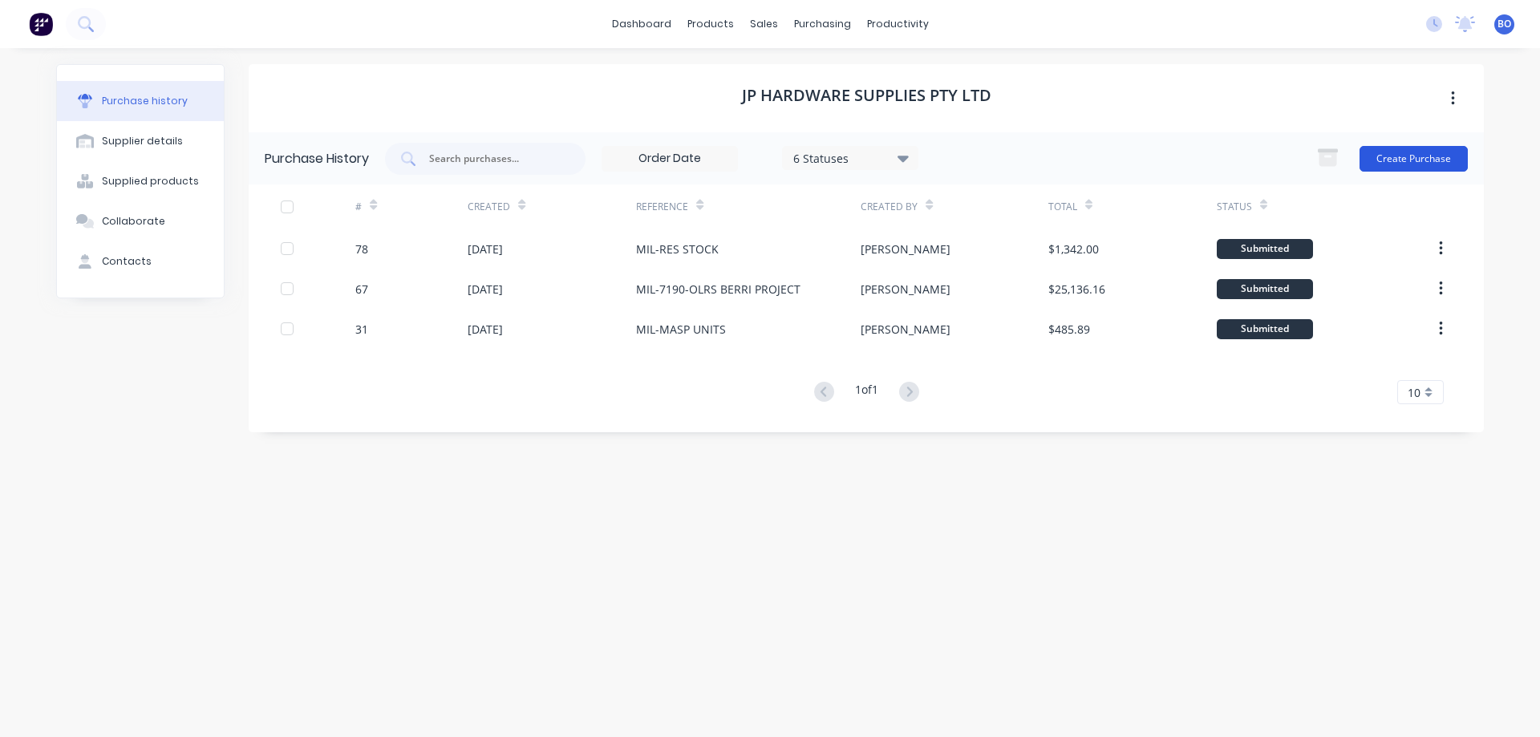
click at [1408, 153] on button "Create Purchase" at bounding box center [1414, 159] width 108 height 26
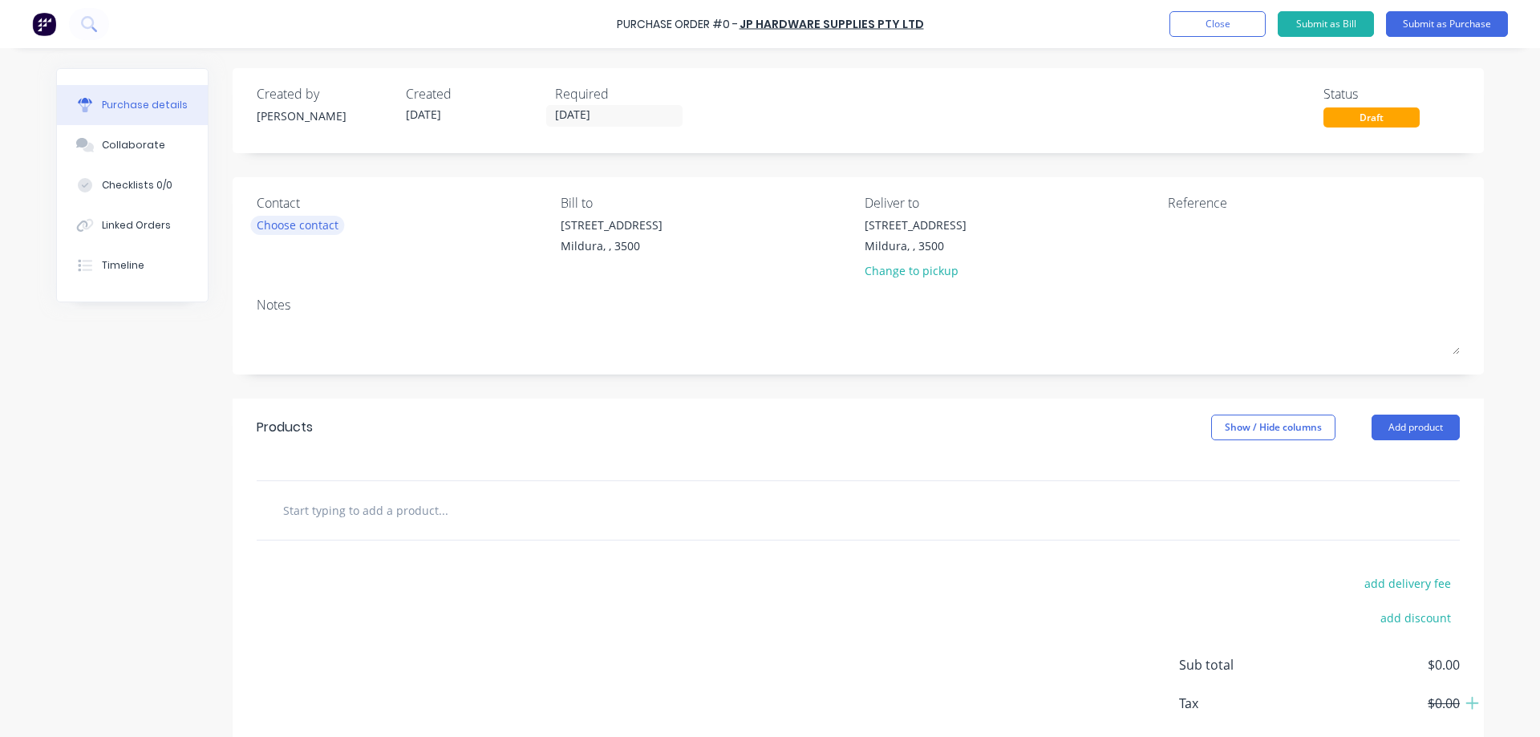
click at [272, 225] on div "Choose contact" at bounding box center [298, 225] width 82 height 17
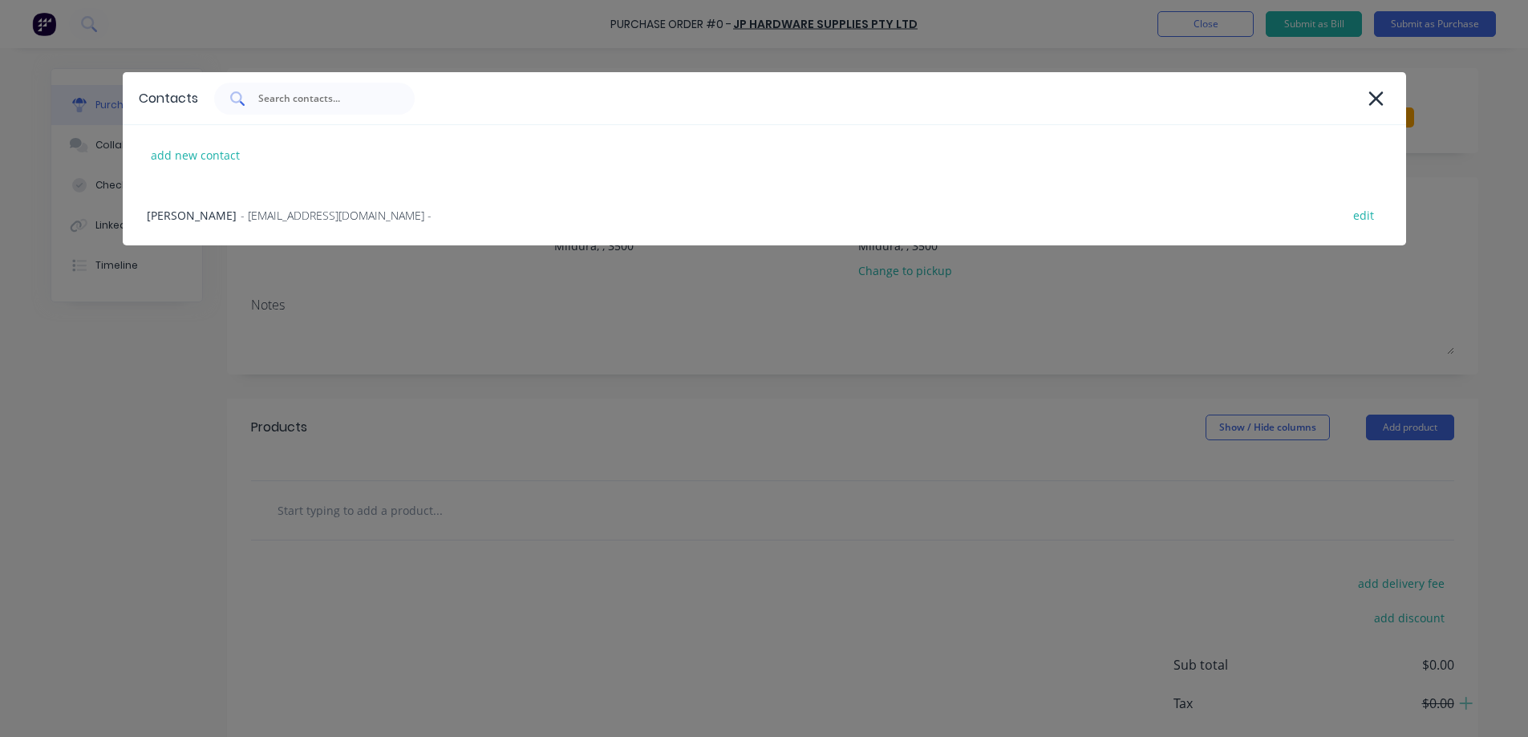
click at [266, 97] on input "text" at bounding box center [323, 99] width 133 height 16
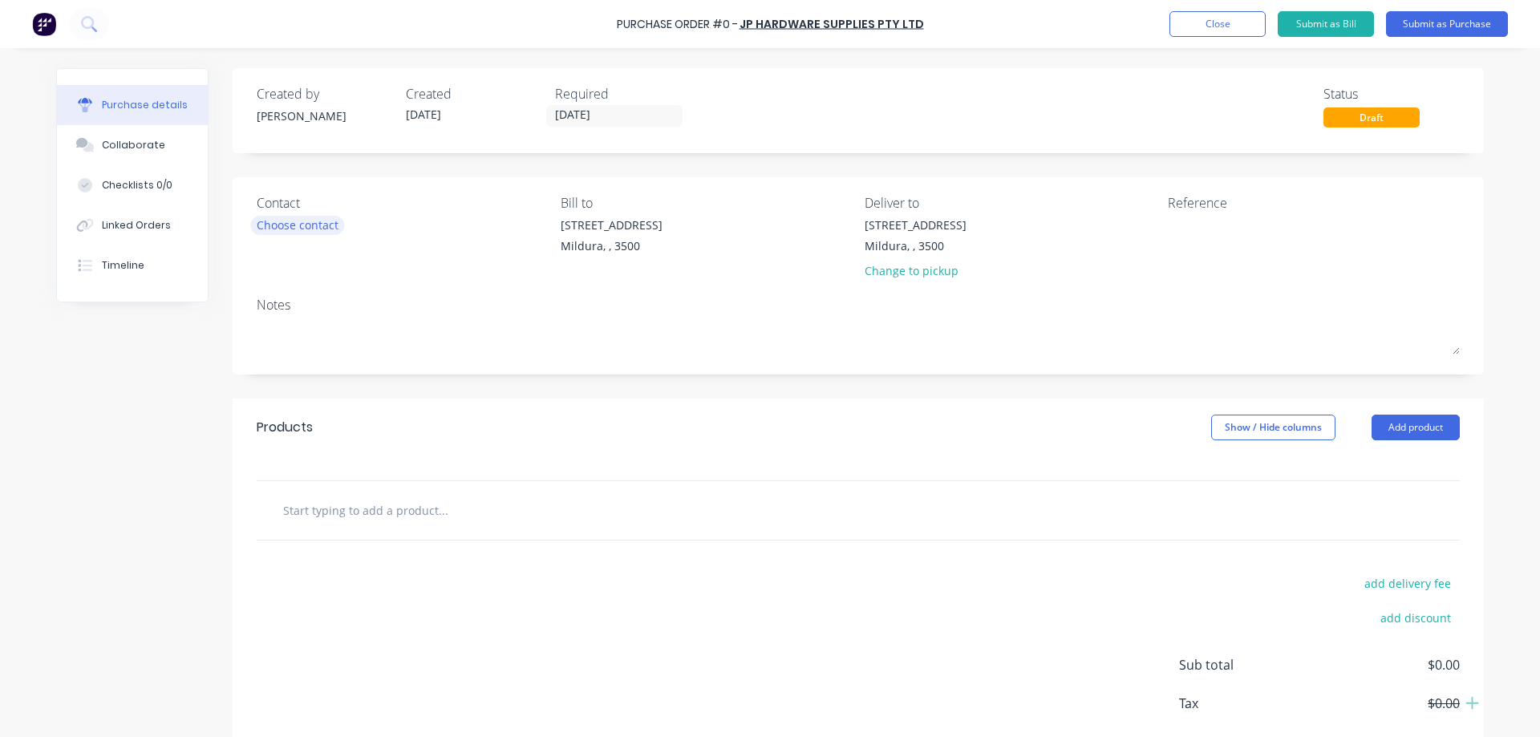
click at [308, 225] on div "Choose contact" at bounding box center [298, 225] width 82 height 17
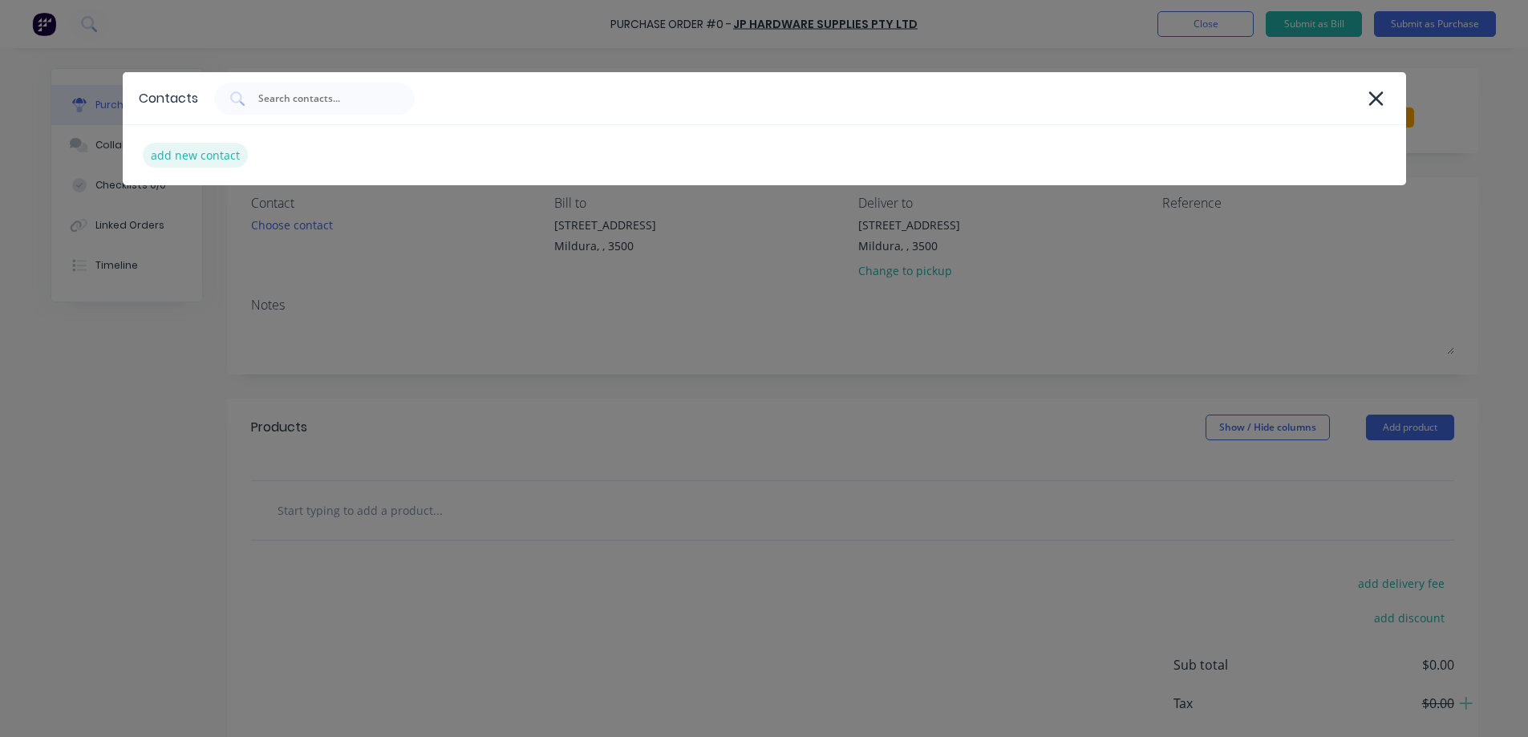
click at [193, 152] on div "add new contact" at bounding box center [195, 155] width 105 height 25
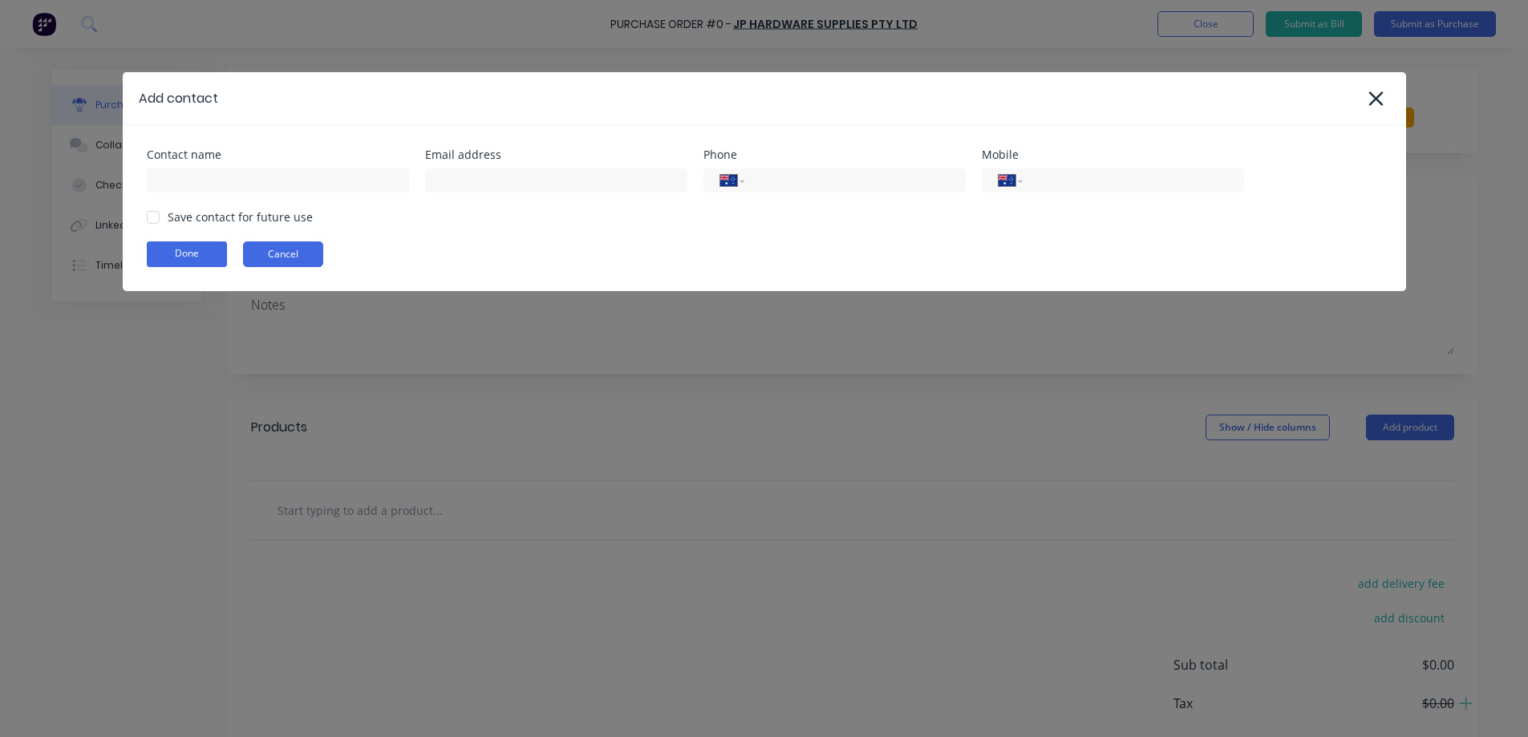
click at [289, 243] on button "Cancel" at bounding box center [283, 254] width 80 height 26
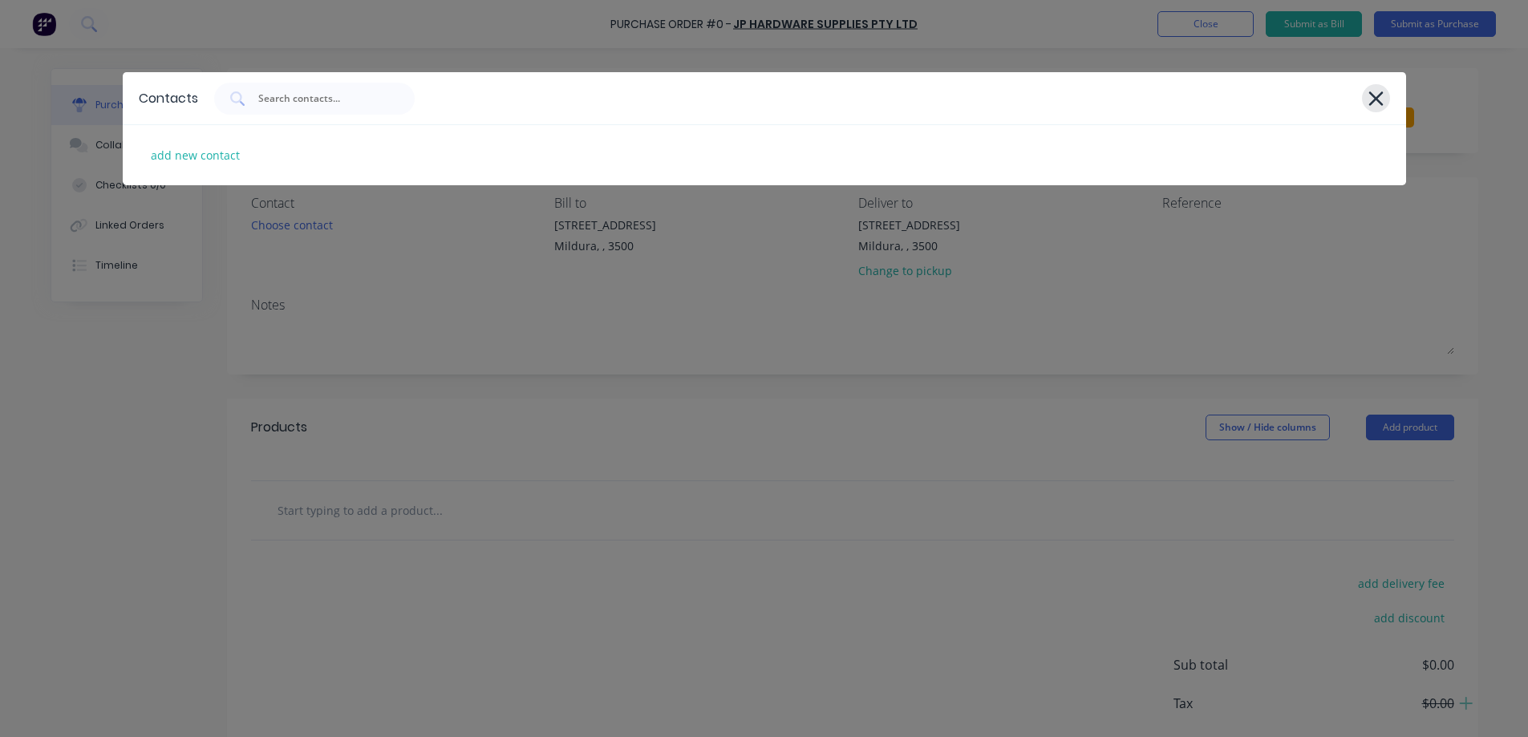
click at [1375, 99] on icon at bounding box center [1375, 98] width 14 height 14
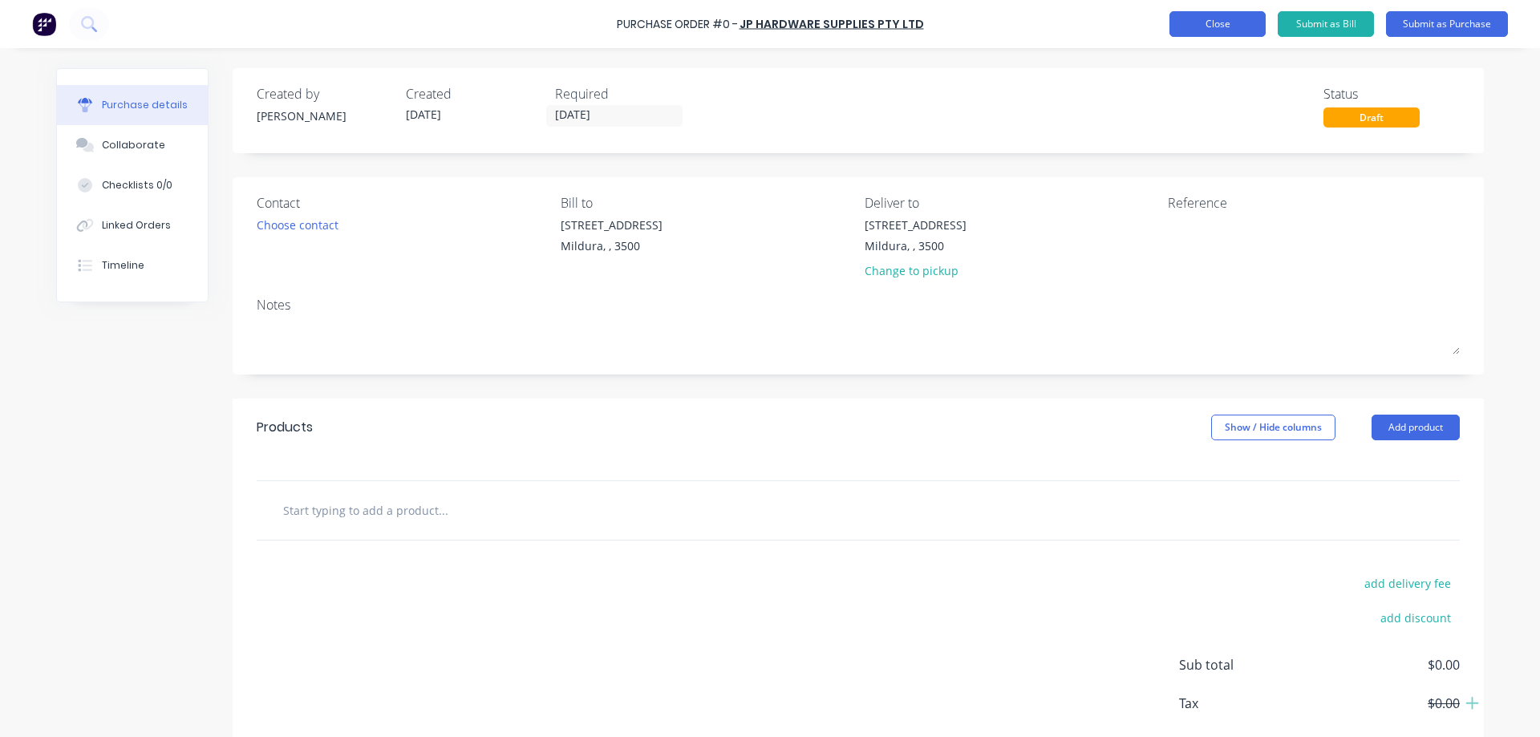
click at [1201, 21] on button "Close" at bounding box center [1217, 24] width 96 height 26
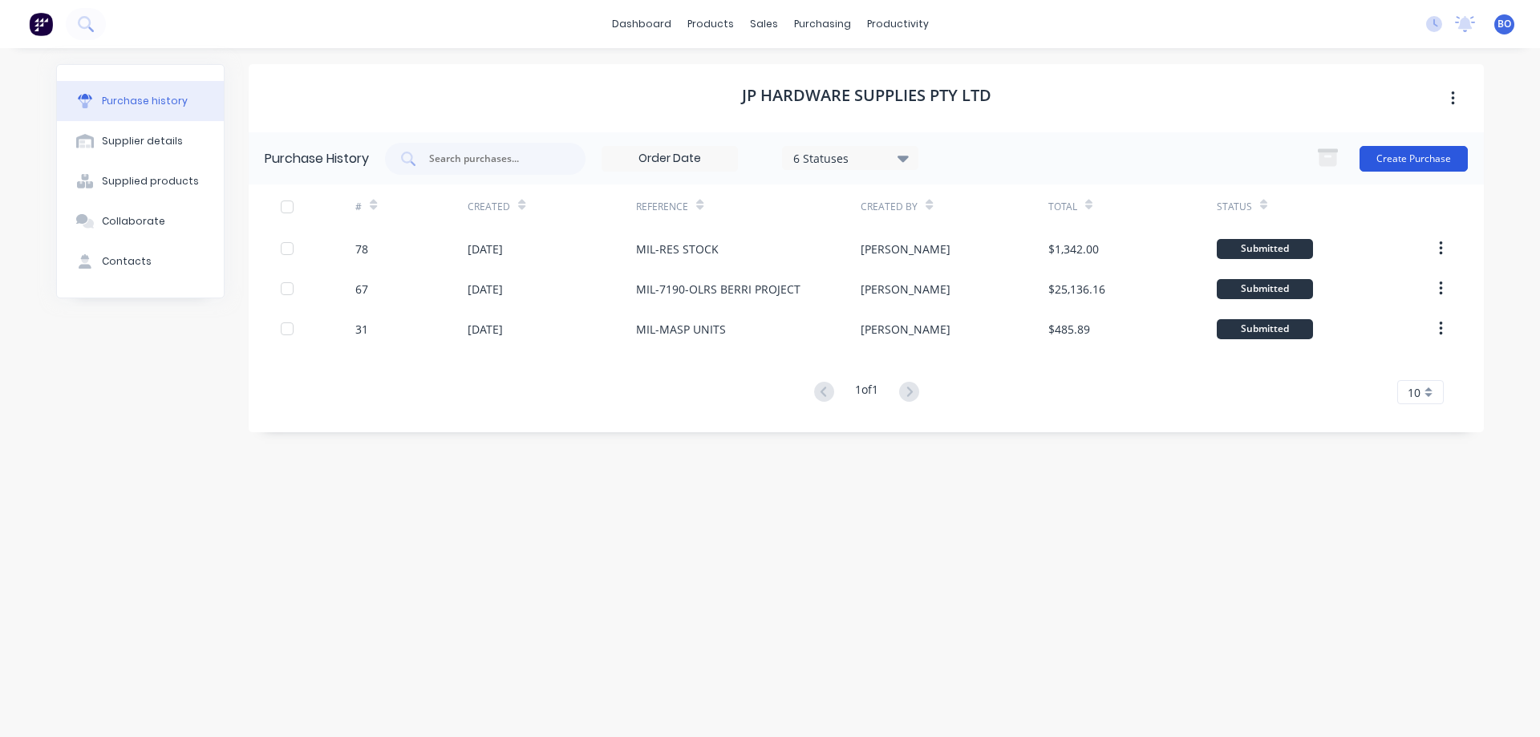
click at [1436, 156] on button "Create Purchase" at bounding box center [1414, 159] width 108 height 26
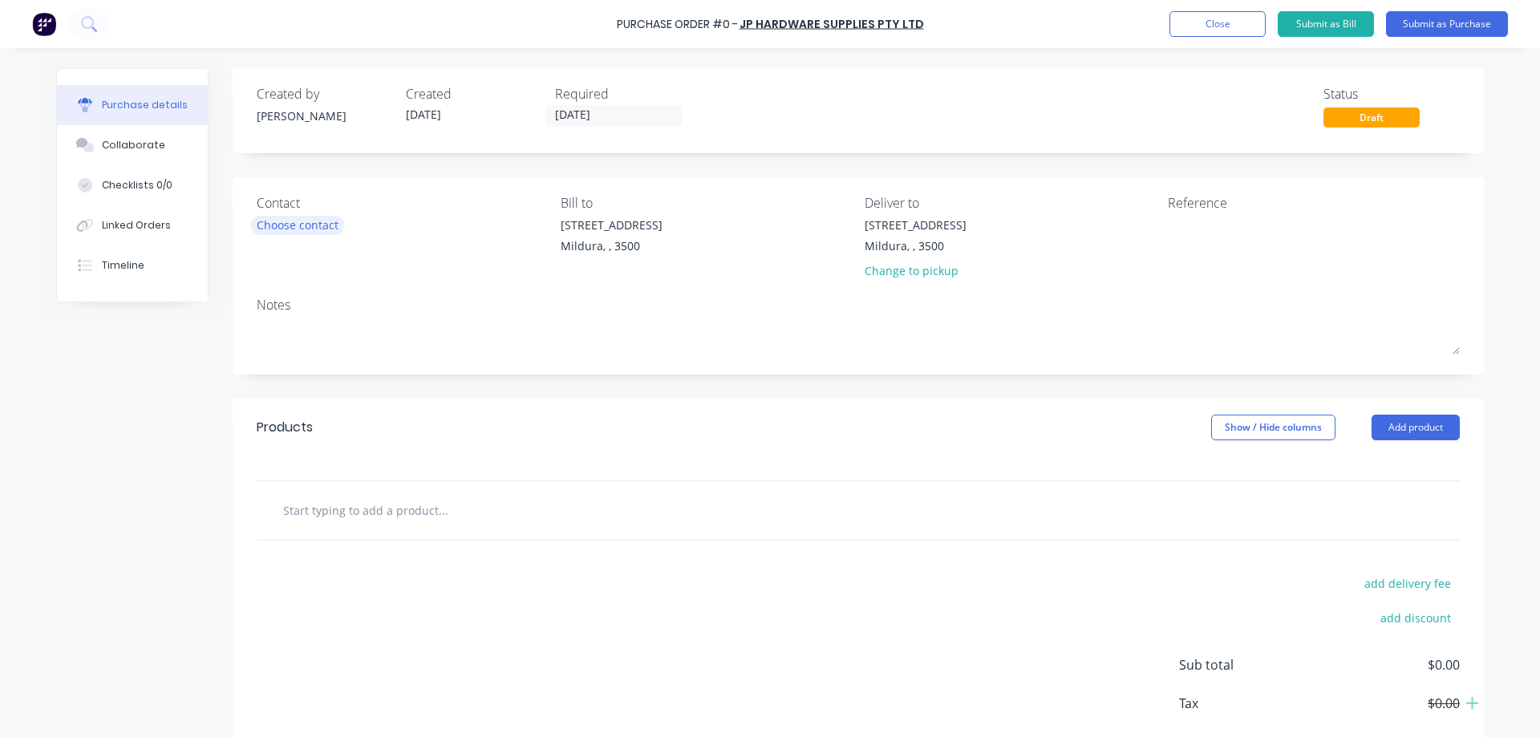
click at [279, 225] on div "Choose contact" at bounding box center [298, 225] width 82 height 17
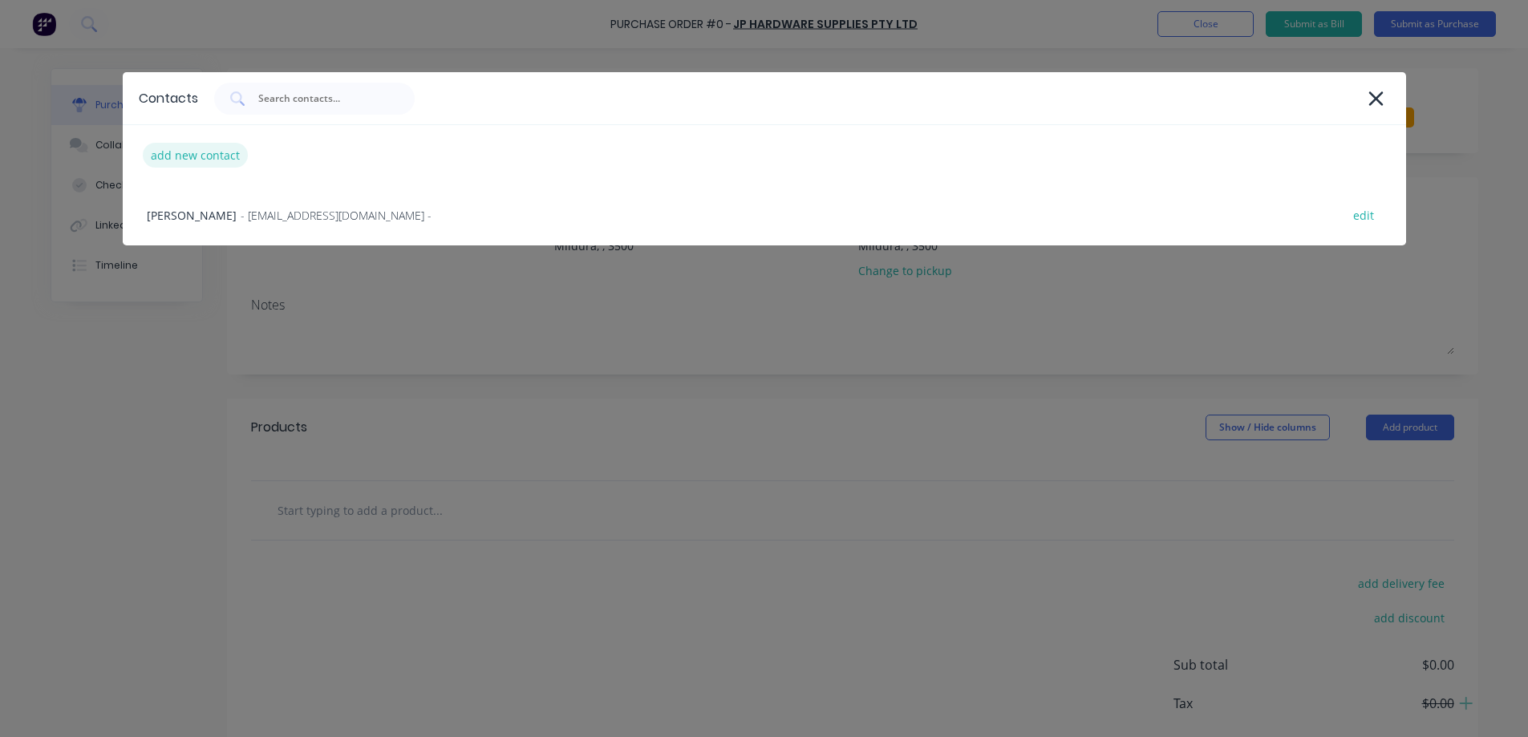
click at [205, 153] on div "add new contact" at bounding box center [195, 155] width 105 height 25
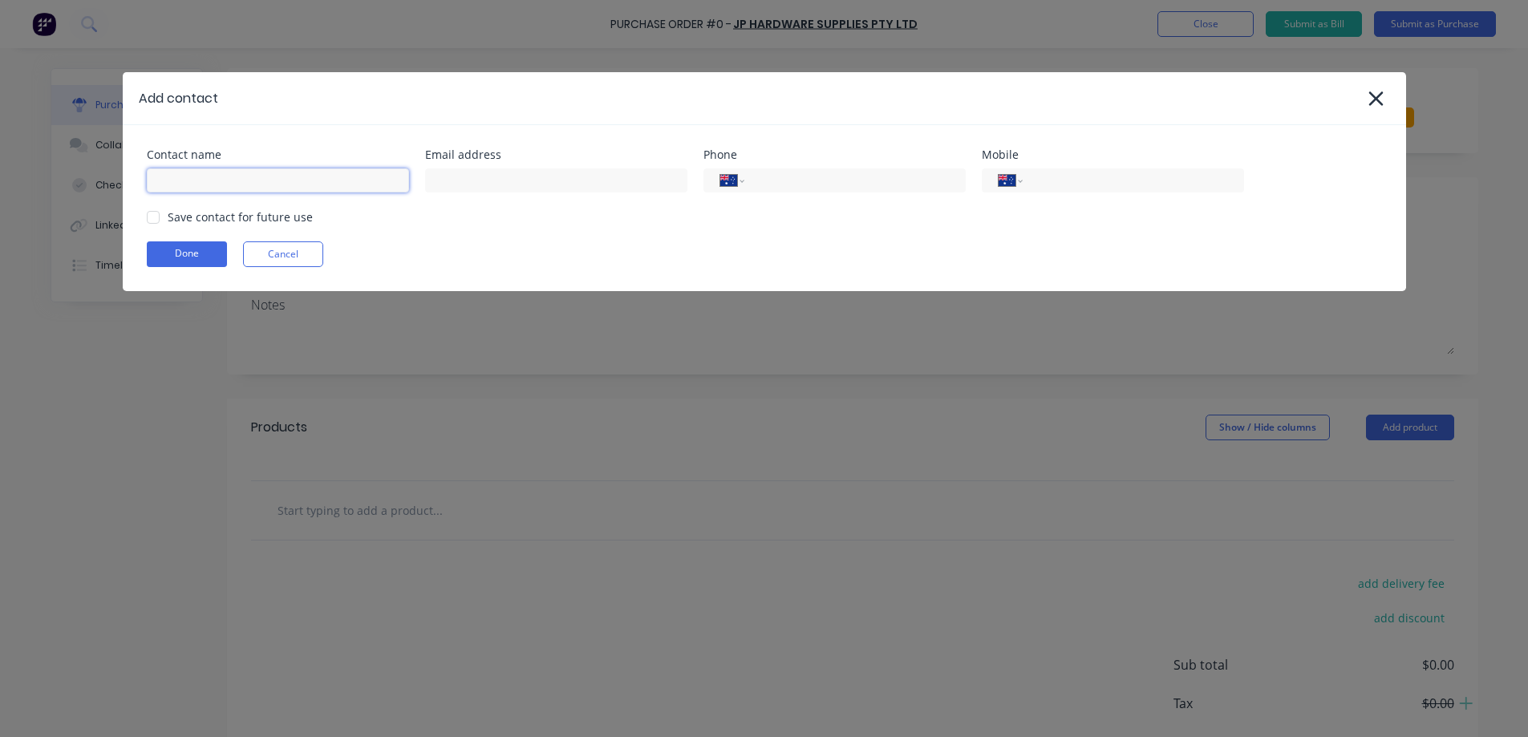
click at [187, 182] on input at bounding box center [278, 180] width 262 height 24
click at [1379, 99] on icon at bounding box center [1376, 98] width 17 height 22
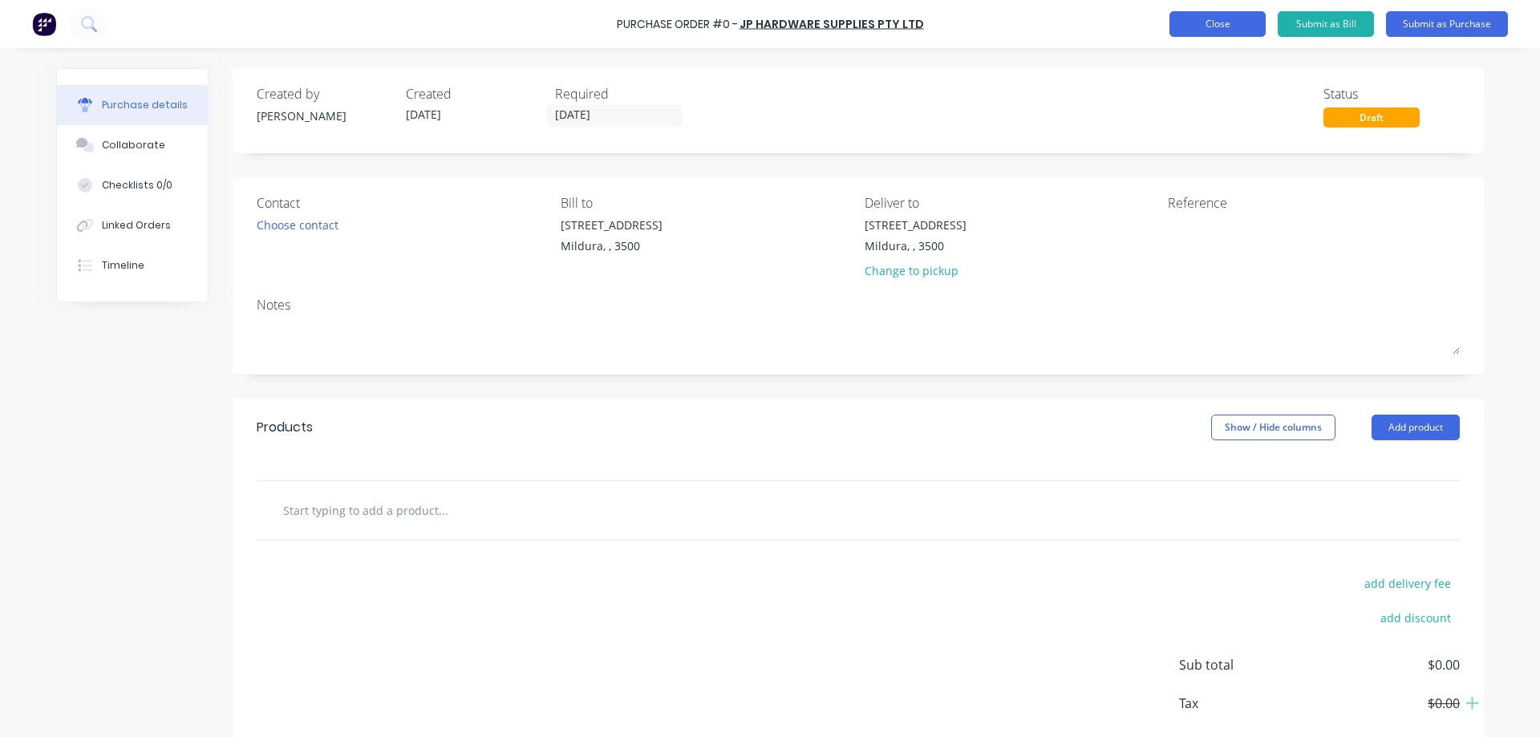
click at [1223, 25] on button "Close" at bounding box center [1217, 24] width 96 height 26
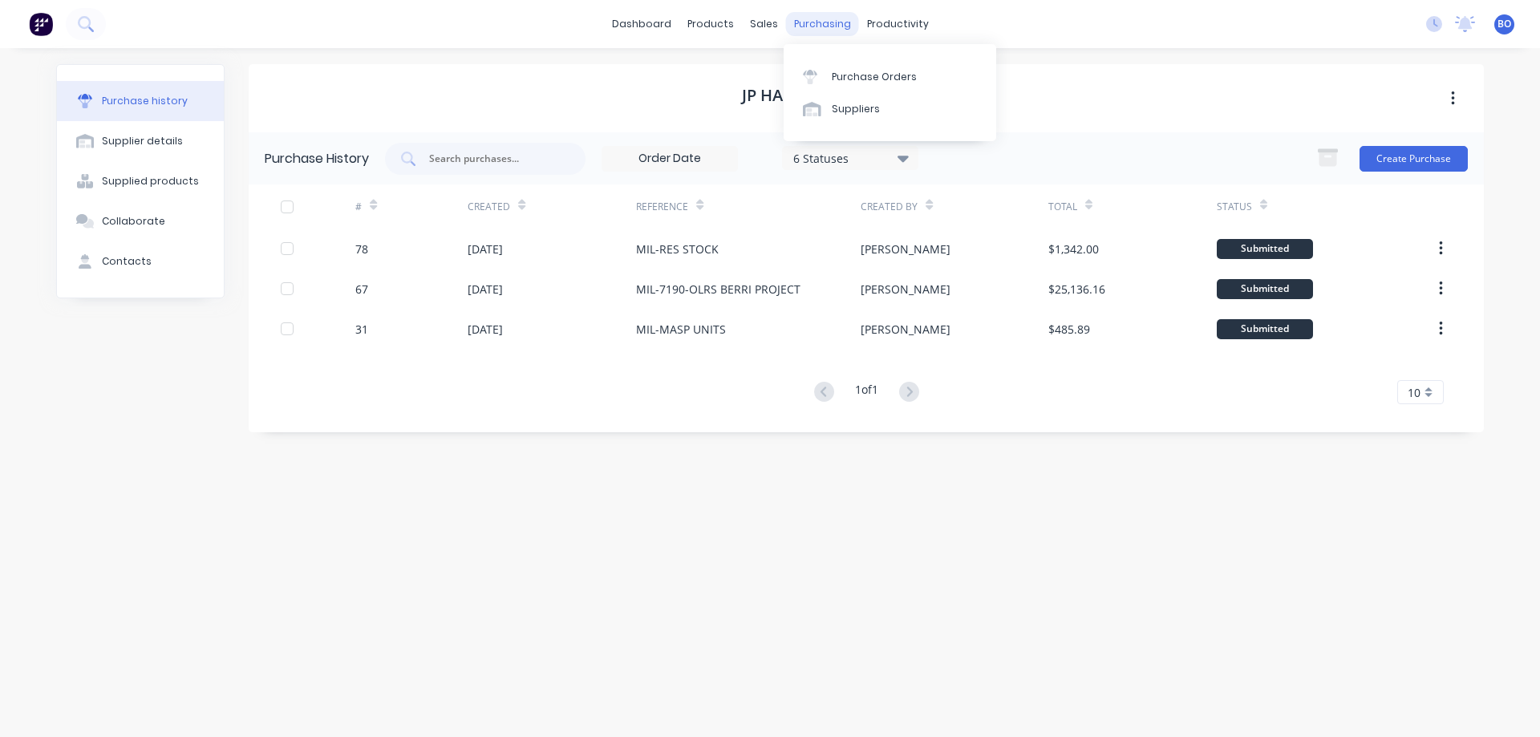
click at [804, 20] on div "purchasing" at bounding box center [822, 24] width 73 height 24
click at [883, 75] on div "Purchase Orders" at bounding box center [874, 77] width 85 height 14
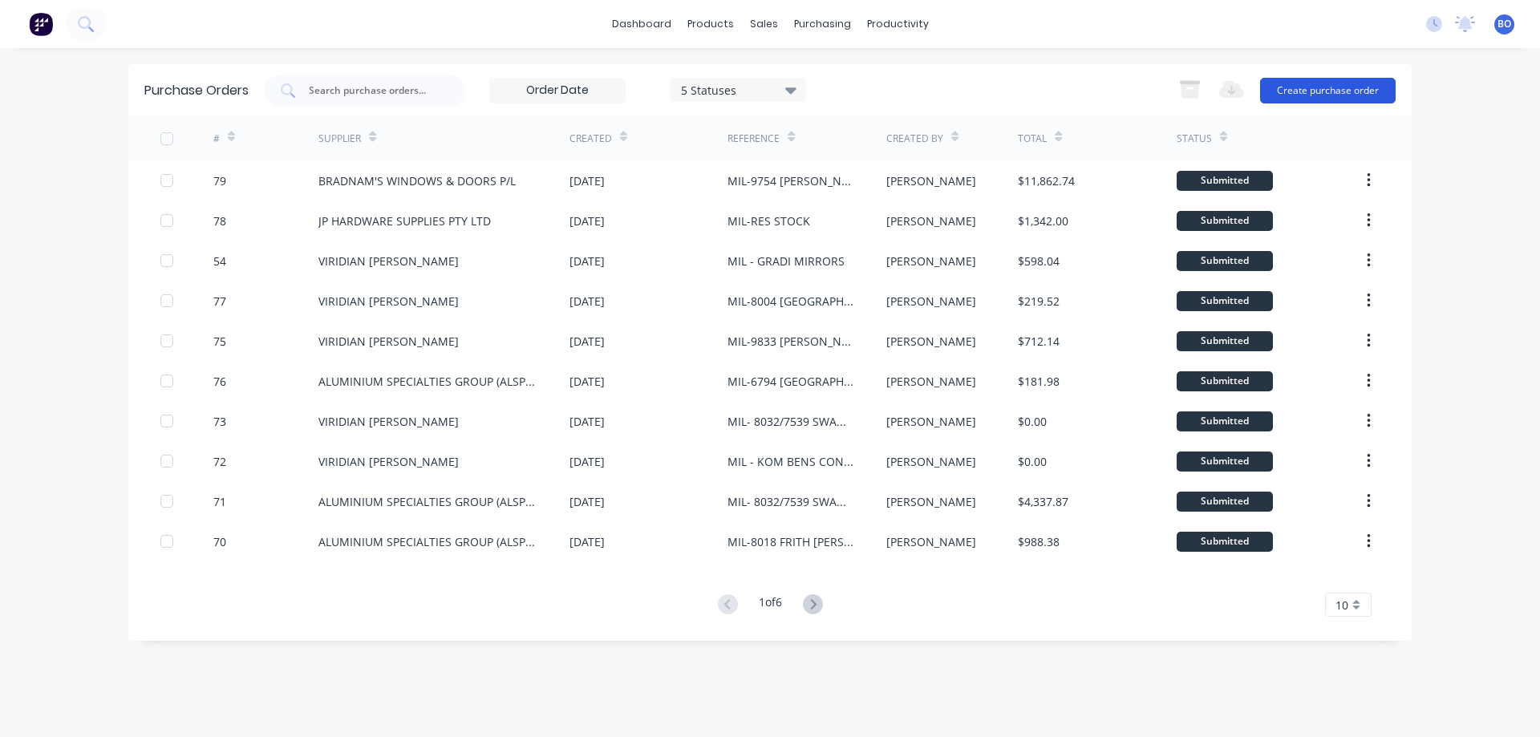
click at [1315, 89] on button "Create purchase order" at bounding box center [1328, 91] width 136 height 26
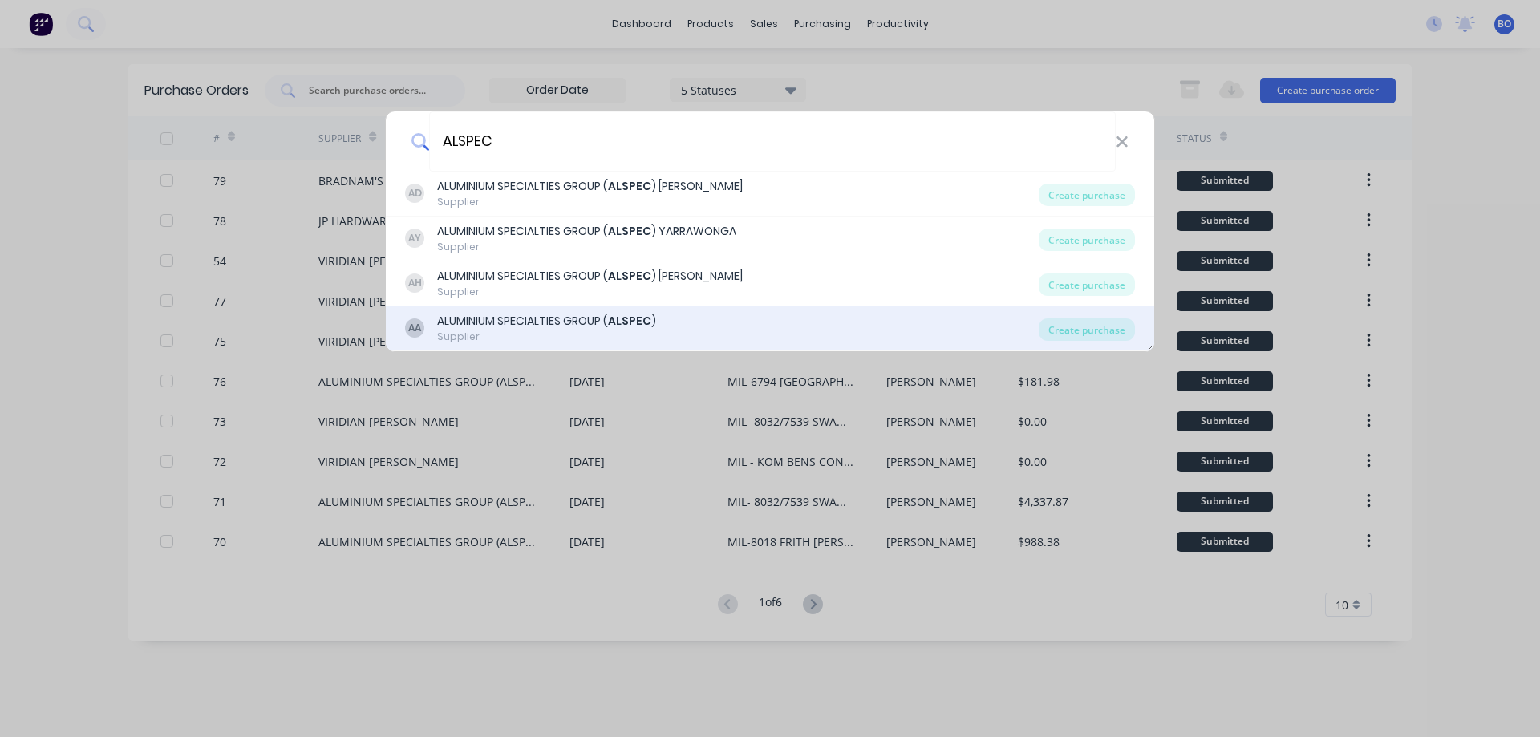
click at [513, 315] on div "ALUMINIUM SPECIALTIES GROUP ( ALSPEC )" at bounding box center [546, 321] width 219 height 17
